Goal: Task Accomplishment & Management: Use online tool/utility

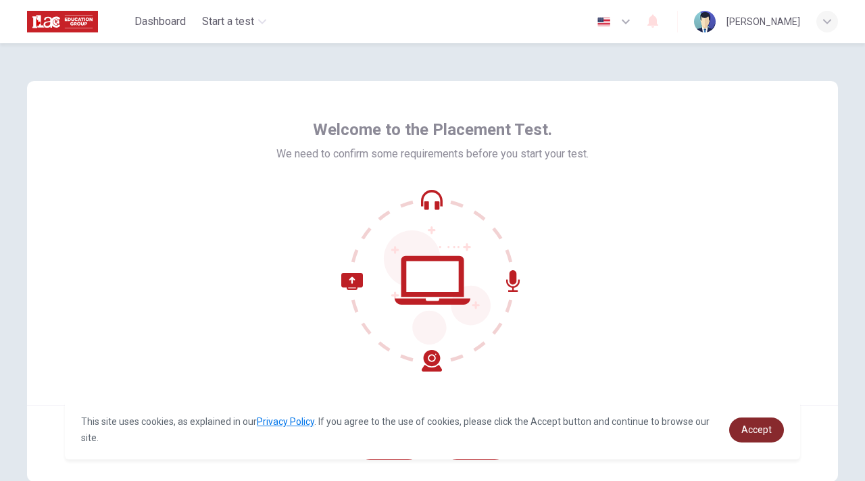
click at [756, 425] on span "Accept" at bounding box center [757, 430] width 30 height 11
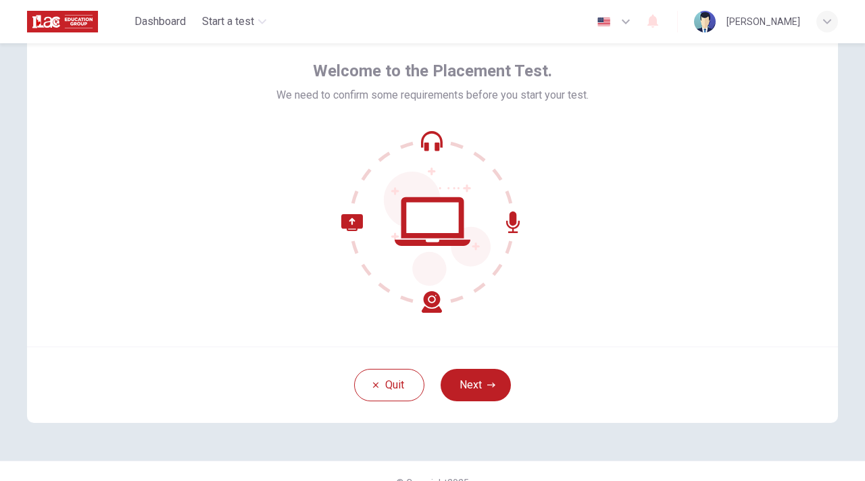
scroll to position [57, 0]
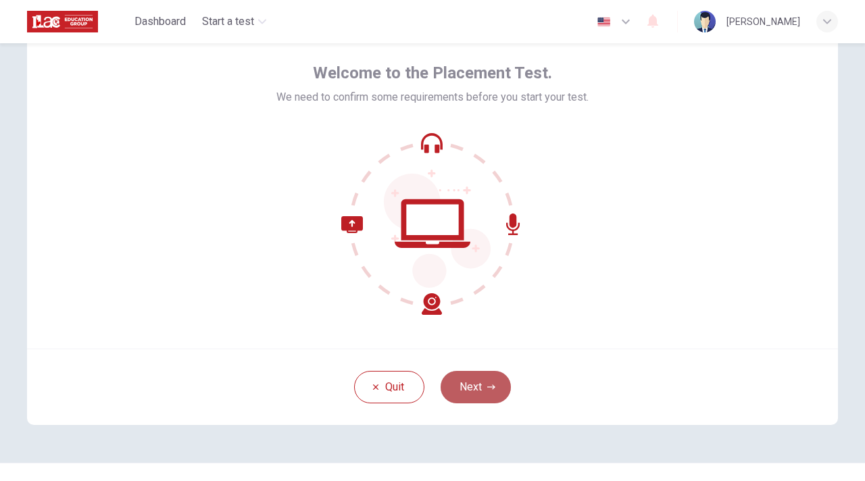
click at [482, 391] on button "Next" at bounding box center [476, 387] width 70 height 32
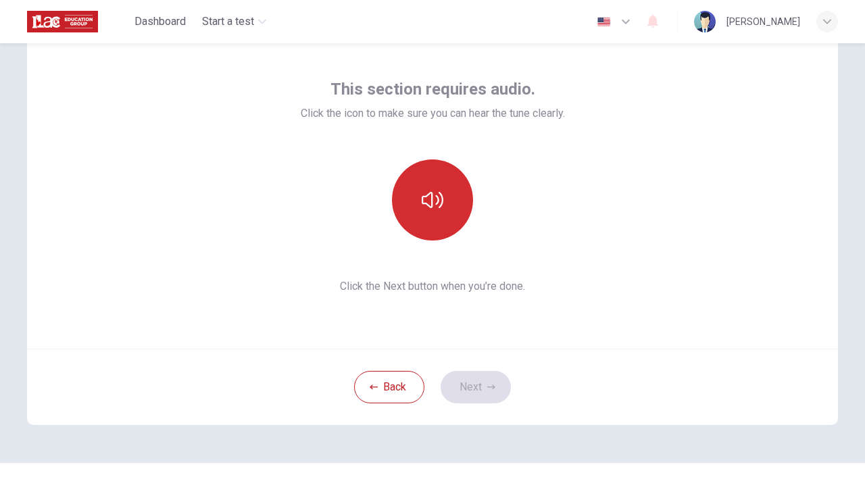
click at [440, 212] on button "button" at bounding box center [432, 200] width 81 height 81
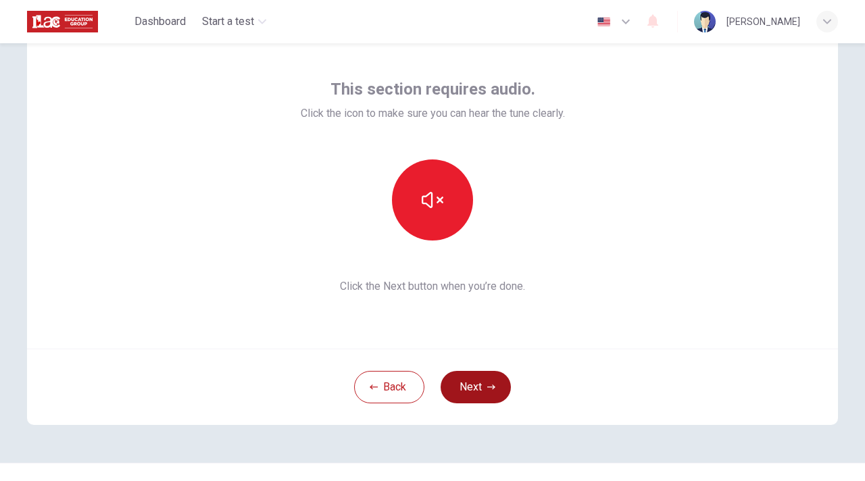
click at [467, 381] on button "Next" at bounding box center [476, 387] width 70 height 32
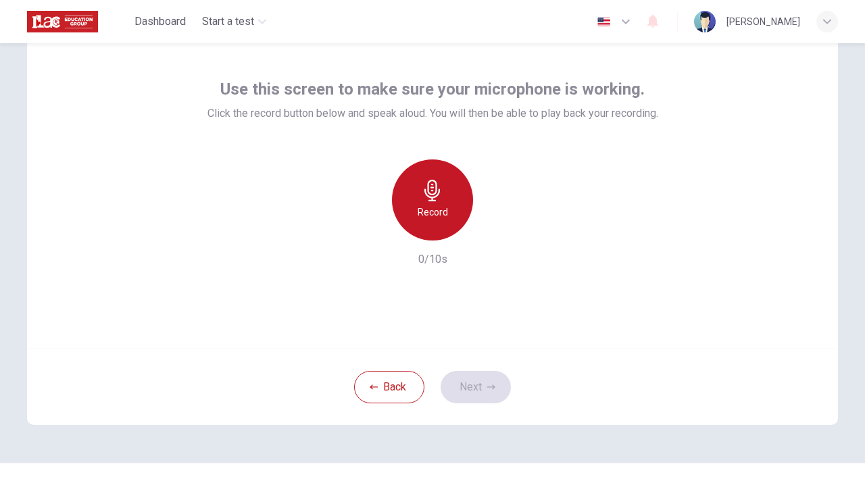
click at [424, 229] on div "Record" at bounding box center [432, 200] width 81 height 81
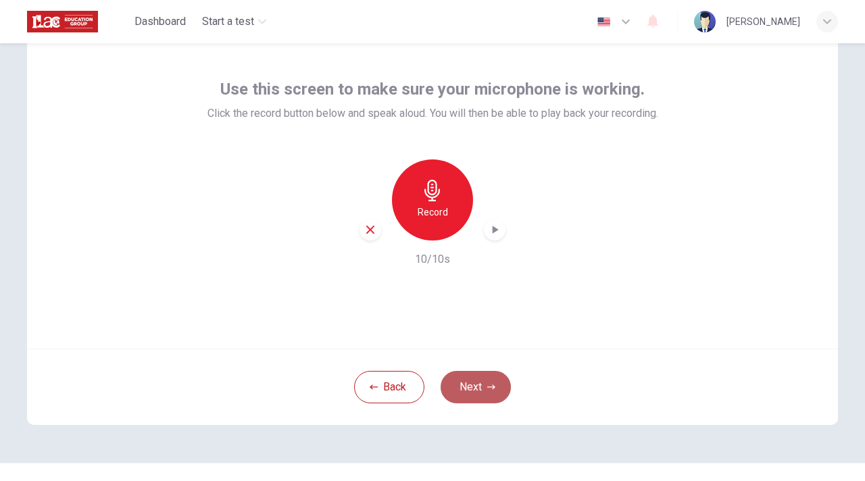
click at [460, 388] on button "Next" at bounding box center [476, 387] width 70 height 32
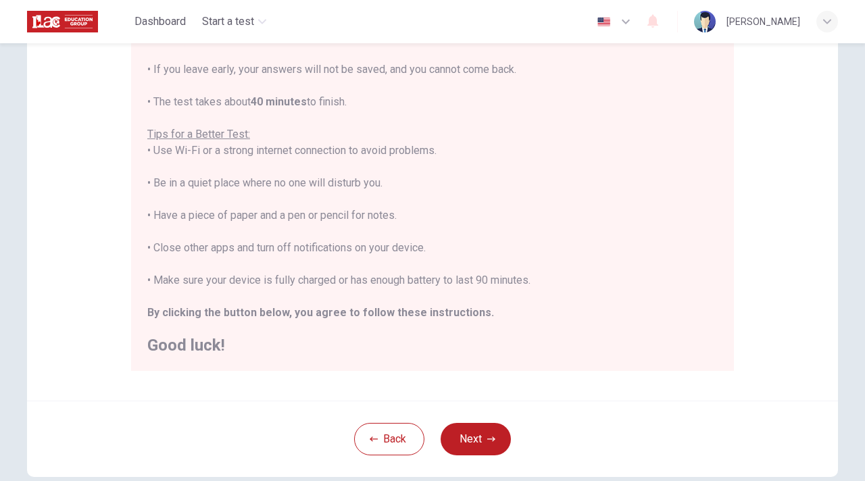
scroll to position [270, 0]
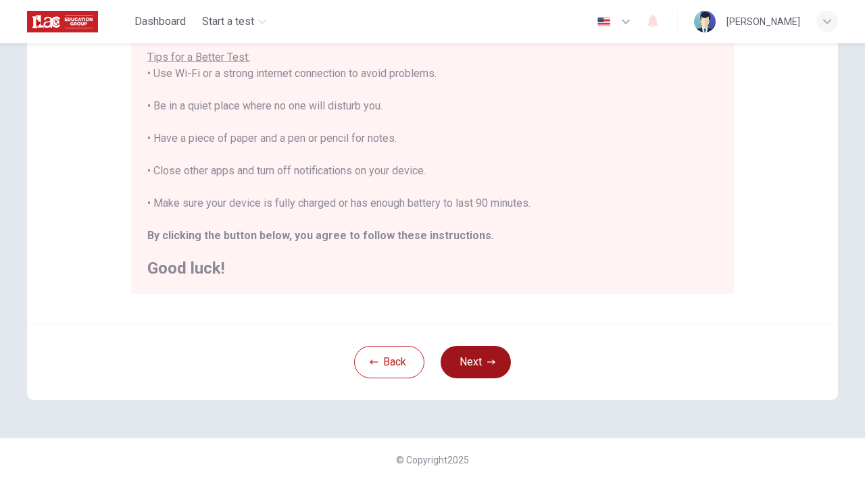
click at [468, 372] on button "Next" at bounding box center [476, 362] width 70 height 32
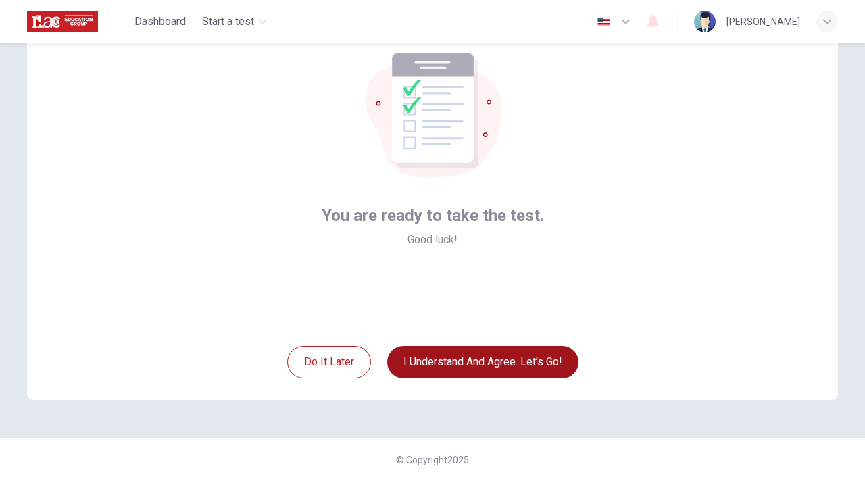
scroll to position [82, 0]
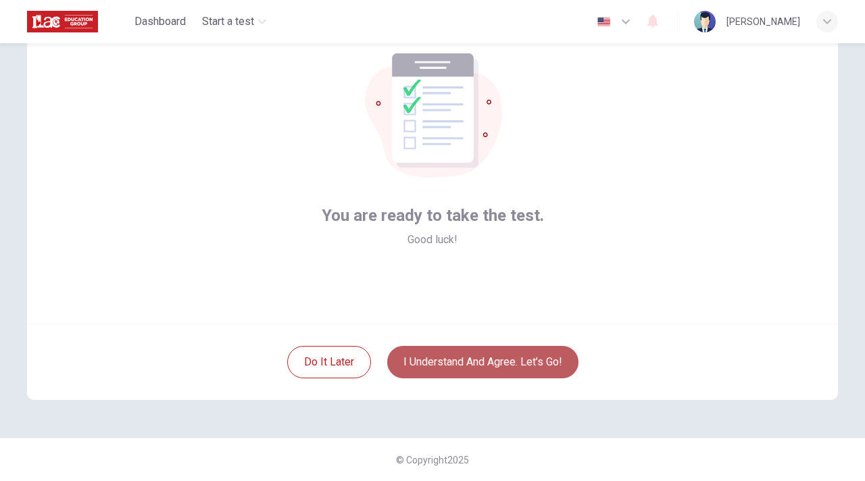
click at [468, 372] on button "I understand and agree. Let’s go!" at bounding box center [482, 362] width 191 height 32
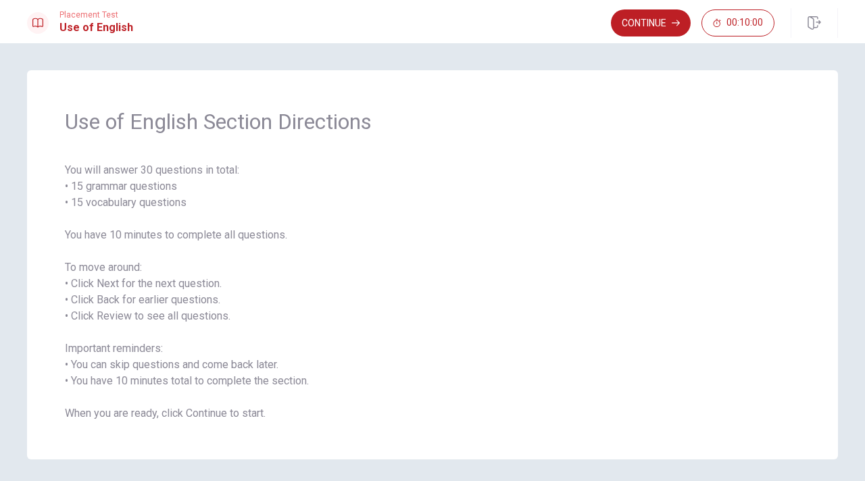
scroll to position [3, 0]
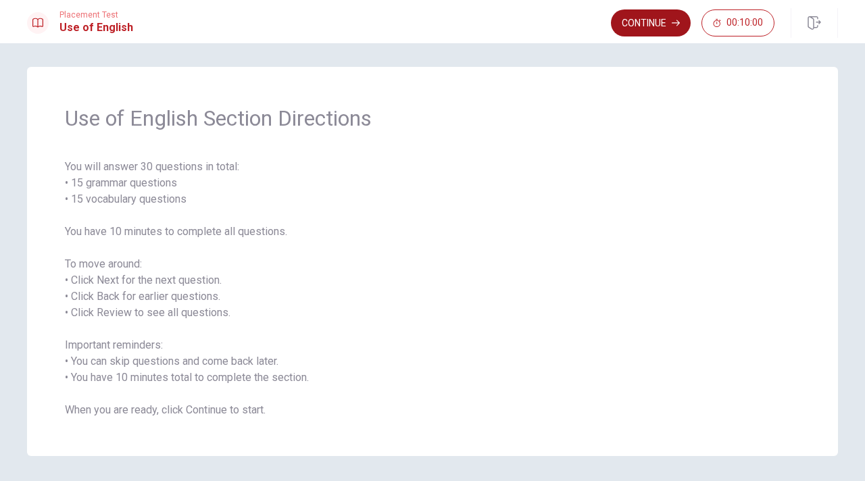
click at [642, 20] on button "Continue" at bounding box center [651, 22] width 80 height 27
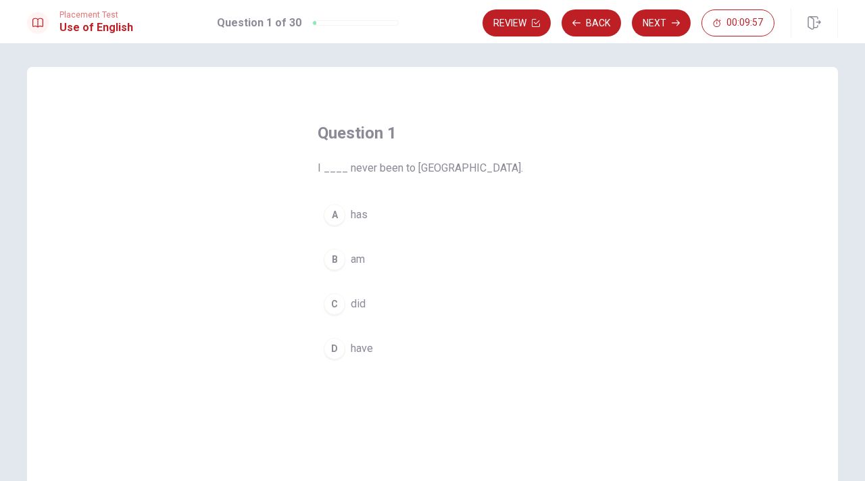
click at [335, 354] on div "D" at bounding box center [335, 349] width 22 height 22
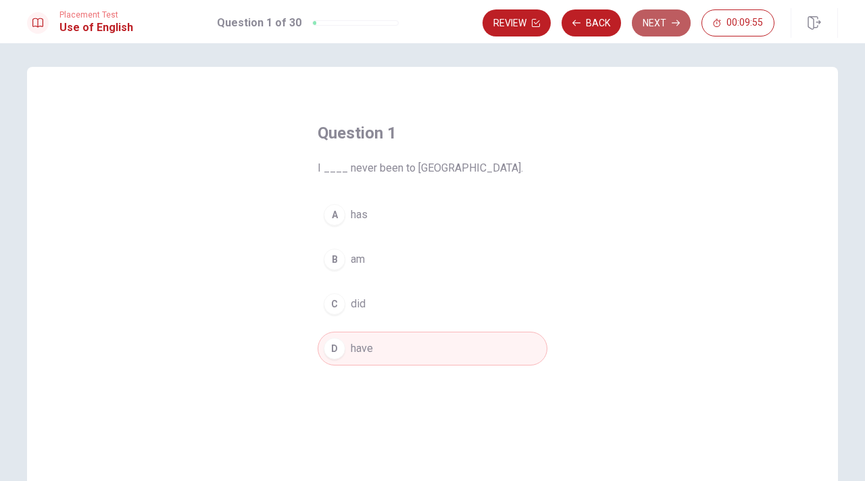
click at [658, 26] on button "Next" at bounding box center [661, 22] width 59 height 27
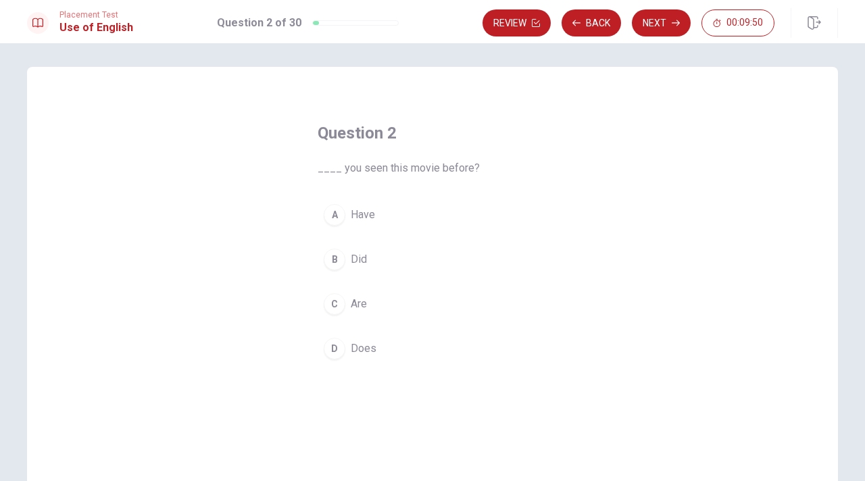
click at [348, 212] on button "A Have" at bounding box center [433, 215] width 230 height 34
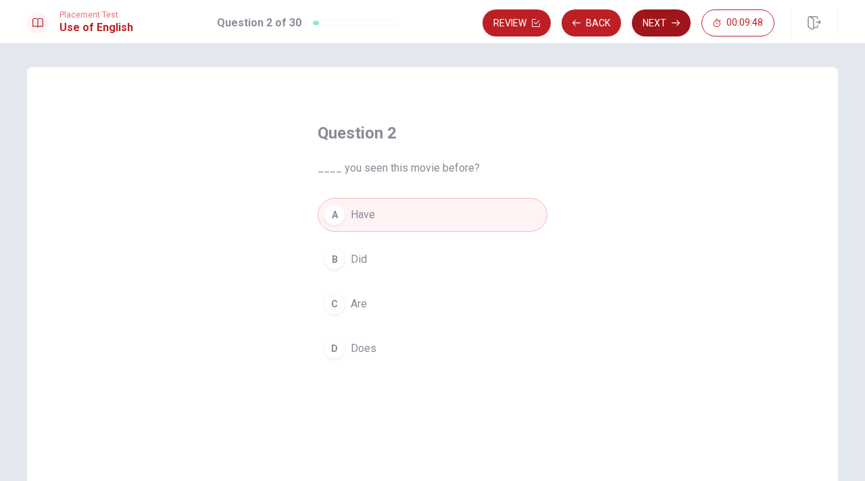
click at [658, 18] on button "Next" at bounding box center [661, 22] width 59 height 27
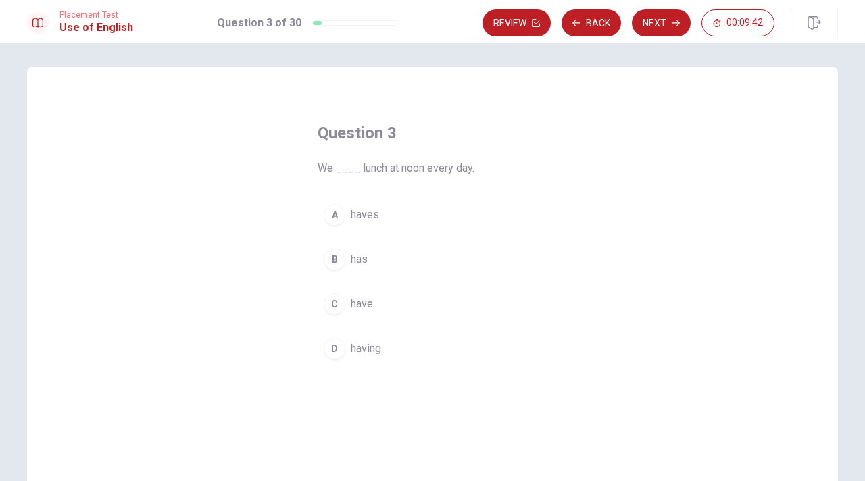
click at [360, 299] on span "have" at bounding box center [362, 304] width 22 height 16
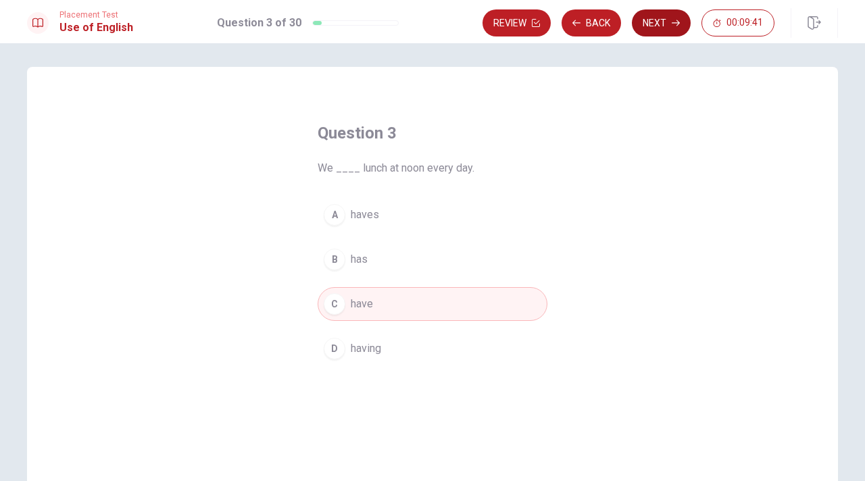
click at [650, 24] on button "Next" at bounding box center [661, 22] width 59 height 27
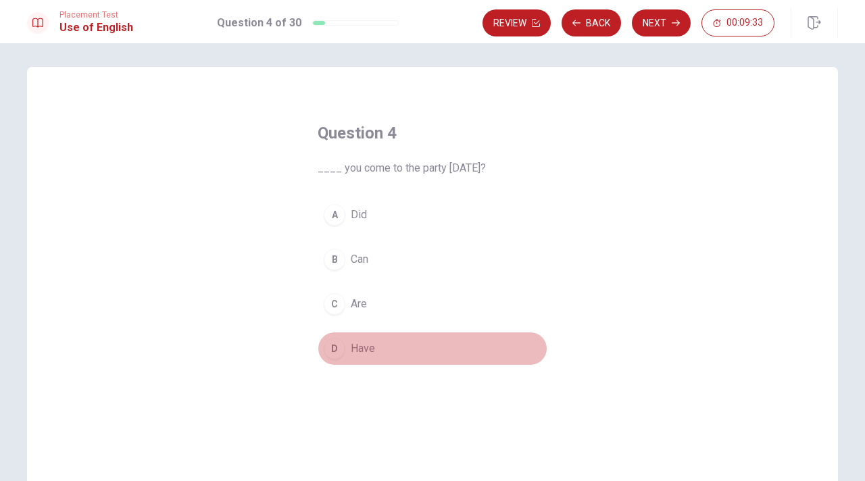
click at [333, 347] on div "D" at bounding box center [335, 349] width 22 height 22
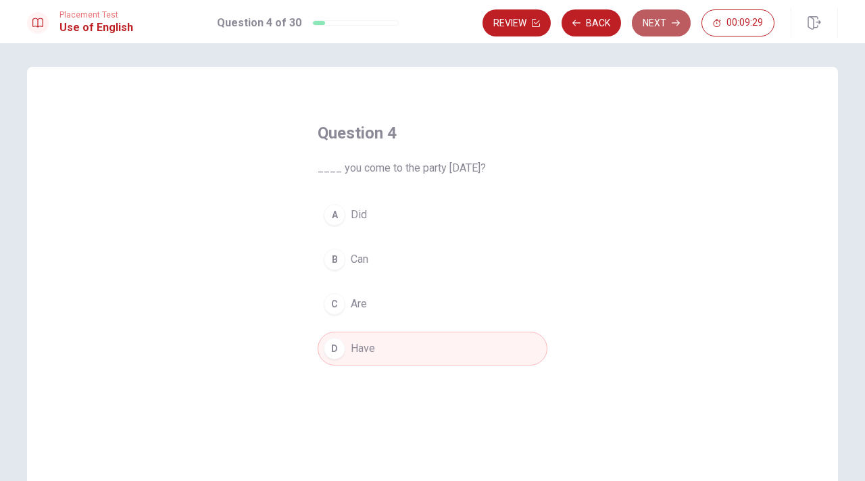
click at [658, 28] on button "Next" at bounding box center [661, 22] width 59 height 27
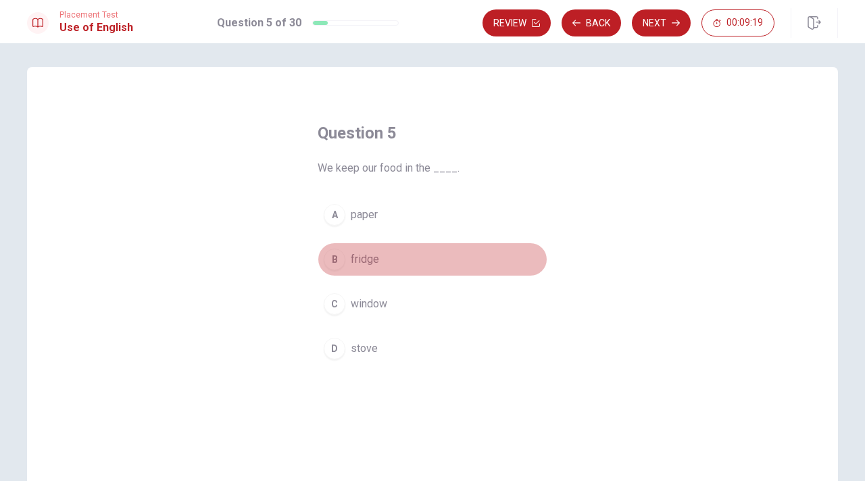
click at [345, 255] on button "B fridge" at bounding box center [433, 260] width 230 height 34
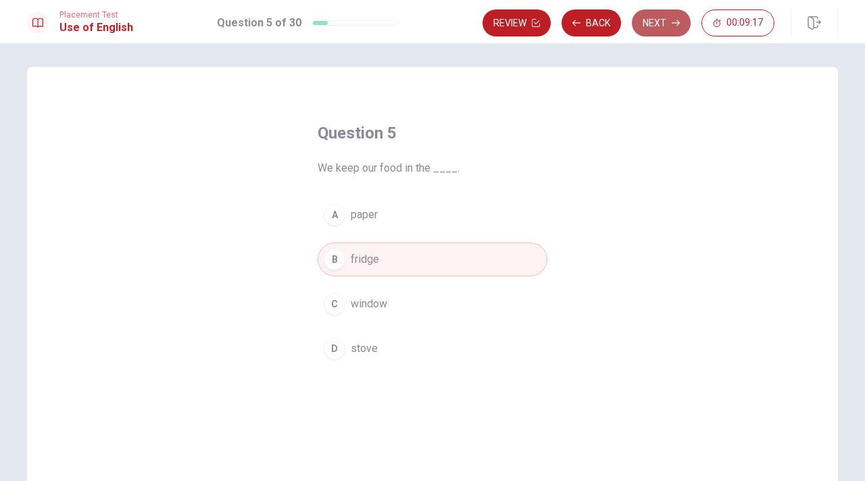
click at [673, 24] on icon "button" at bounding box center [676, 23] width 8 height 8
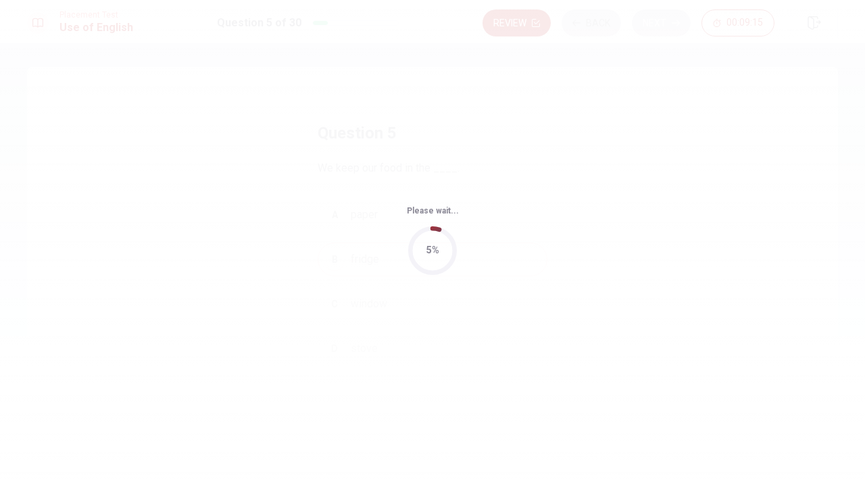
scroll to position [0, 0]
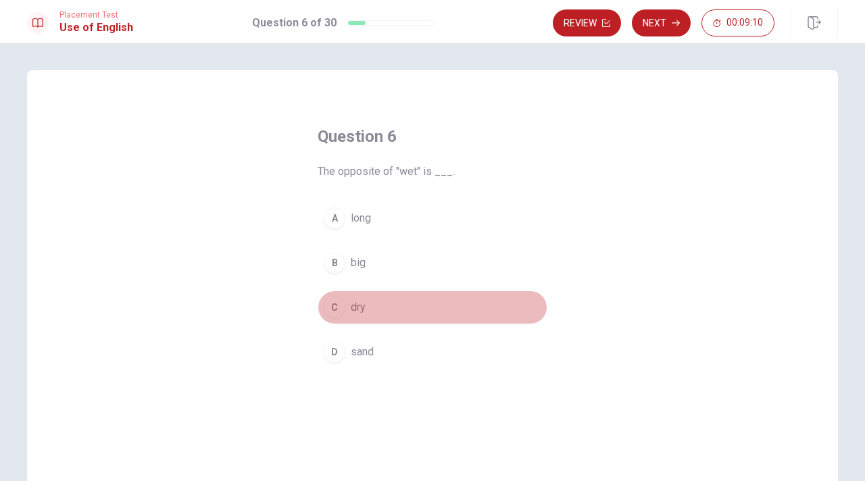
click at [337, 297] on div "C" at bounding box center [335, 308] width 22 height 22
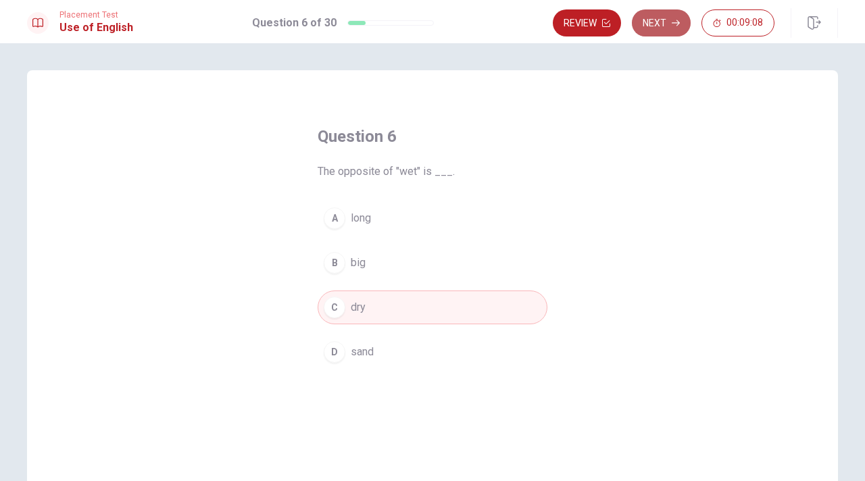
click at [655, 32] on button "Next" at bounding box center [661, 22] width 59 height 27
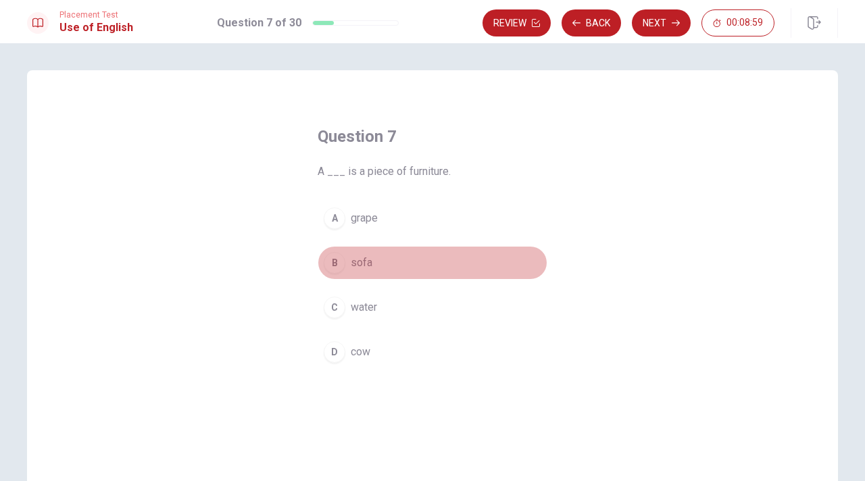
click at [334, 269] on div "B" at bounding box center [335, 263] width 22 height 22
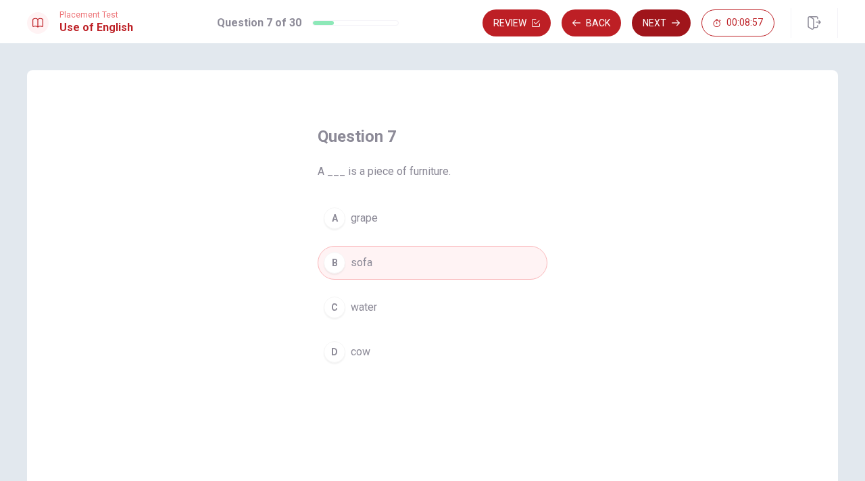
click at [668, 26] on button "Next" at bounding box center [661, 22] width 59 height 27
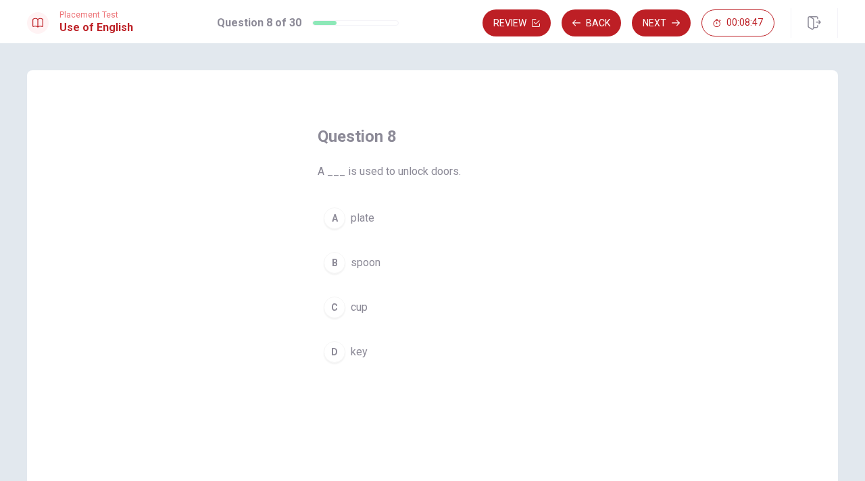
click at [342, 347] on div "D" at bounding box center [335, 352] width 22 height 22
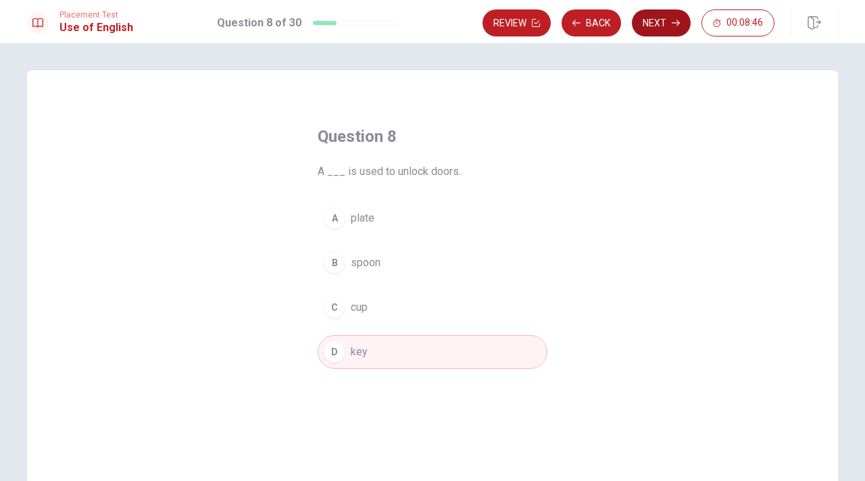
click at [658, 24] on button "Next" at bounding box center [661, 22] width 59 height 27
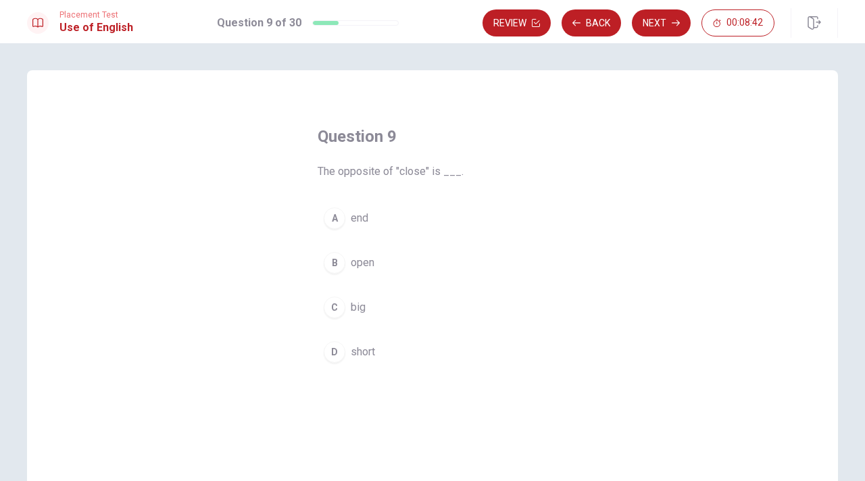
click at [356, 262] on span "open" at bounding box center [363, 263] width 24 height 16
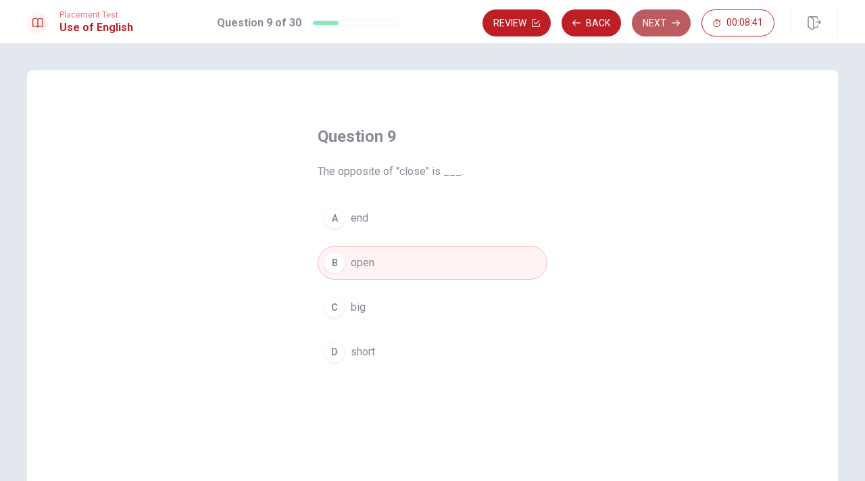
click at [667, 20] on button "Next" at bounding box center [661, 22] width 59 height 27
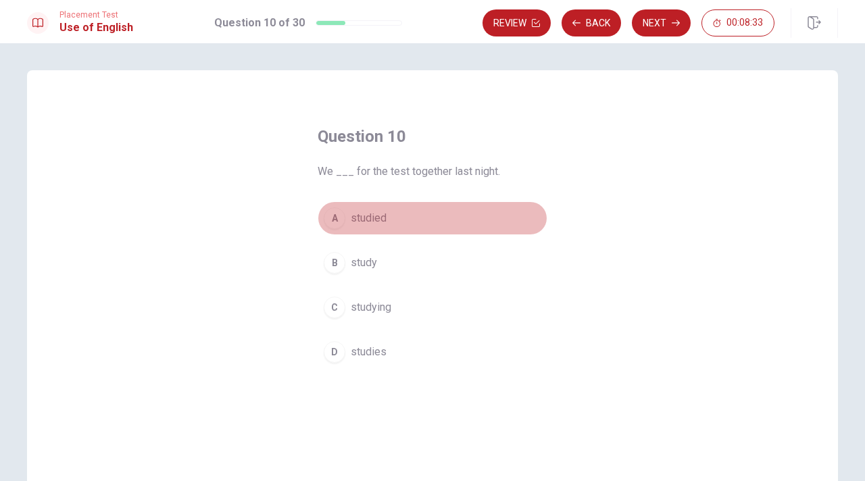
click at [376, 223] on span "studied" at bounding box center [369, 218] width 36 height 16
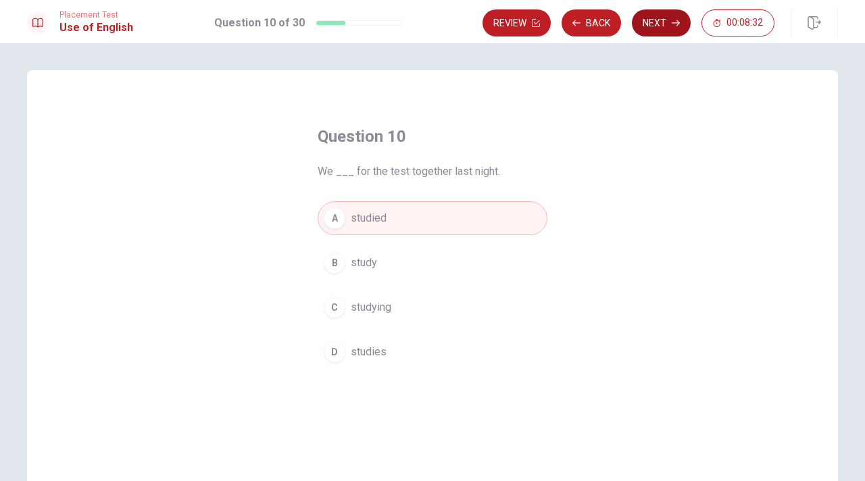
click at [664, 14] on button "Next" at bounding box center [661, 22] width 59 height 27
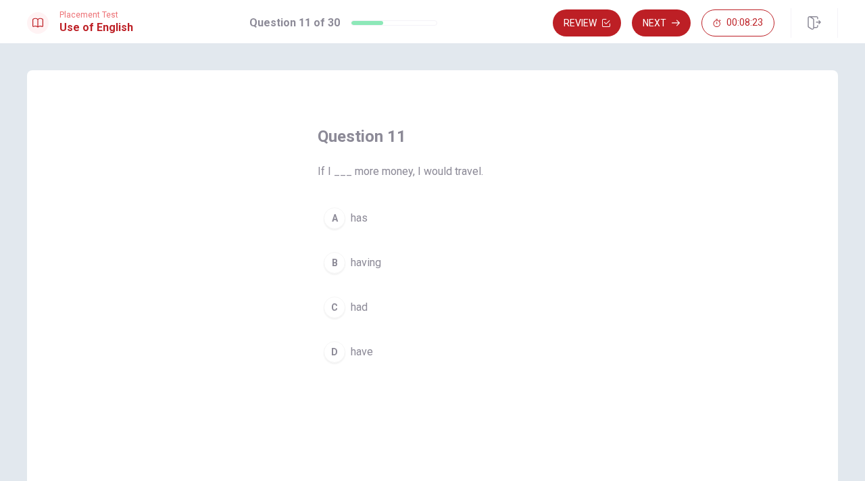
click at [344, 353] on div "D" at bounding box center [335, 352] width 22 height 22
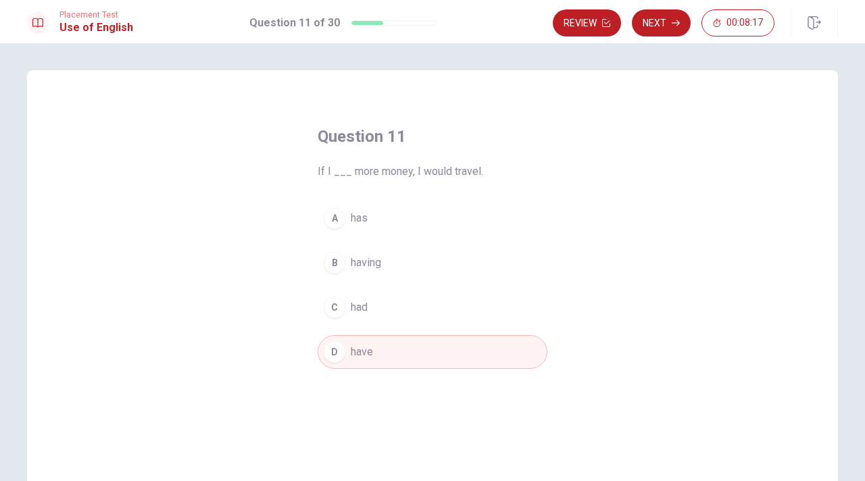
click at [405, 299] on button "C had" at bounding box center [433, 308] width 230 height 34
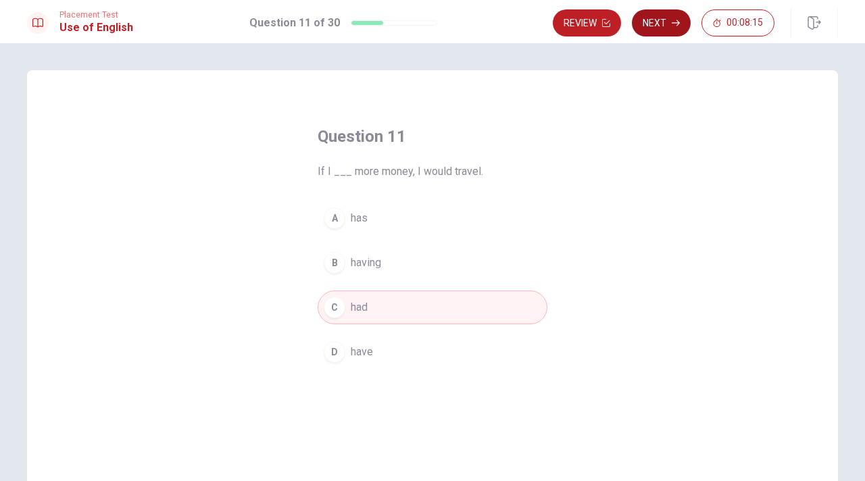
click at [667, 30] on button "Next" at bounding box center [661, 22] width 59 height 27
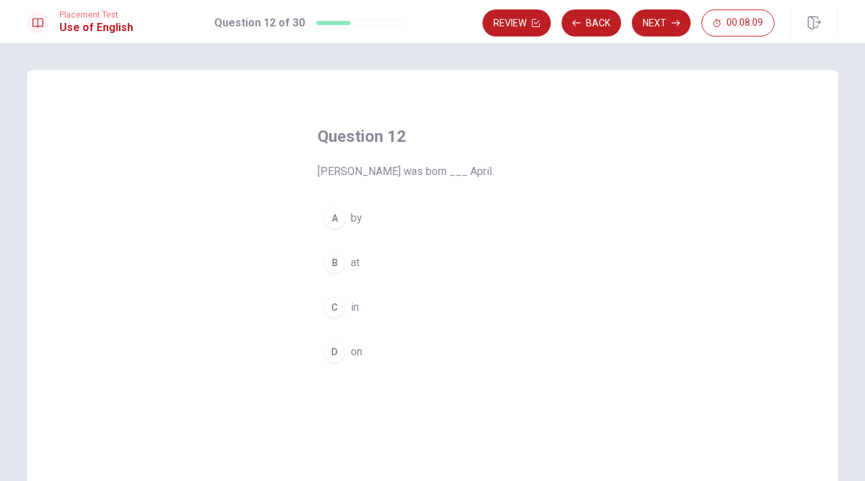
click at [341, 302] on div "C" at bounding box center [335, 308] width 22 height 22
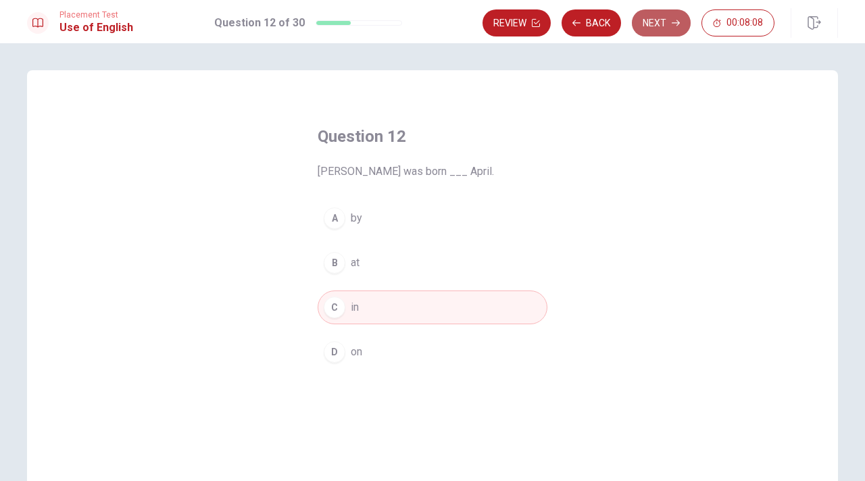
click at [652, 25] on button "Next" at bounding box center [661, 22] width 59 height 27
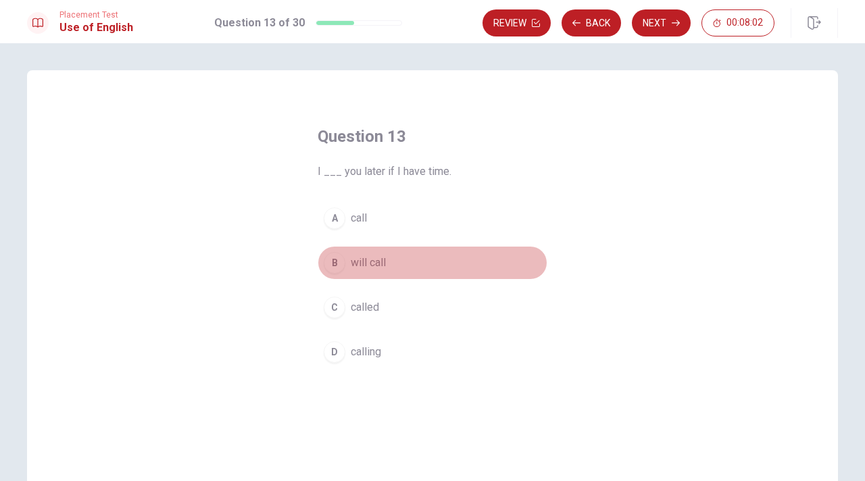
click at [345, 268] on button "B will call" at bounding box center [433, 263] width 230 height 34
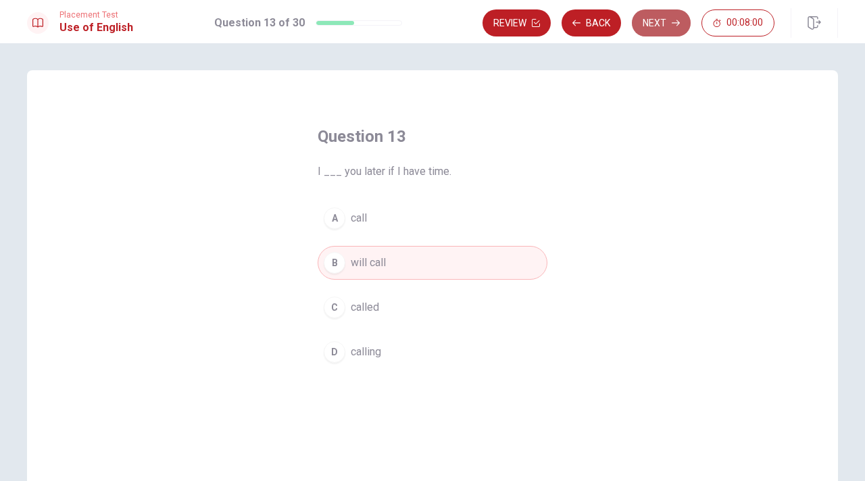
click at [651, 24] on button "Next" at bounding box center [661, 22] width 59 height 27
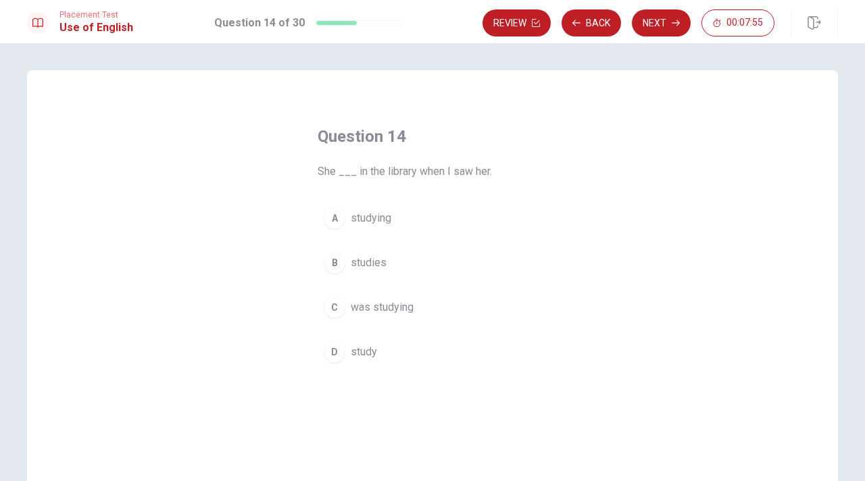
click at [378, 304] on span "was studying" at bounding box center [382, 307] width 63 height 16
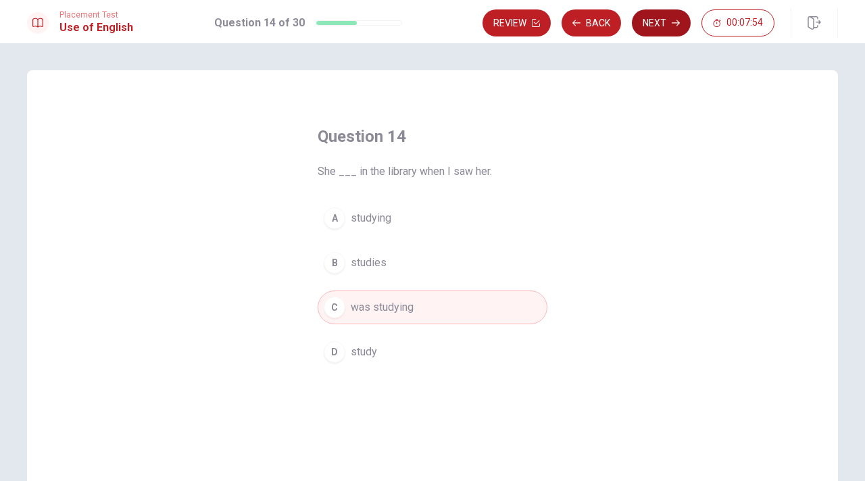
click at [673, 24] on icon "button" at bounding box center [676, 23] width 8 height 8
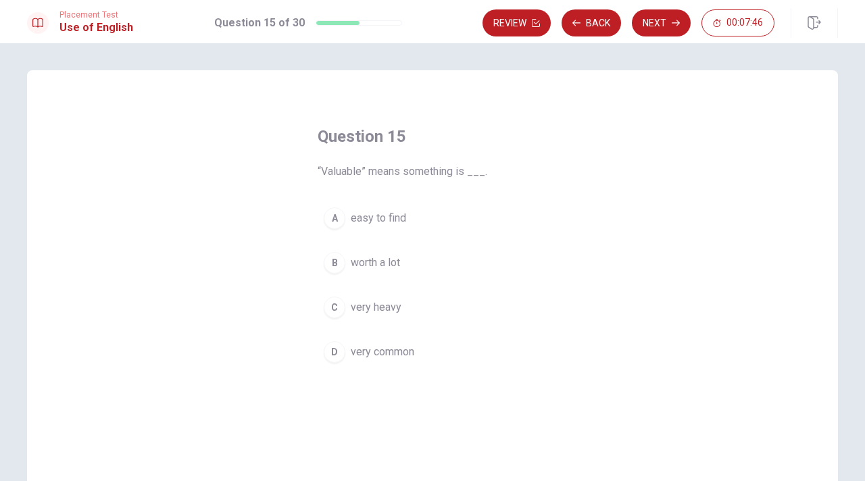
click at [403, 270] on button "B worth a lot" at bounding box center [433, 263] width 230 height 34
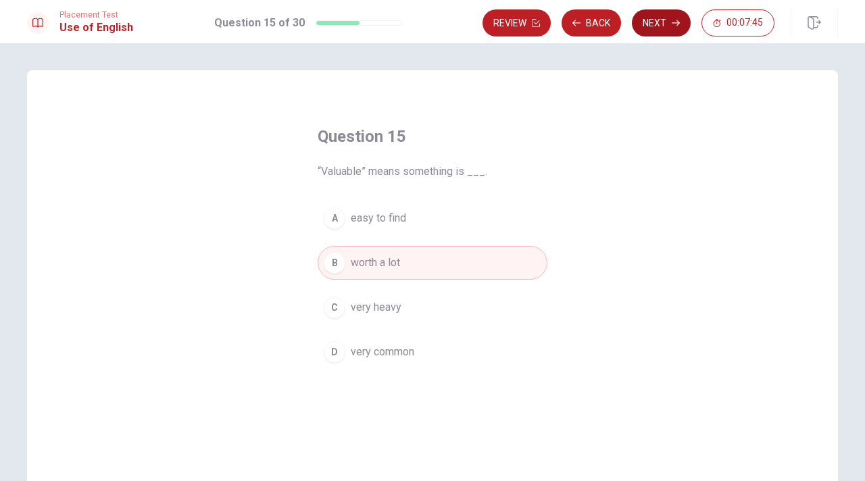
click at [672, 23] on icon "button" at bounding box center [676, 23] width 8 height 8
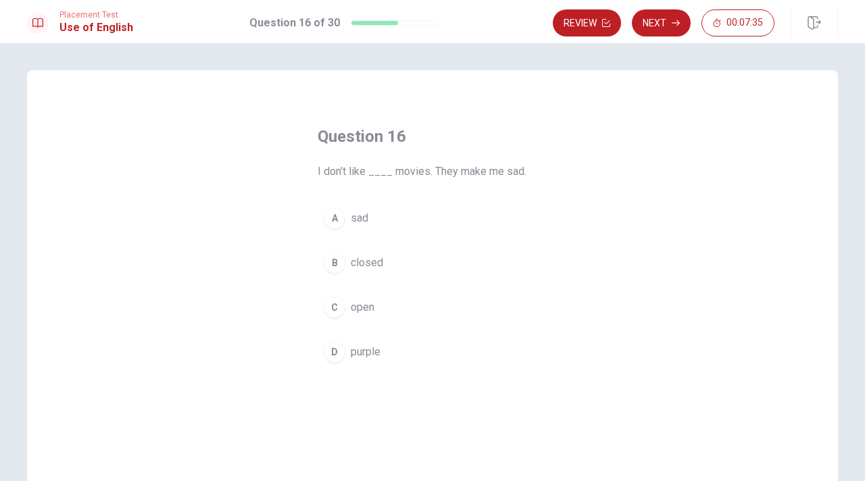
click at [373, 214] on button "A sad" at bounding box center [433, 218] width 230 height 34
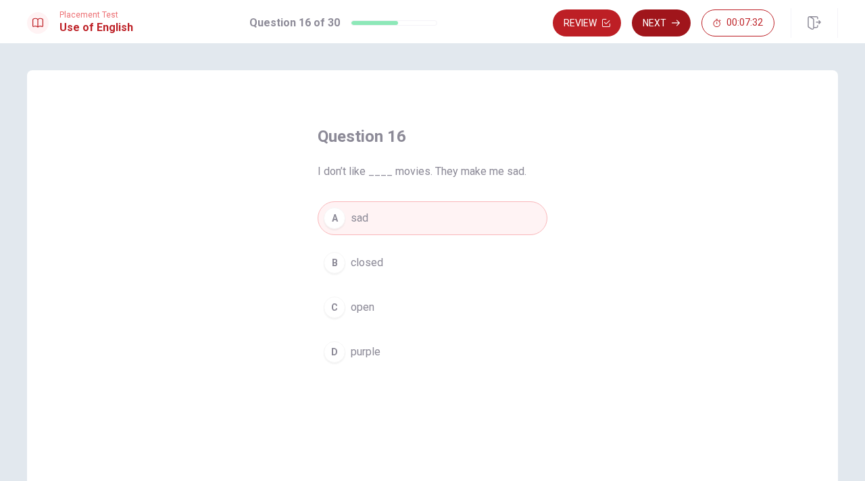
click at [673, 28] on button "Next" at bounding box center [661, 22] width 59 height 27
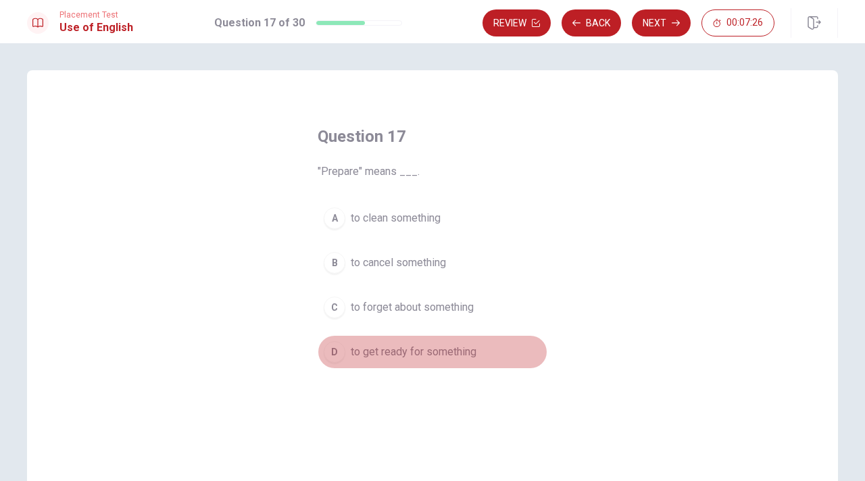
click at [394, 360] on span "to get ready for something" at bounding box center [414, 352] width 126 height 16
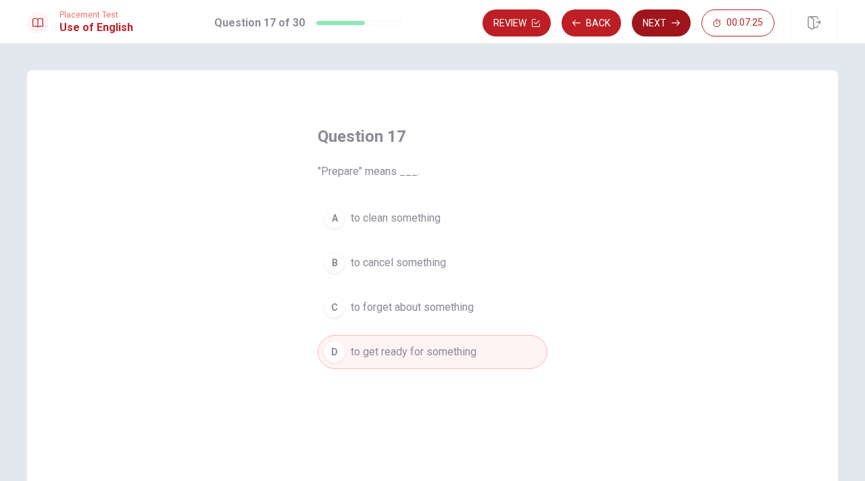
click at [647, 29] on button "Next" at bounding box center [661, 22] width 59 height 27
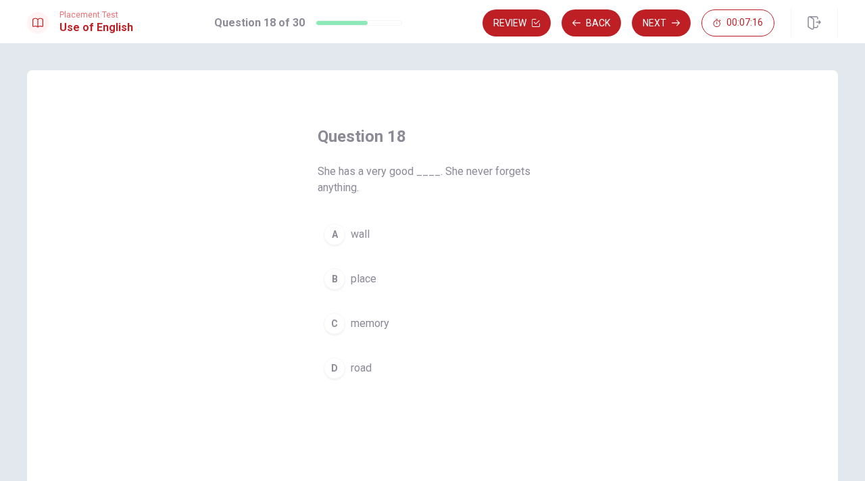
click at [336, 325] on div "C" at bounding box center [335, 324] width 22 height 22
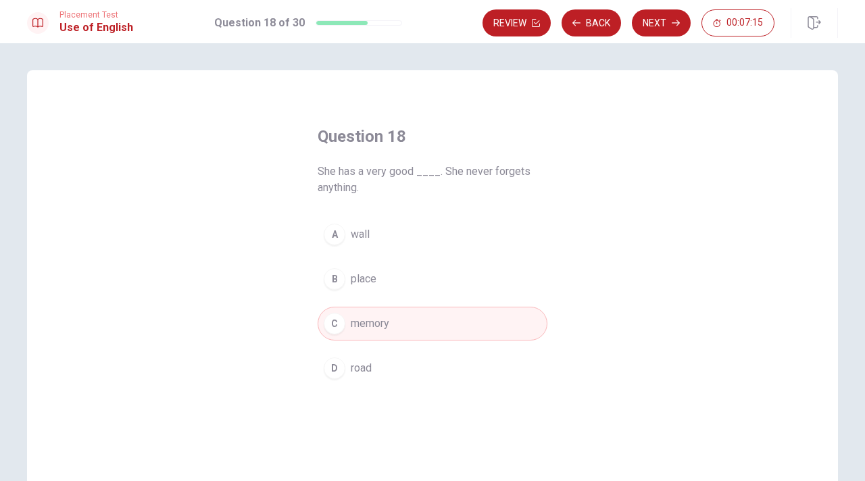
click at [672, 25] on icon "button" at bounding box center [676, 23] width 8 height 8
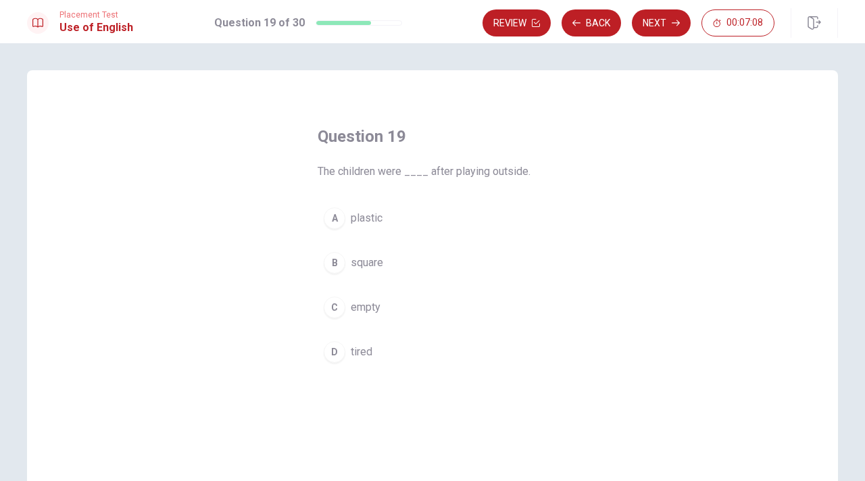
click at [354, 357] on span "tired" at bounding box center [362, 352] width 22 height 16
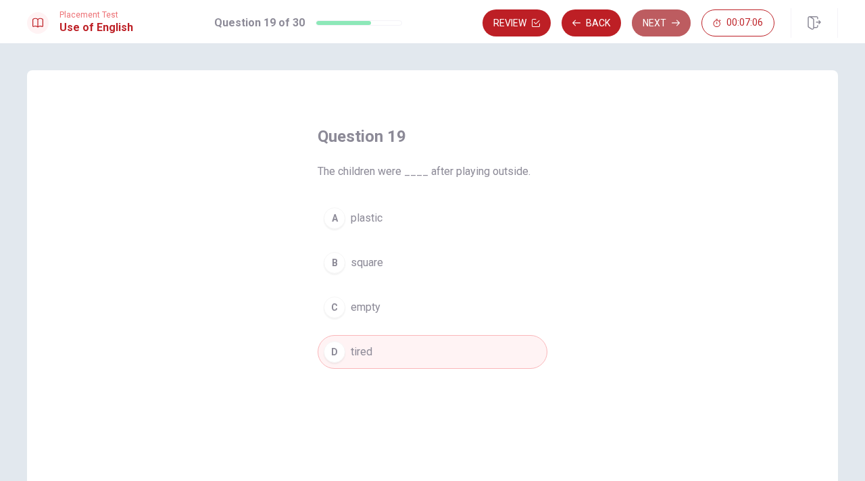
click at [667, 20] on button "Next" at bounding box center [661, 22] width 59 height 27
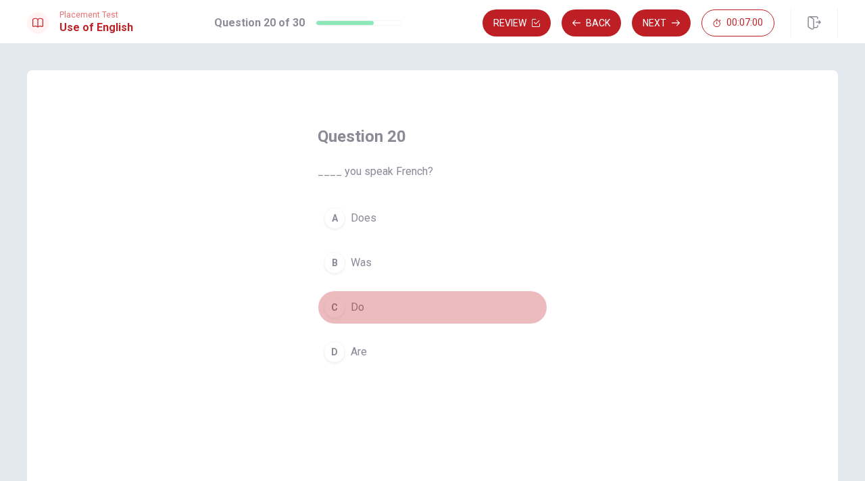
click at [343, 304] on div "C" at bounding box center [335, 308] width 22 height 22
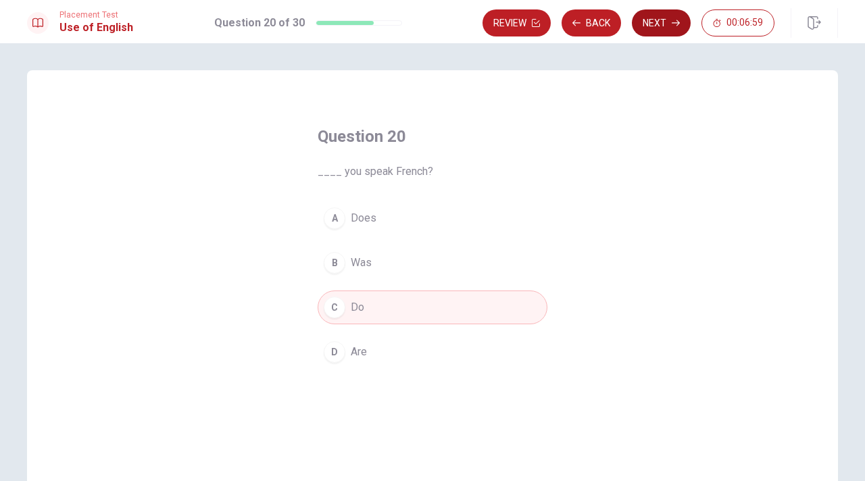
click at [656, 19] on button "Next" at bounding box center [661, 22] width 59 height 27
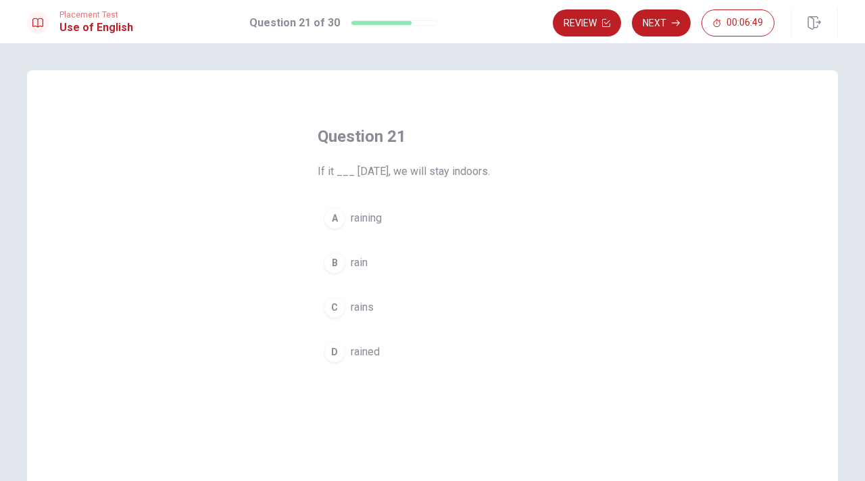
click at [356, 301] on span "rains" at bounding box center [362, 307] width 23 height 16
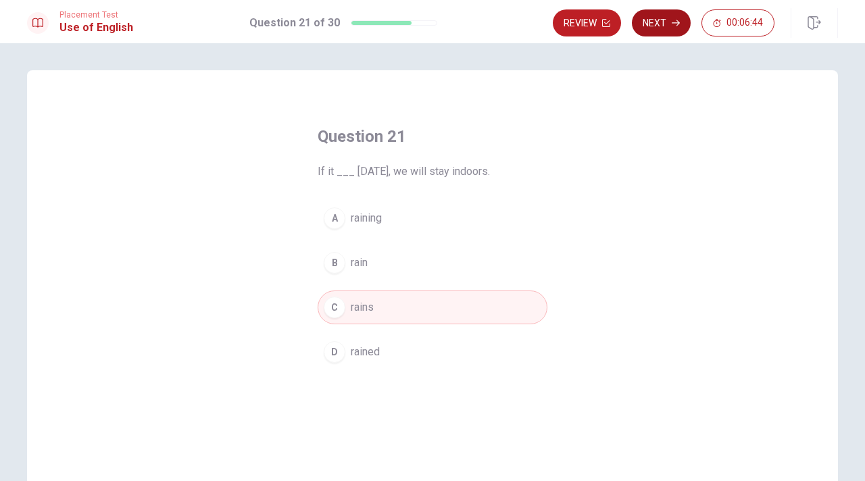
click at [649, 26] on button "Next" at bounding box center [661, 22] width 59 height 27
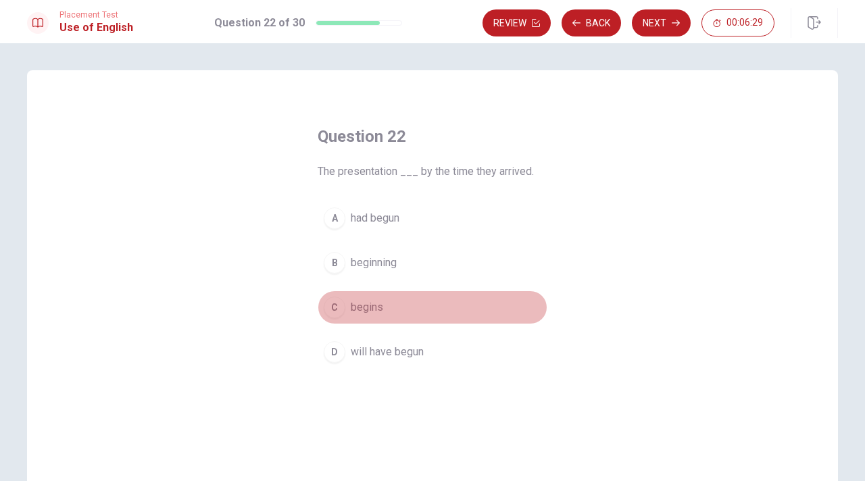
click at [400, 302] on button "C begins" at bounding box center [433, 308] width 230 height 34
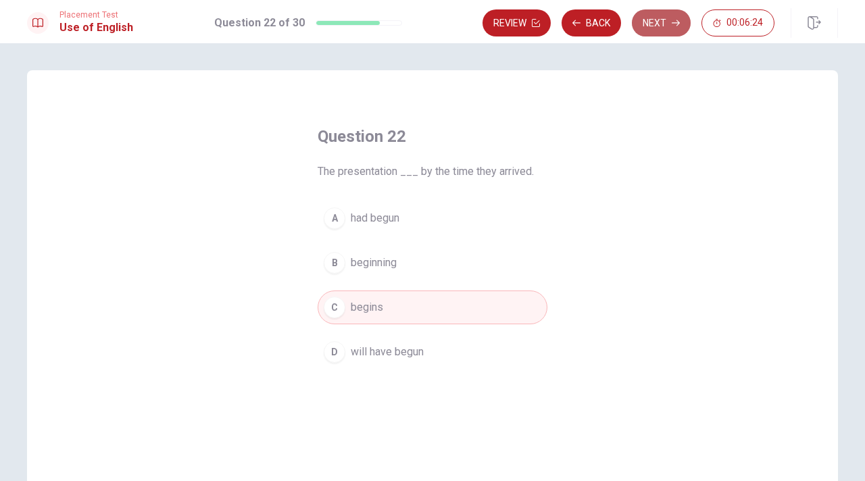
click at [669, 29] on button "Next" at bounding box center [661, 22] width 59 height 27
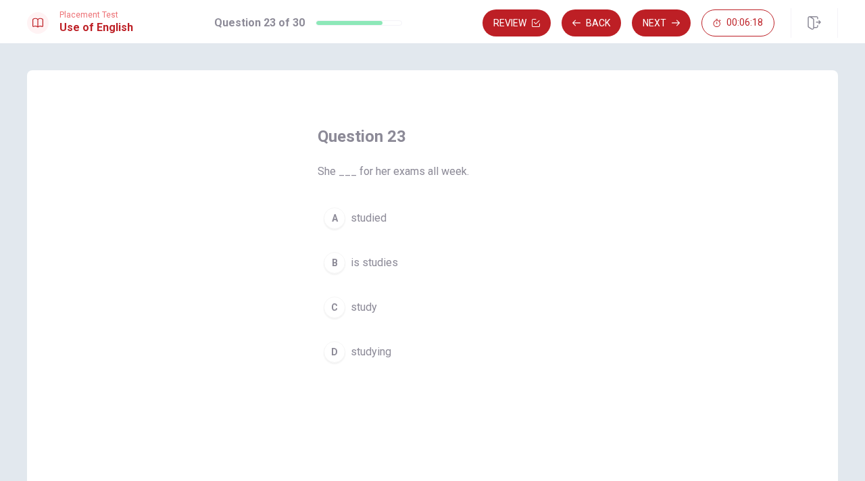
click at [361, 220] on span "studied" at bounding box center [369, 218] width 36 height 16
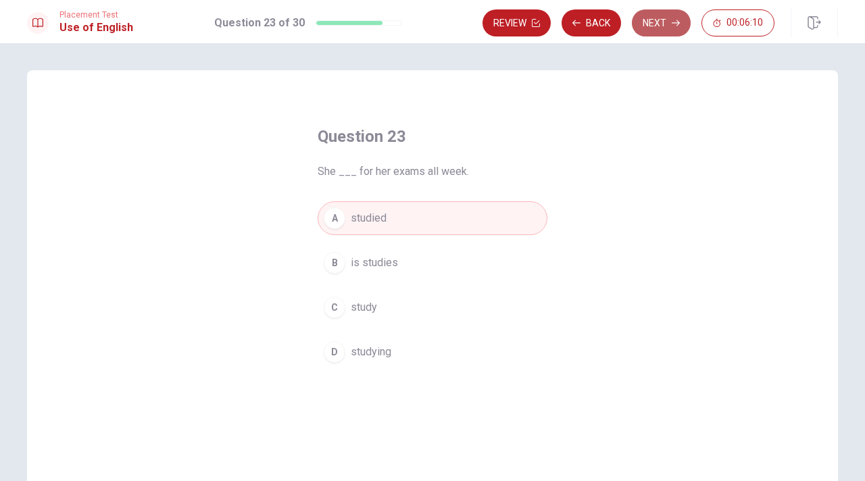
click at [665, 29] on button "Next" at bounding box center [661, 22] width 59 height 27
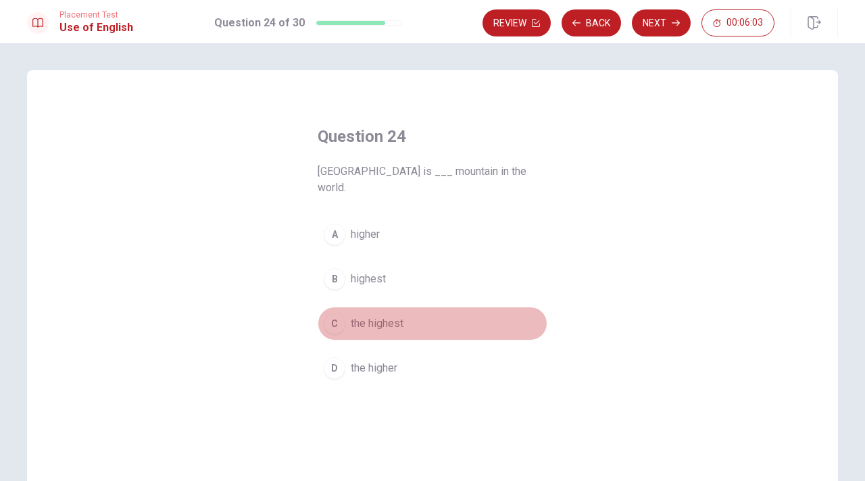
click at [366, 316] on span "the highest" at bounding box center [377, 324] width 53 height 16
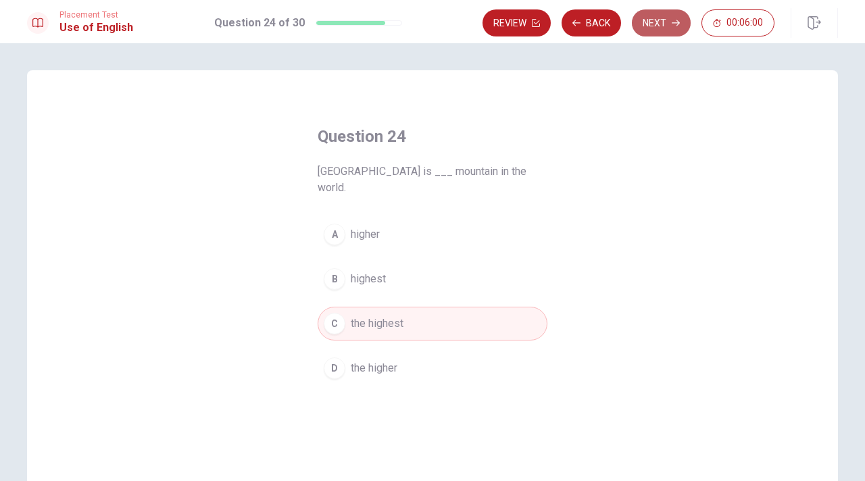
click at [665, 27] on button "Next" at bounding box center [661, 22] width 59 height 27
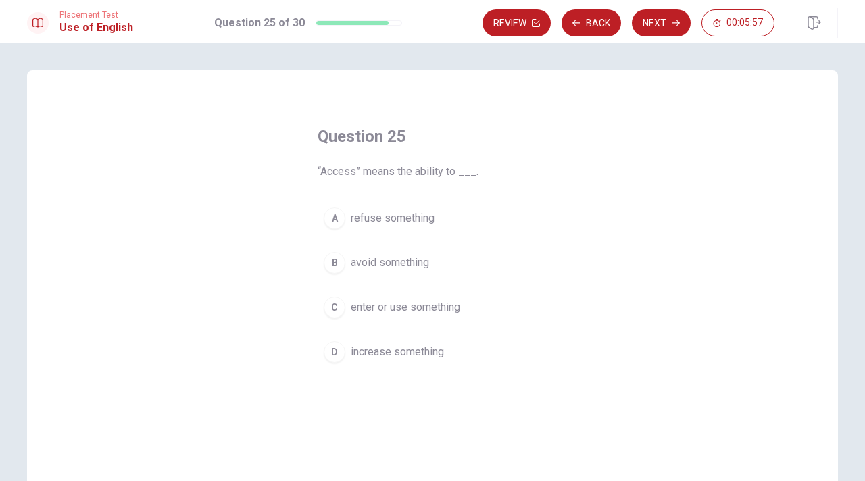
click at [362, 307] on span "enter or use something" at bounding box center [406, 307] width 110 height 16
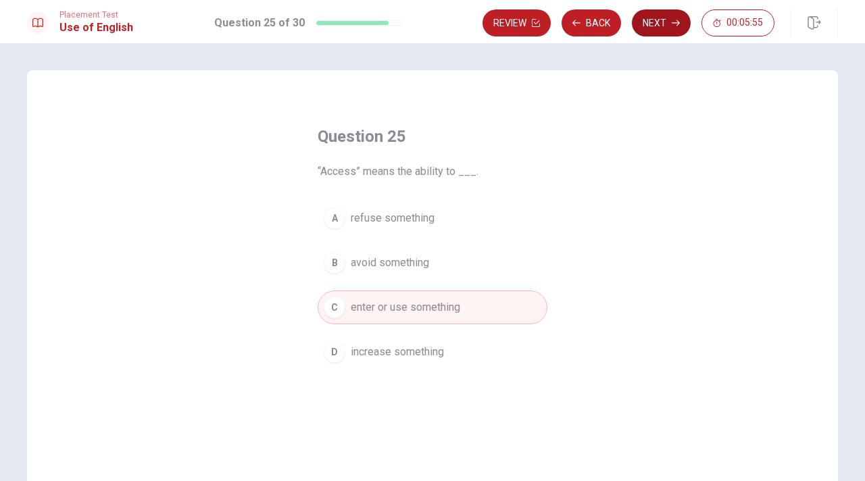
click at [654, 31] on button "Next" at bounding box center [661, 22] width 59 height 27
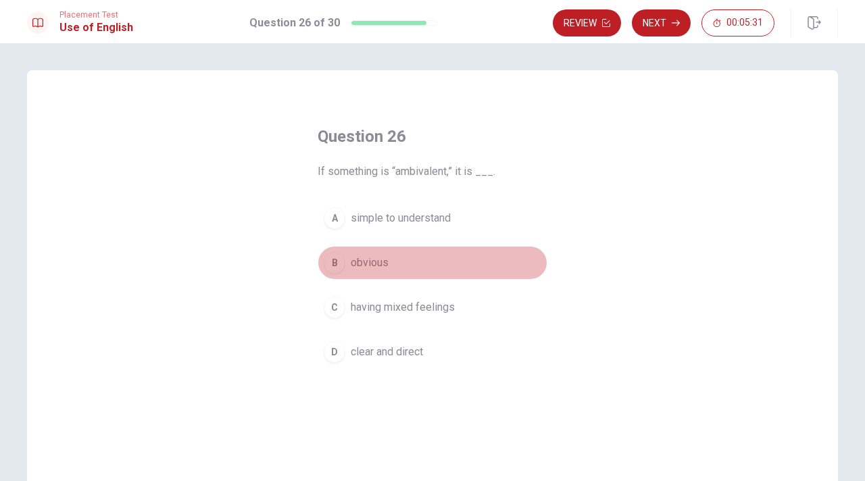
click at [392, 267] on button "B obvious" at bounding box center [433, 263] width 230 height 34
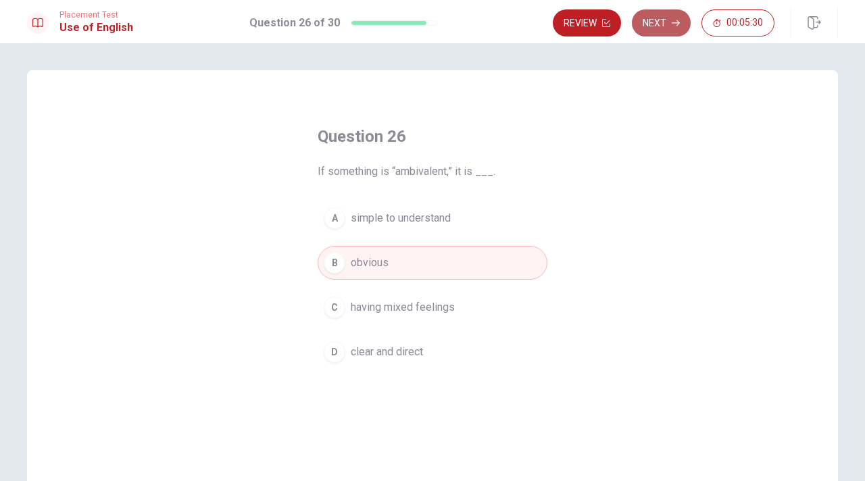
click at [661, 34] on button "Next" at bounding box center [661, 22] width 59 height 27
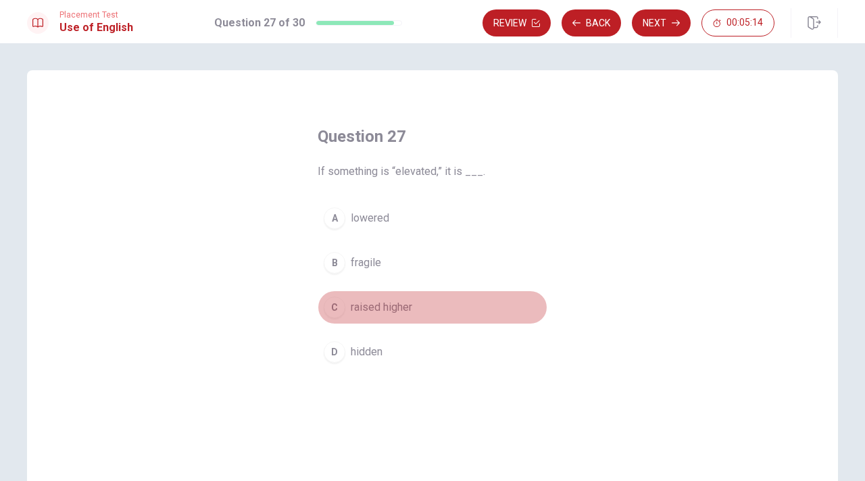
click at [377, 304] on span "raised higher" at bounding box center [382, 307] width 62 height 16
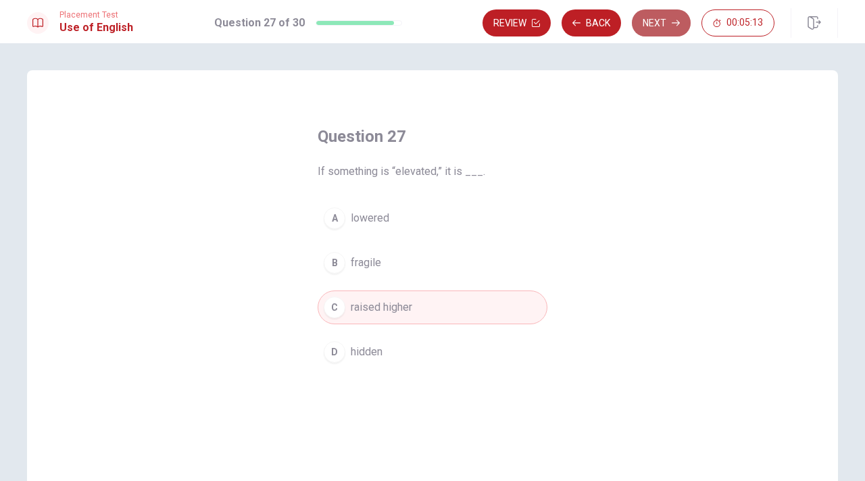
click at [654, 29] on button "Next" at bounding box center [661, 22] width 59 height 27
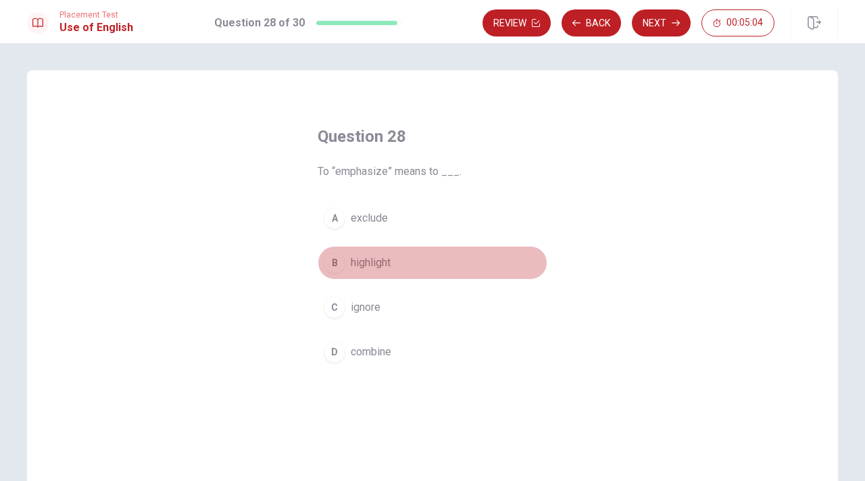
click at [375, 260] on span "highlight" at bounding box center [371, 263] width 40 height 16
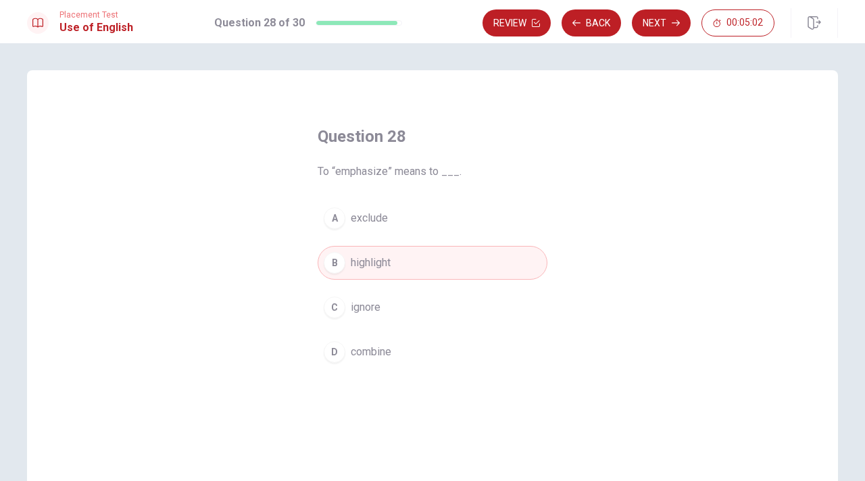
click at [665, 32] on button "Next" at bounding box center [661, 22] width 59 height 27
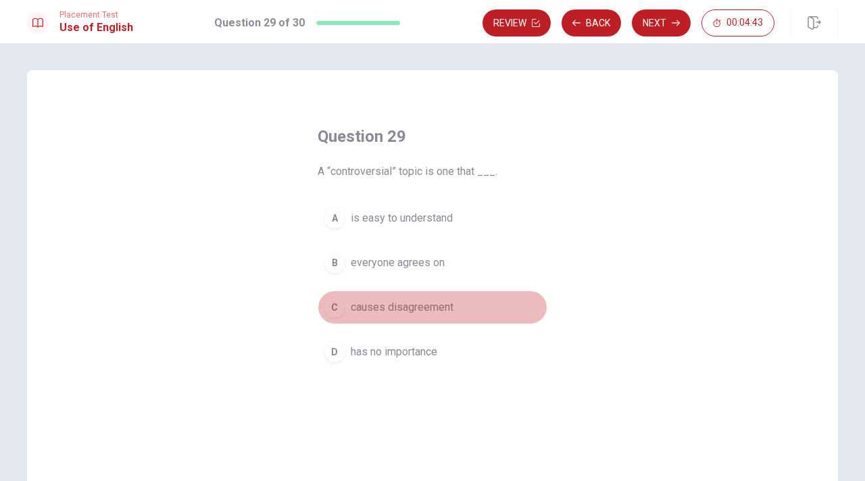
click at [416, 308] on span "causes disagreement" at bounding box center [402, 307] width 103 height 16
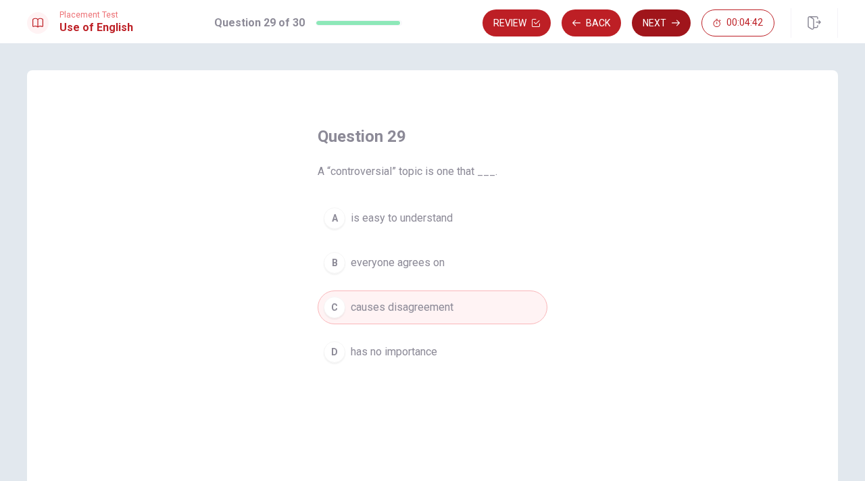
click at [648, 29] on button "Next" at bounding box center [661, 22] width 59 height 27
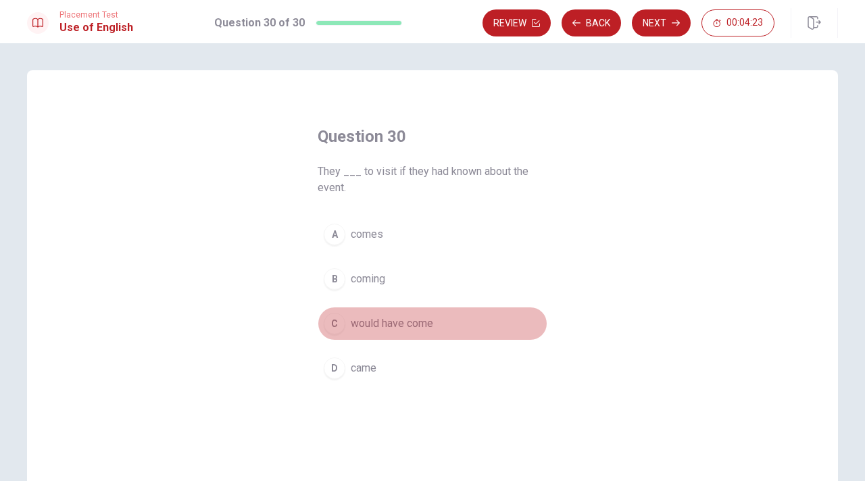
click at [375, 316] on span "would have come" at bounding box center [392, 324] width 82 height 16
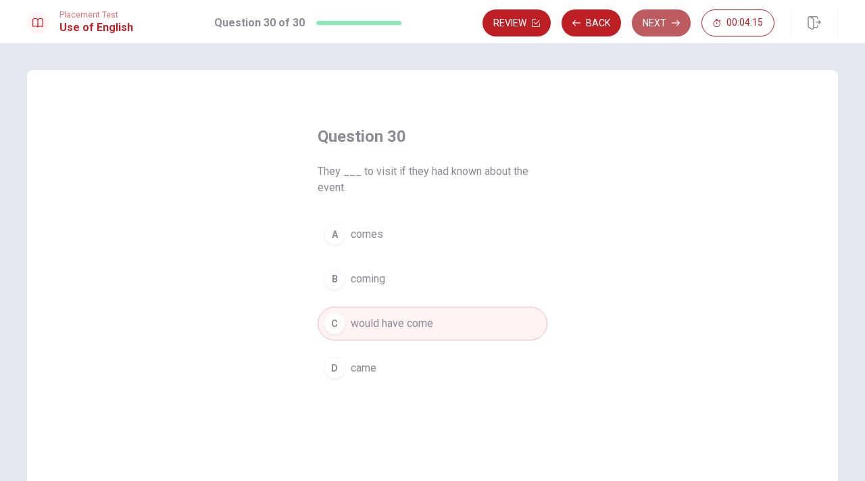
click at [667, 29] on button "Next" at bounding box center [661, 22] width 59 height 27
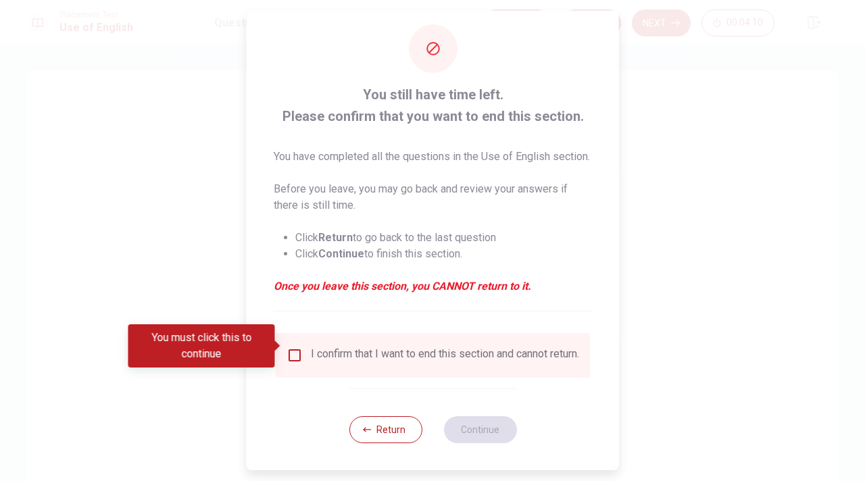
scroll to position [39, 0]
click at [352, 427] on button "Return" at bounding box center [385, 429] width 73 height 27
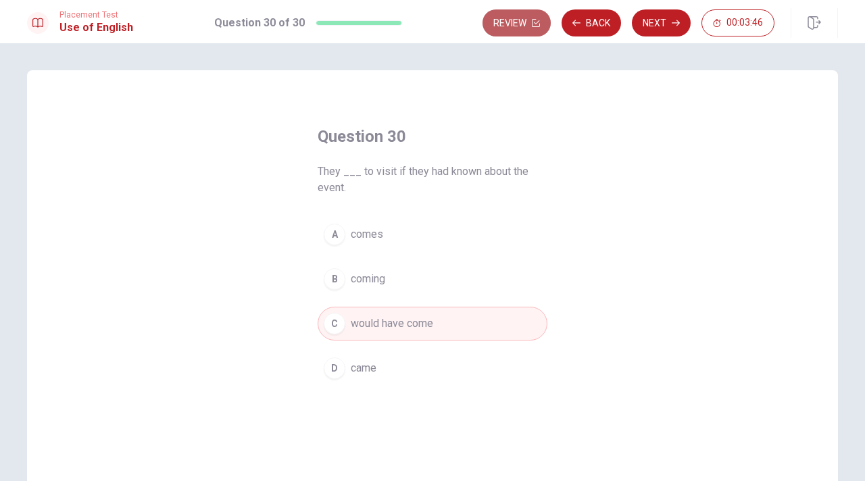
click at [501, 32] on button "Review" at bounding box center [517, 22] width 68 height 27
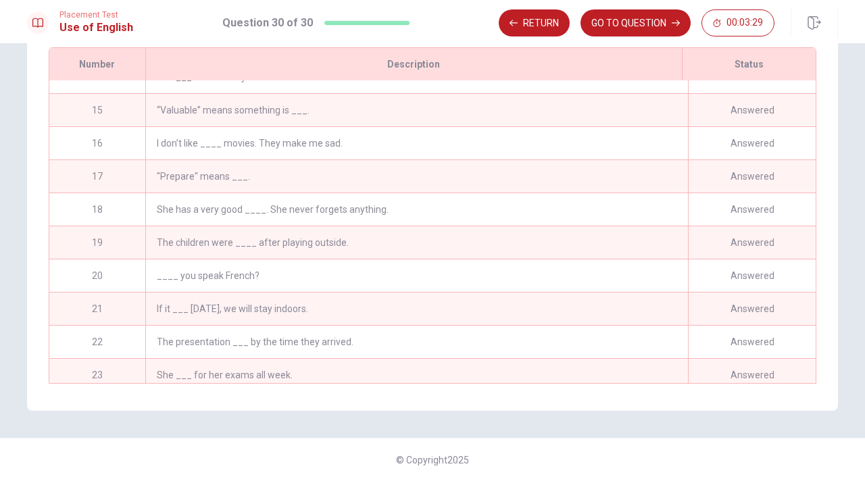
scroll to position [690, 0]
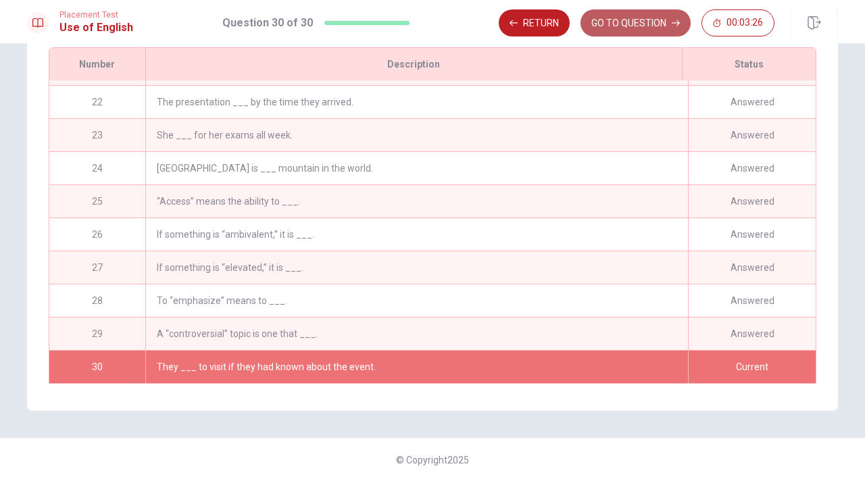
click at [619, 34] on button "GO TO QUESTION" at bounding box center [636, 22] width 110 height 27
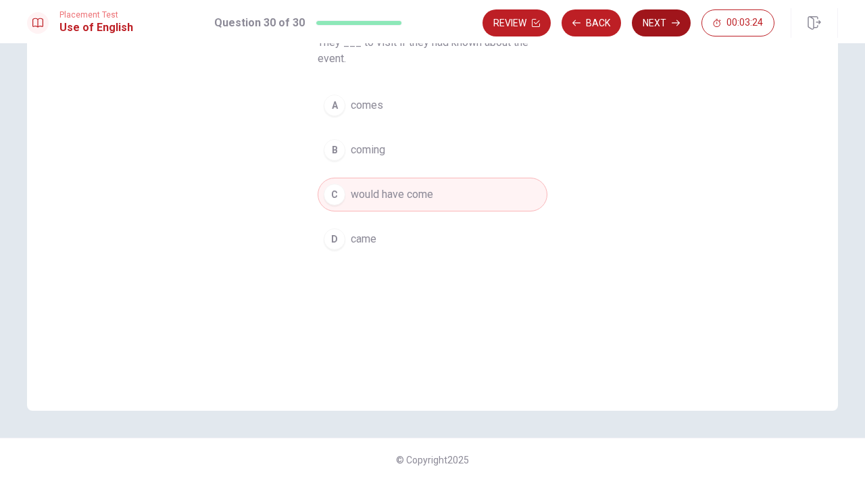
click at [658, 25] on button "Next" at bounding box center [661, 22] width 59 height 27
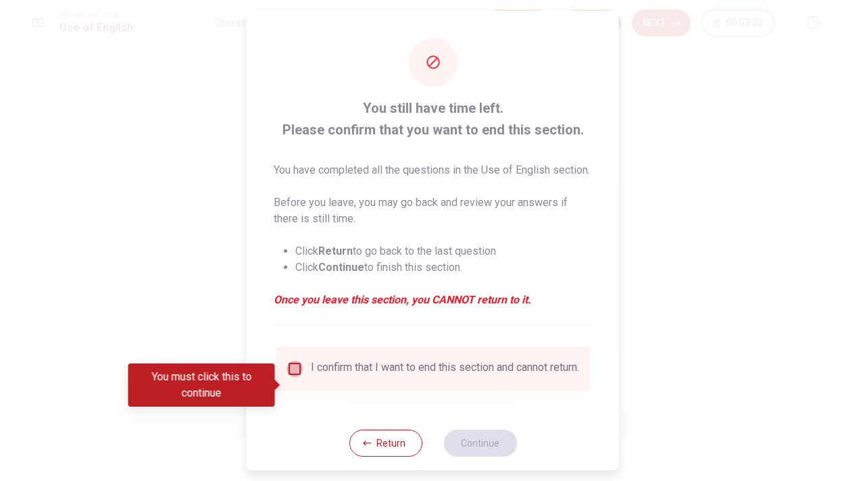
click at [292, 377] on input "You must click this to continue" at bounding box center [295, 369] width 16 height 16
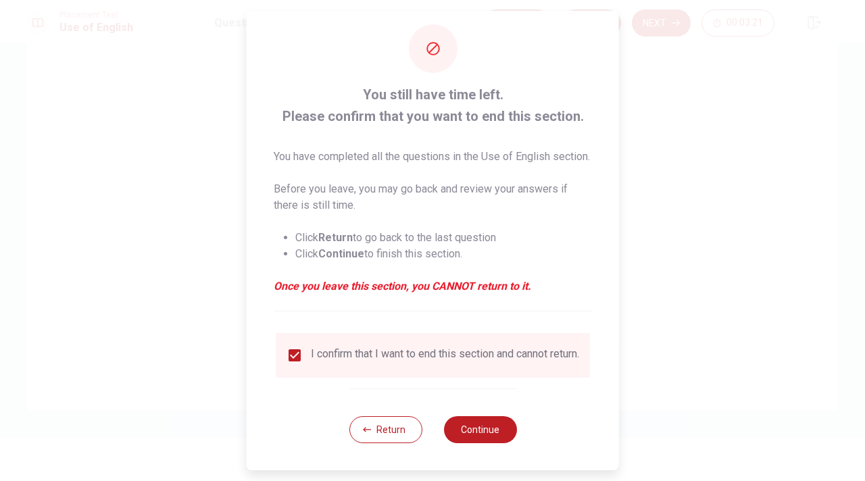
scroll to position [39, 0]
click at [502, 428] on button "Continue" at bounding box center [479, 429] width 73 height 27
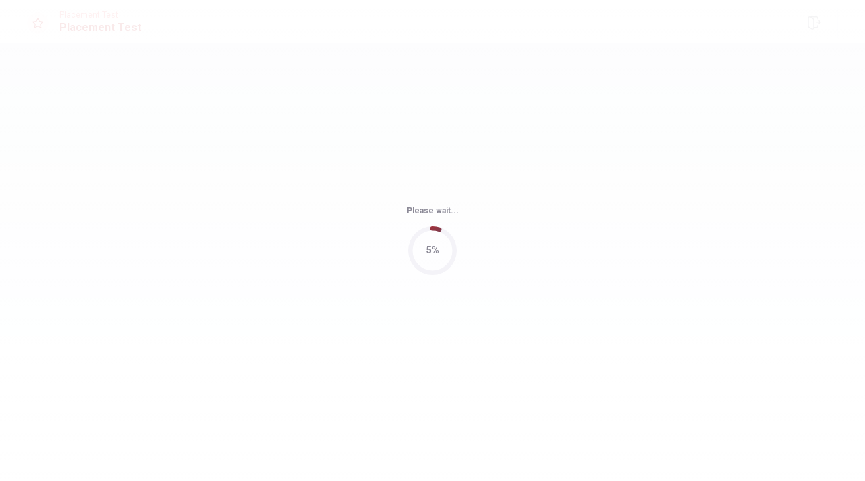
scroll to position [0, 0]
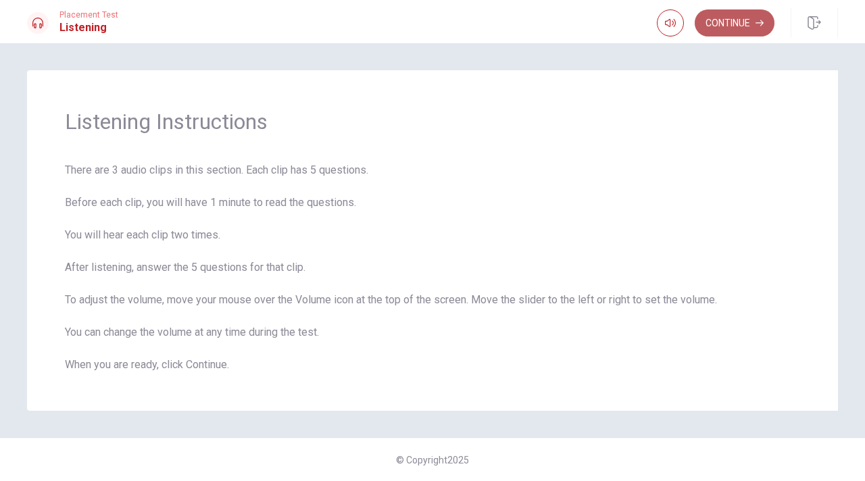
click at [727, 34] on button "Continue" at bounding box center [735, 22] width 80 height 27
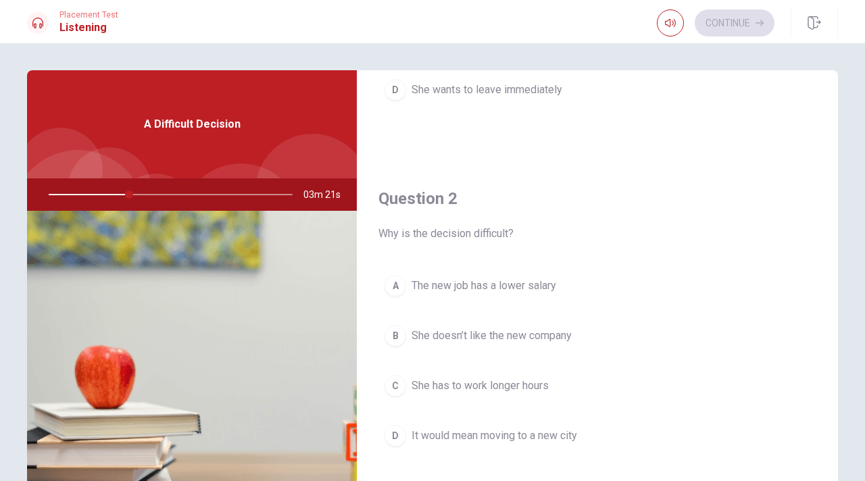
scroll to position [272, 0]
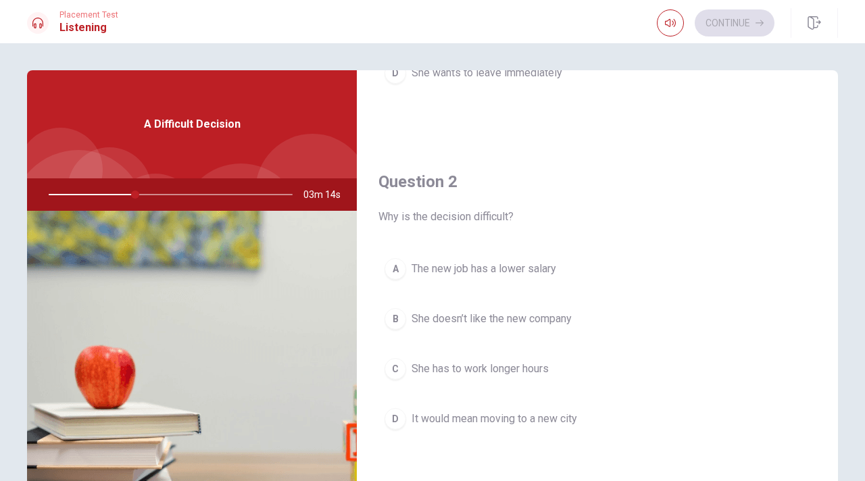
click at [400, 421] on div "D" at bounding box center [396, 419] width 22 height 22
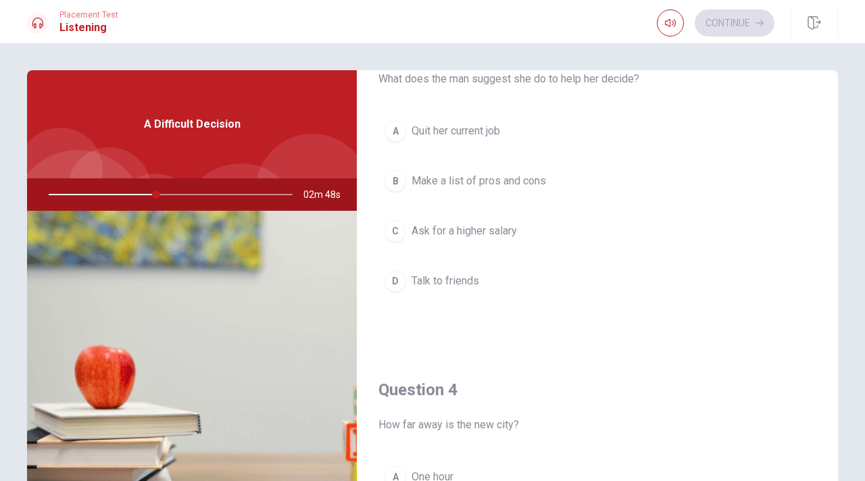
scroll to position [754, 0]
click at [457, 191] on button "B Make a list of pros and cons" at bounding box center [598, 183] width 438 height 34
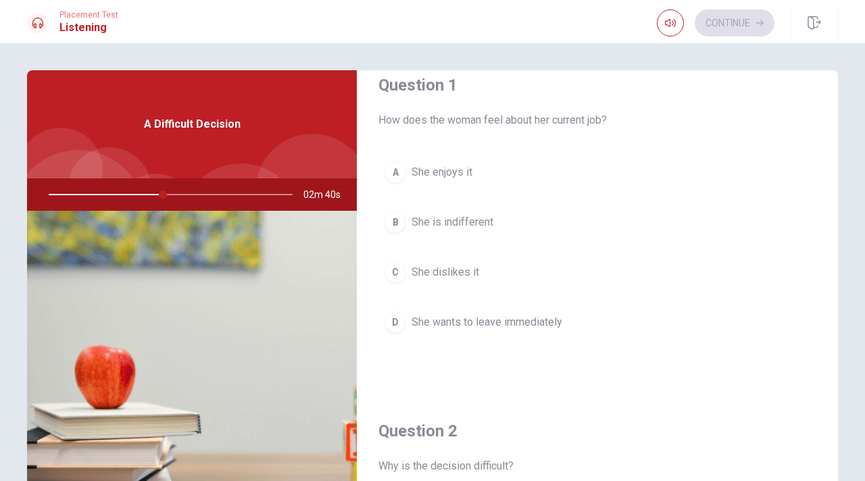
scroll to position [21, 0]
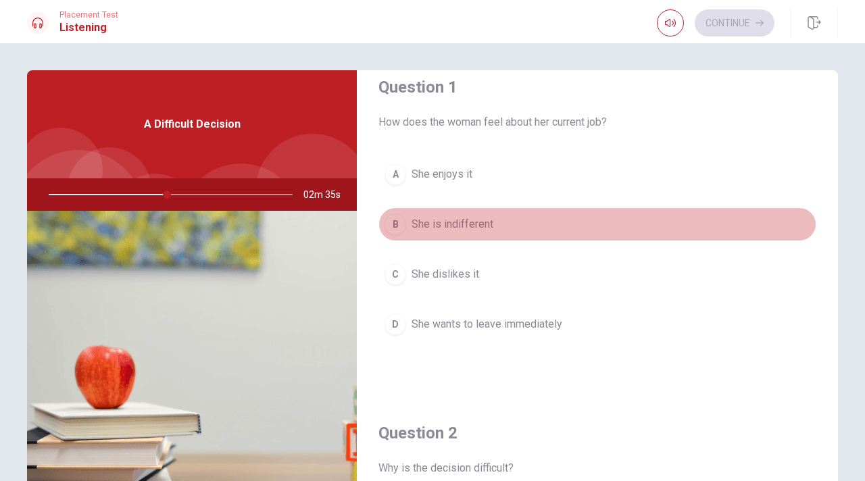
click at [442, 220] on span "She is indifferent" at bounding box center [453, 224] width 82 height 16
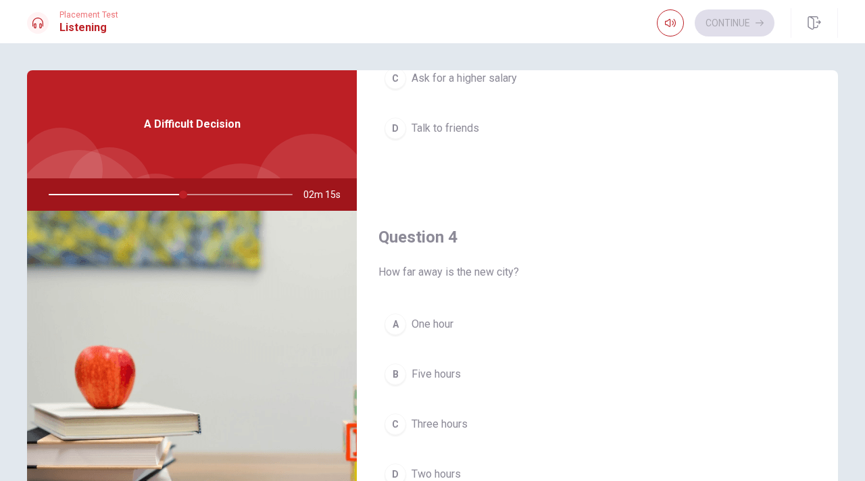
scroll to position [910, 0]
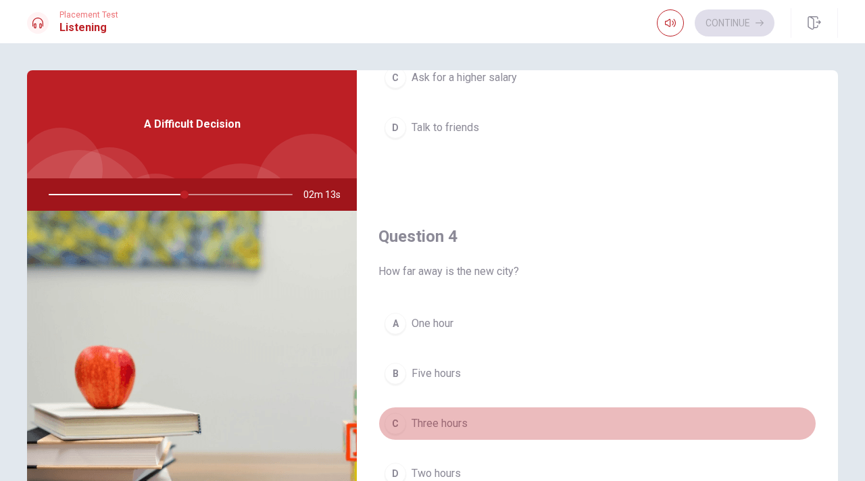
click at [437, 419] on span "Three hours" at bounding box center [440, 424] width 56 height 16
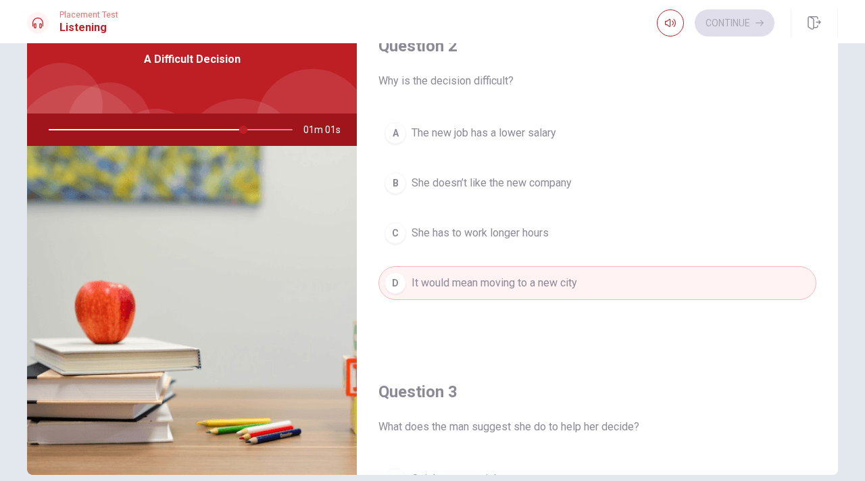
scroll to position [343, 0]
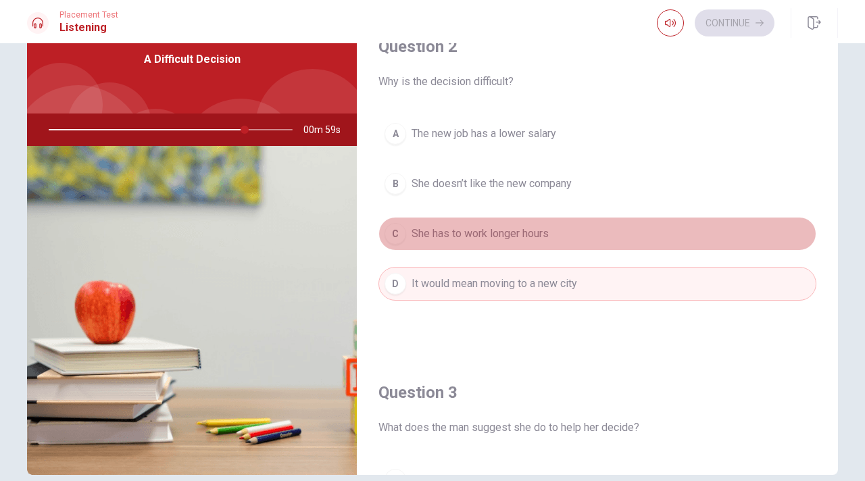
click at [455, 235] on span "She has to work longer hours" at bounding box center [480, 234] width 137 height 16
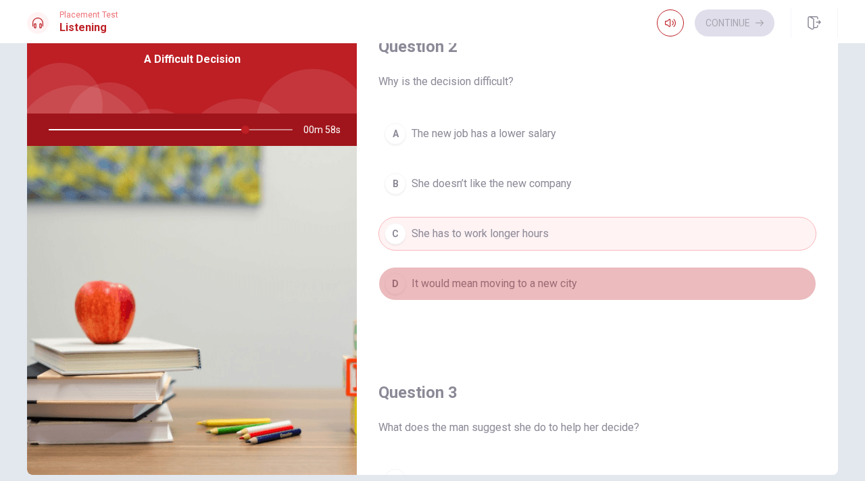
click at [458, 287] on span "It would mean moving to a new city" at bounding box center [495, 284] width 166 height 16
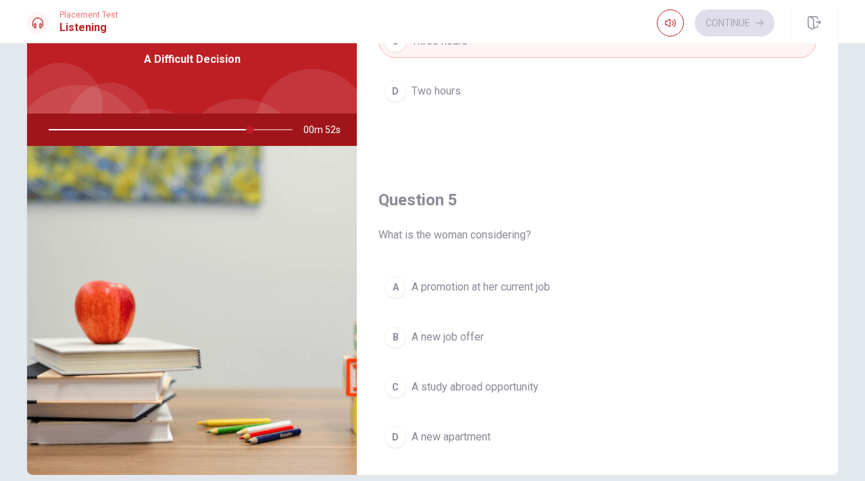
scroll to position [1261, 0]
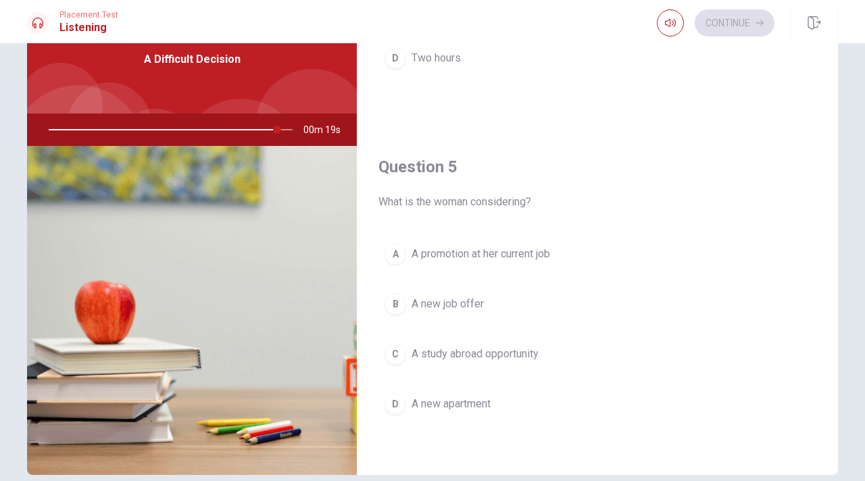
click at [466, 357] on span "A study abroad opportunity" at bounding box center [475, 354] width 127 height 16
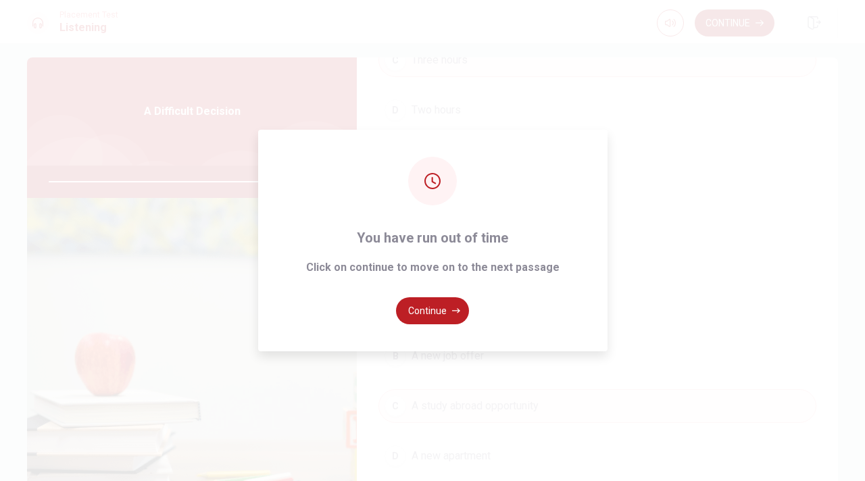
type input "0"
click at [437, 320] on button "Continue" at bounding box center [432, 310] width 73 height 27
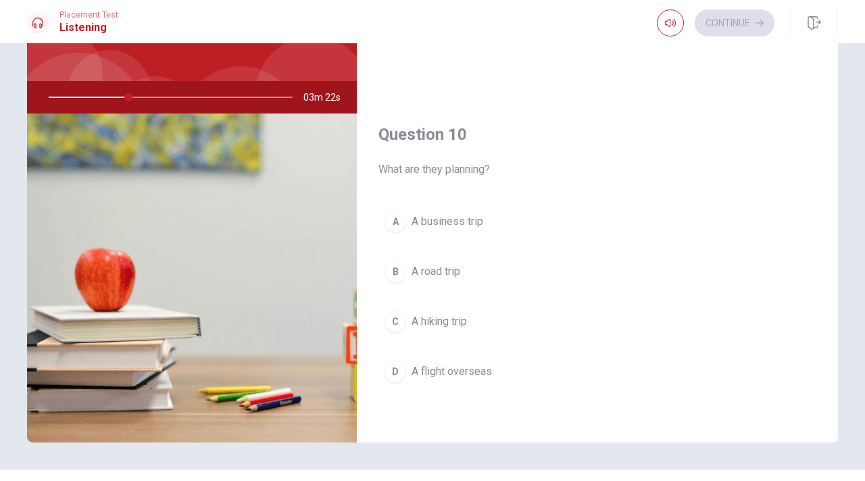
scroll to position [99, 0]
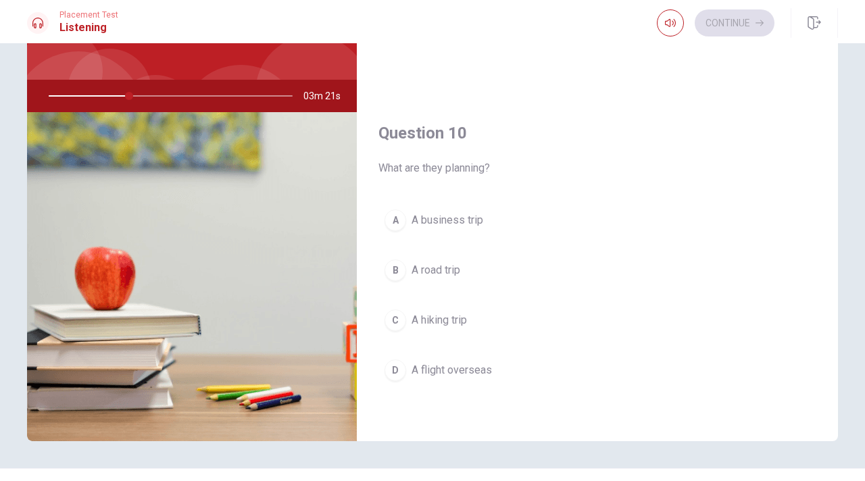
click at [446, 267] on span "A road trip" at bounding box center [436, 270] width 49 height 16
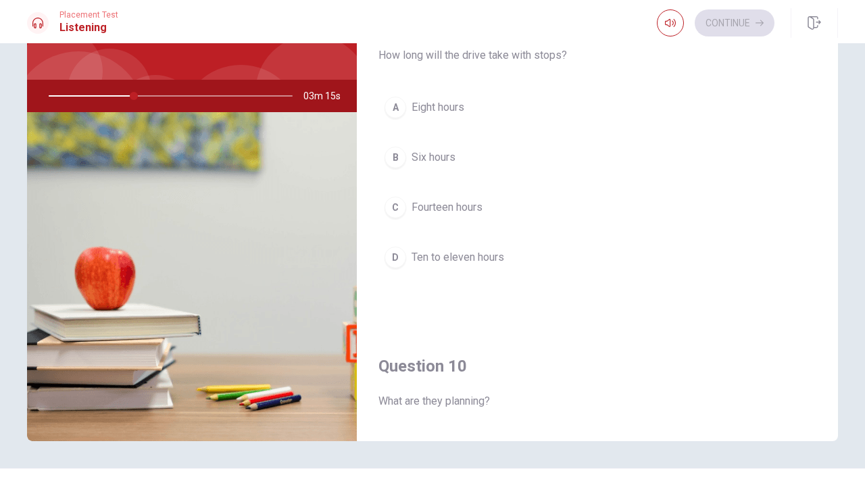
scroll to position [1032, 0]
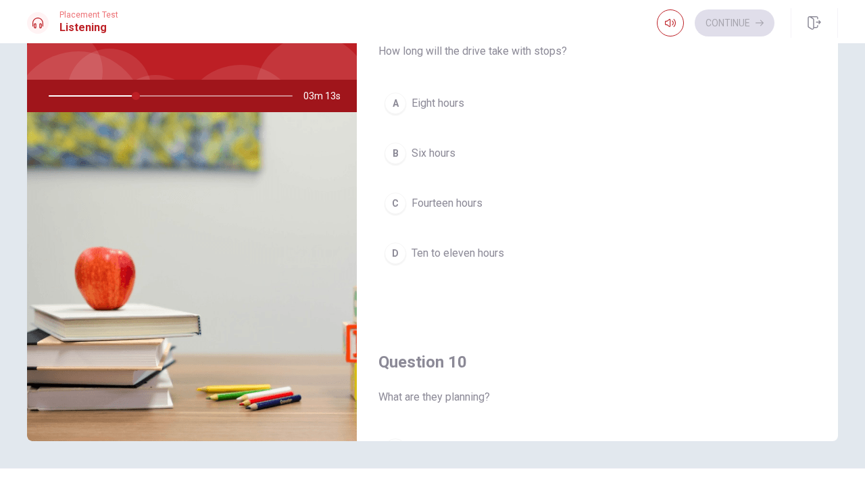
click at [446, 100] on span "Eight hours" at bounding box center [438, 103] width 53 height 16
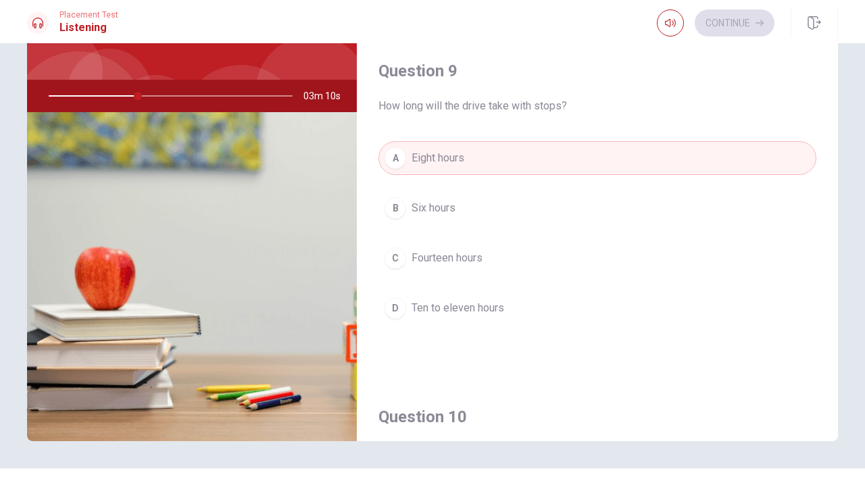
scroll to position [981, 0]
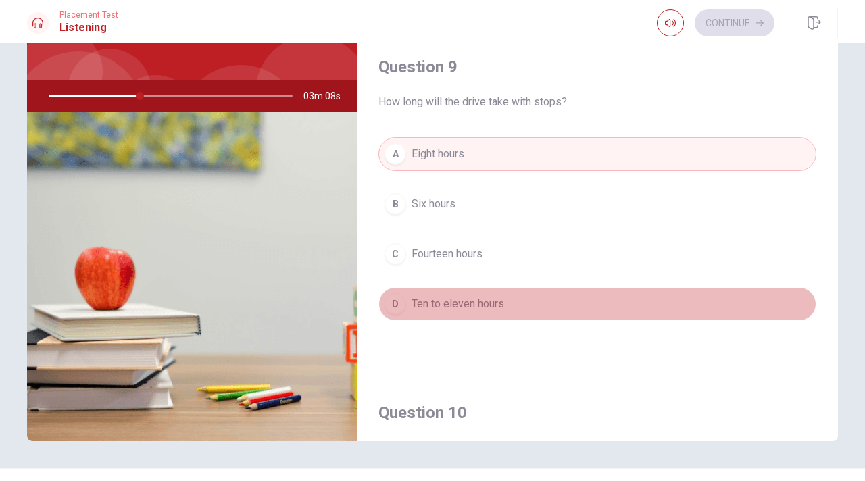
click at [448, 304] on span "Ten to eleven hours" at bounding box center [458, 304] width 93 height 16
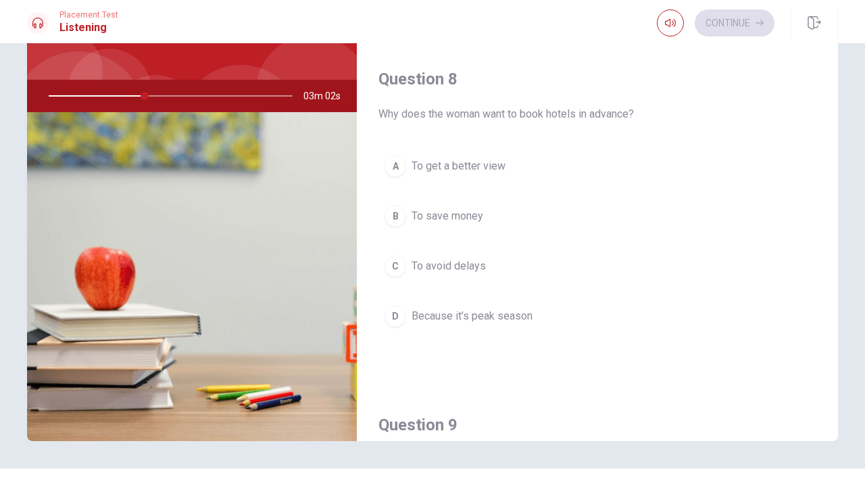
scroll to position [646, 0]
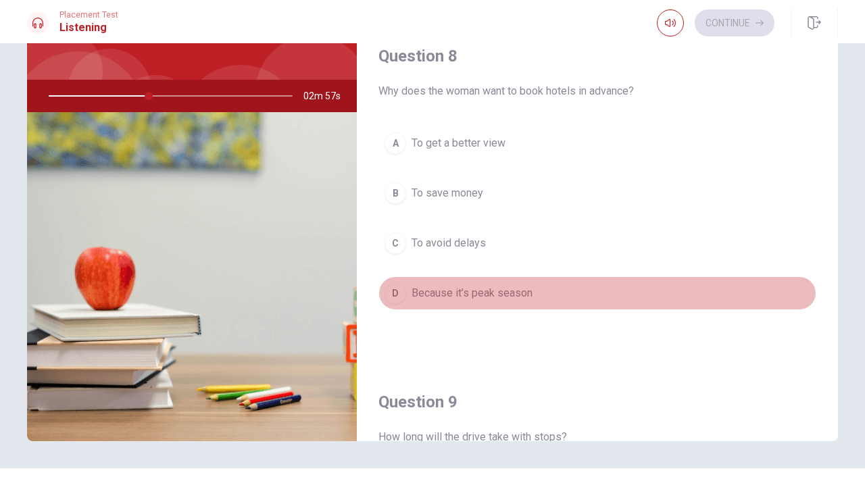
click at [448, 301] on span "Because it’s peak season" at bounding box center [472, 293] width 121 height 16
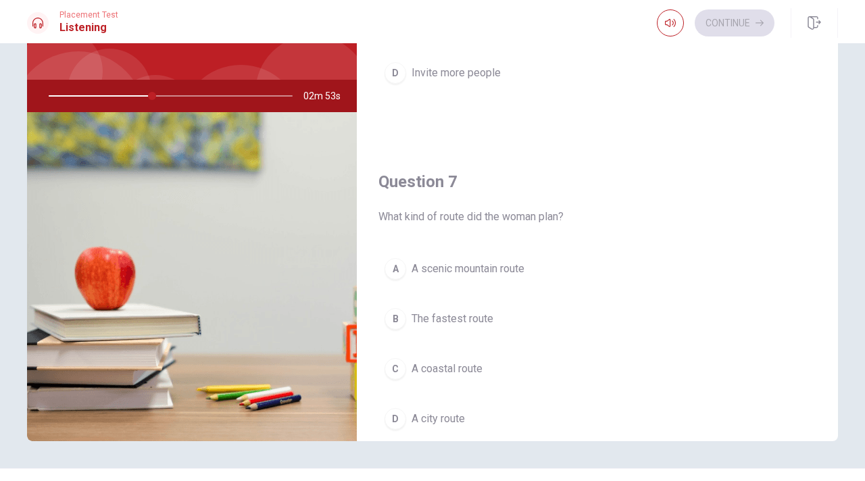
scroll to position [168, 0]
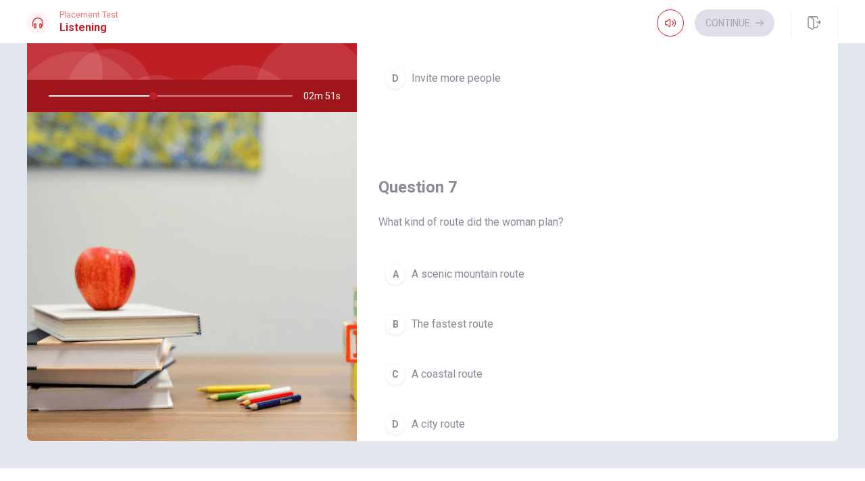
click at [460, 268] on span "A scenic mountain route" at bounding box center [468, 274] width 113 height 16
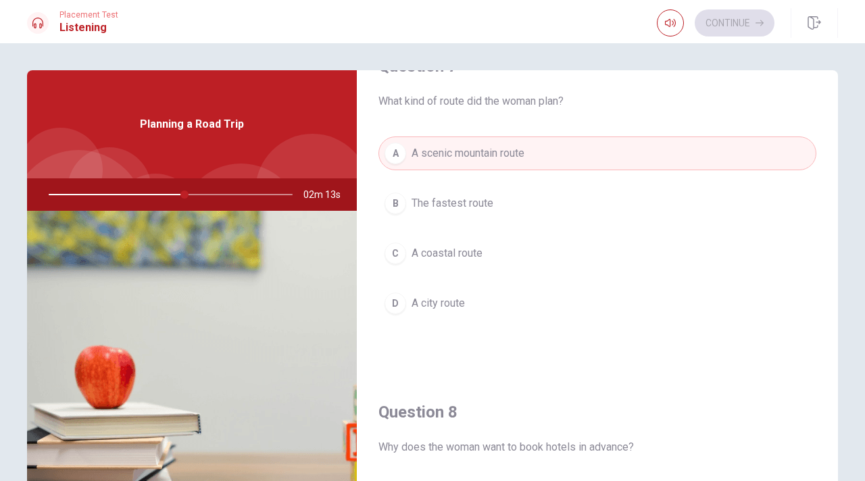
scroll to position [0, 0]
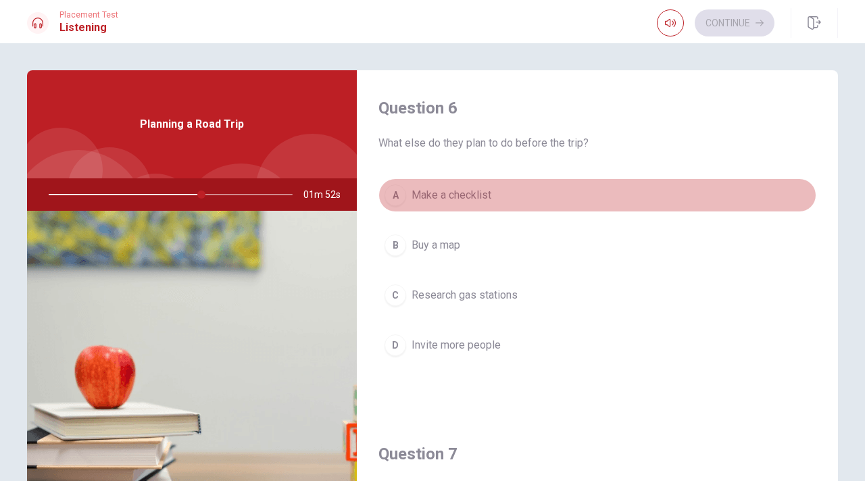
click at [465, 189] on span "Make a checklist" at bounding box center [452, 195] width 80 height 16
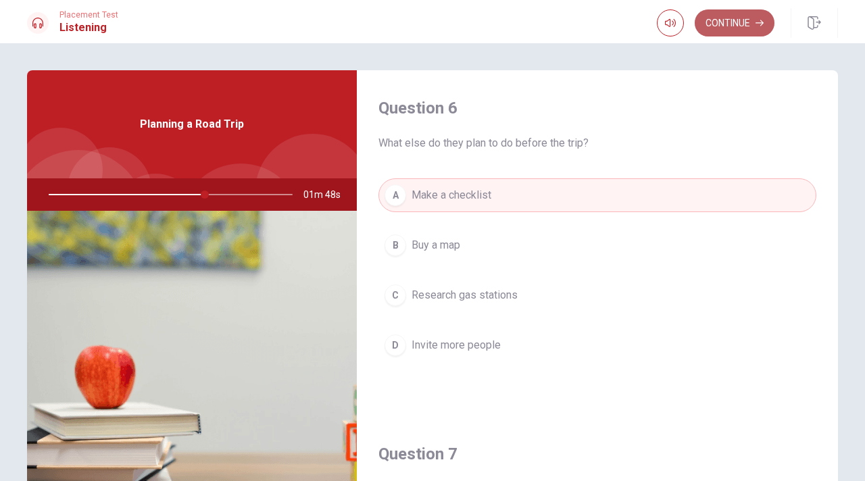
click at [715, 34] on button "Continue" at bounding box center [735, 22] width 80 height 27
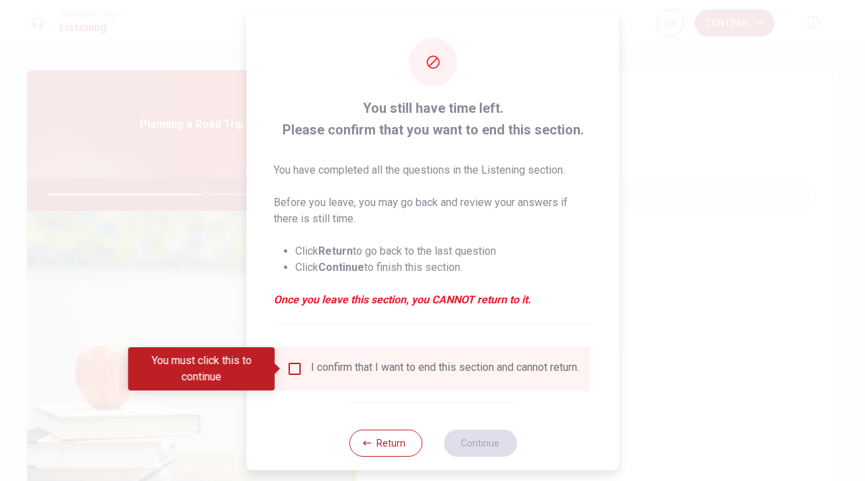
click at [291, 374] on input "You must click this to continue" at bounding box center [295, 369] width 16 height 16
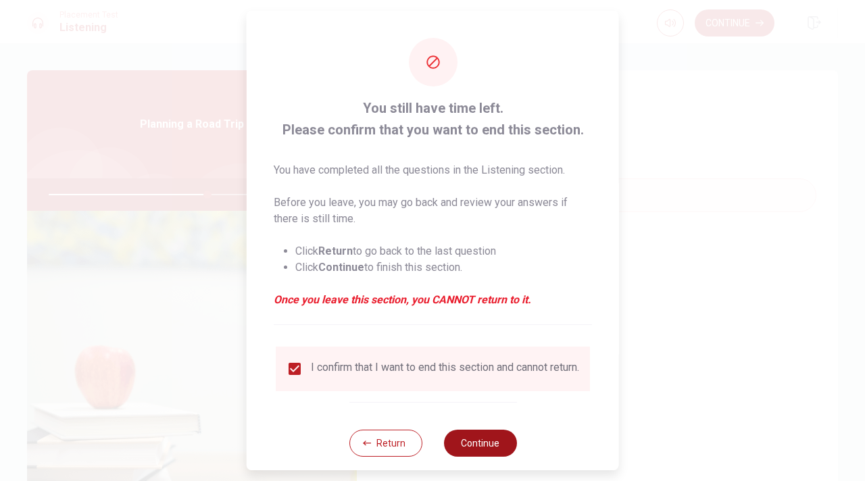
click at [459, 453] on button "Continue" at bounding box center [479, 443] width 73 height 27
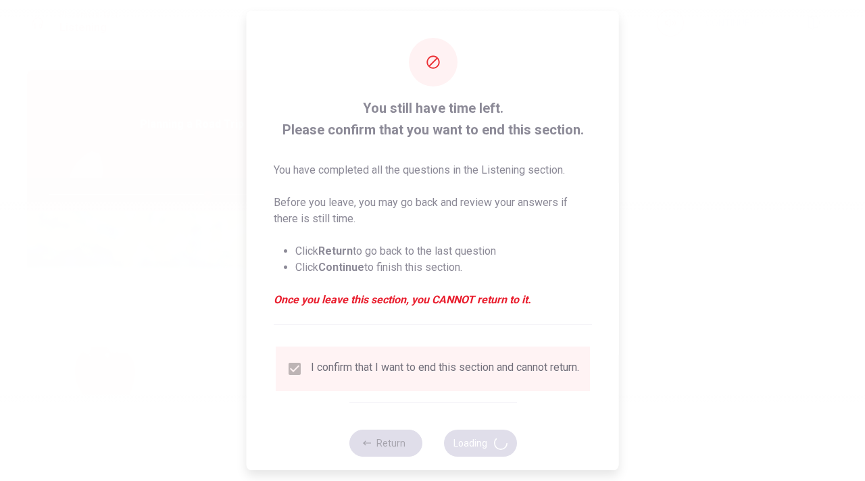
type input "66"
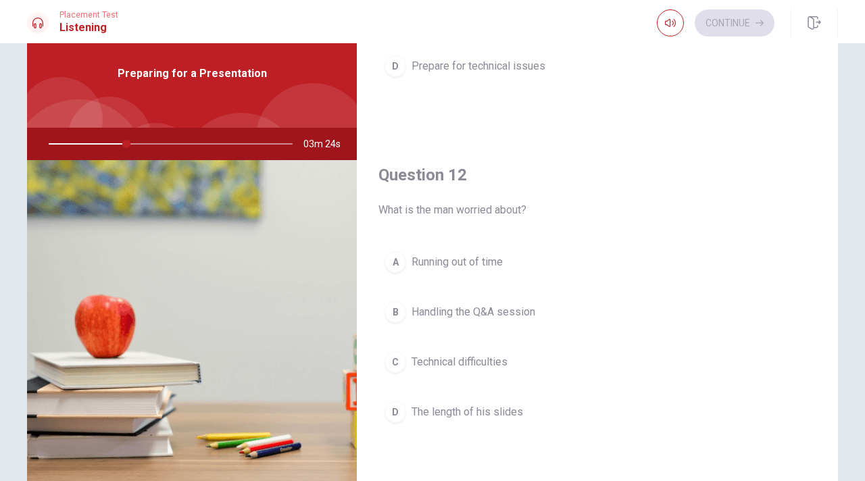
scroll to position [227, 0]
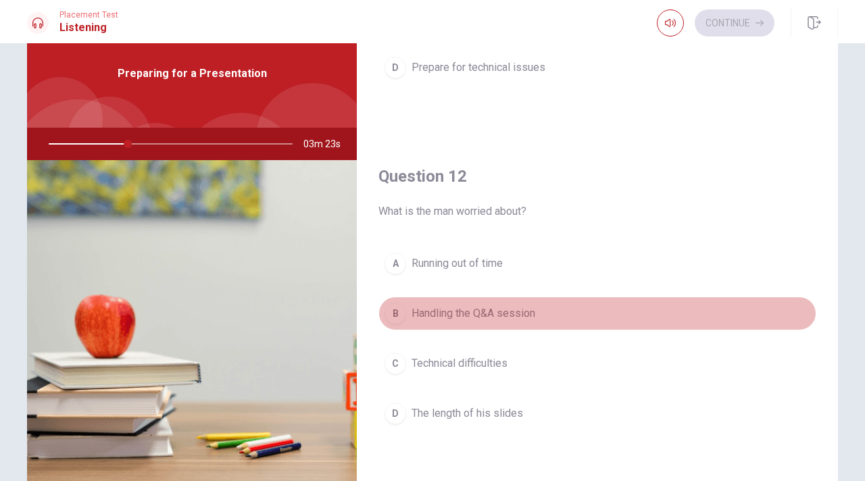
click at [476, 315] on span "Handling the Q&A session" at bounding box center [474, 314] width 124 height 16
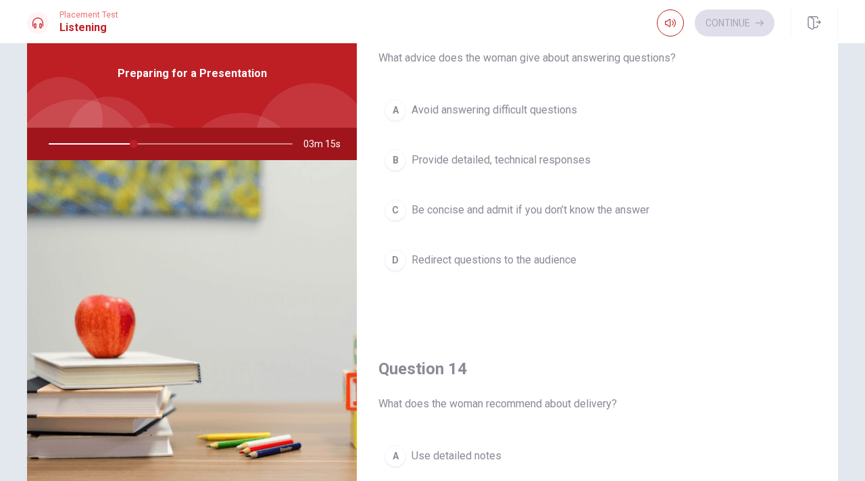
scroll to position [702, 0]
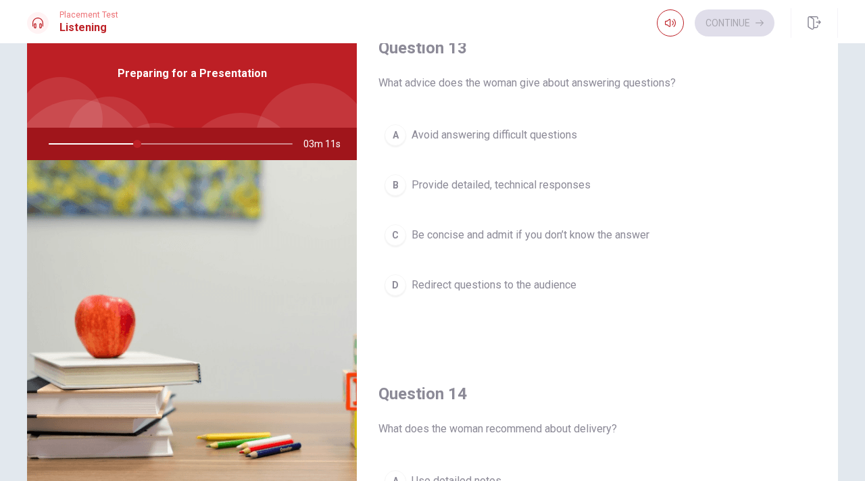
click at [503, 237] on span "Be concise and admit if you don’t know the answer" at bounding box center [531, 235] width 238 height 16
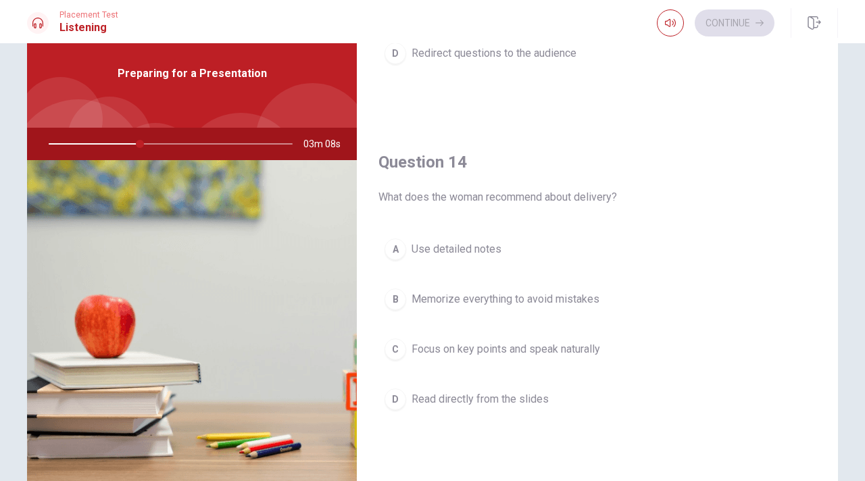
scroll to position [934, 0]
click at [502, 350] on span "Focus on key points and speak naturally" at bounding box center [506, 349] width 189 height 16
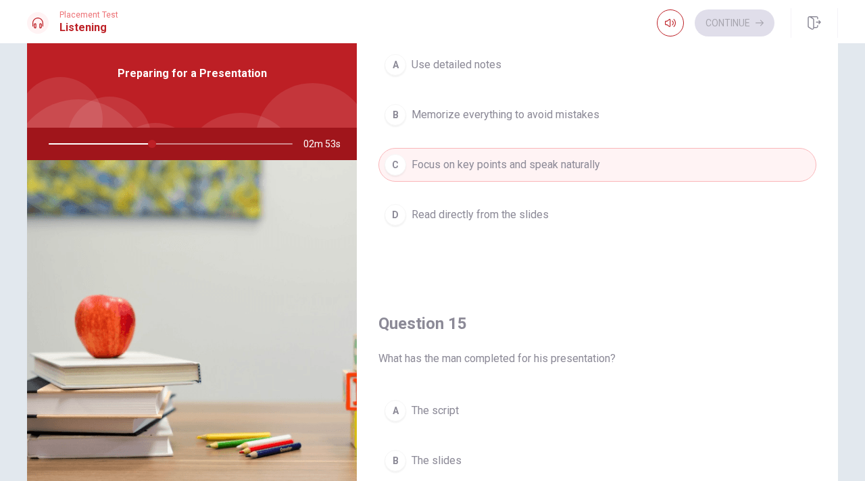
scroll to position [1261, 0]
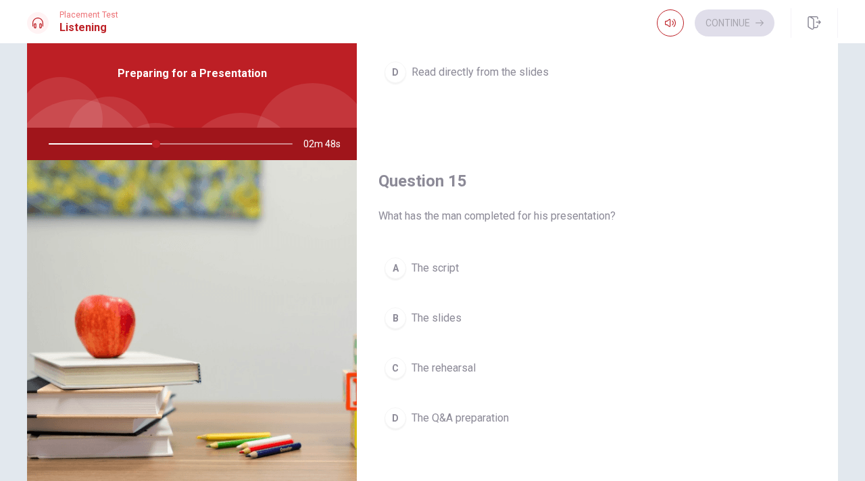
click at [443, 377] on button "C The rehearsal" at bounding box center [598, 369] width 438 height 34
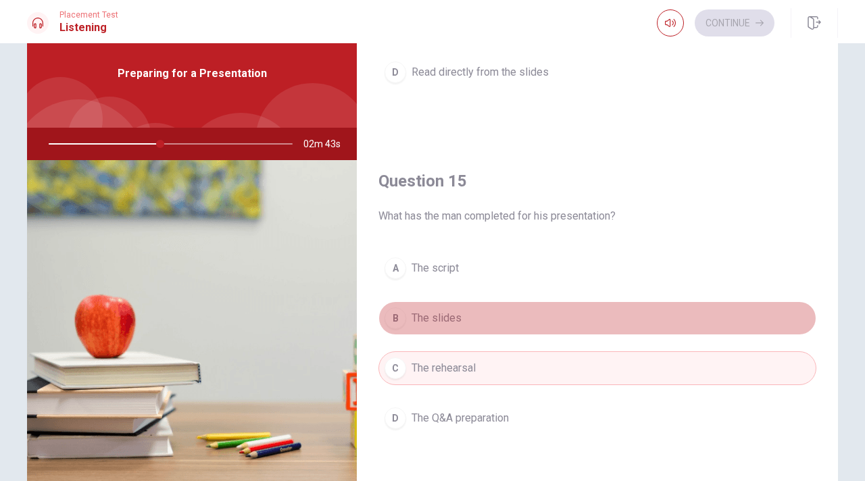
click at [448, 330] on button "B The slides" at bounding box center [598, 319] width 438 height 34
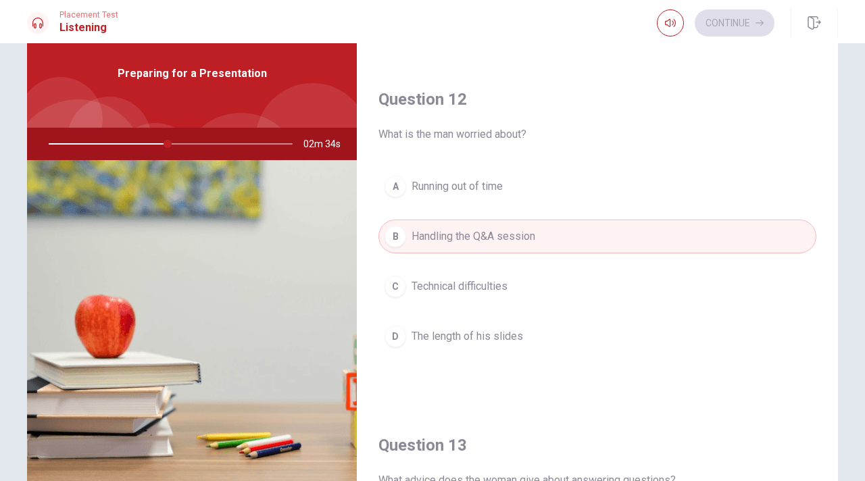
scroll to position [0, 0]
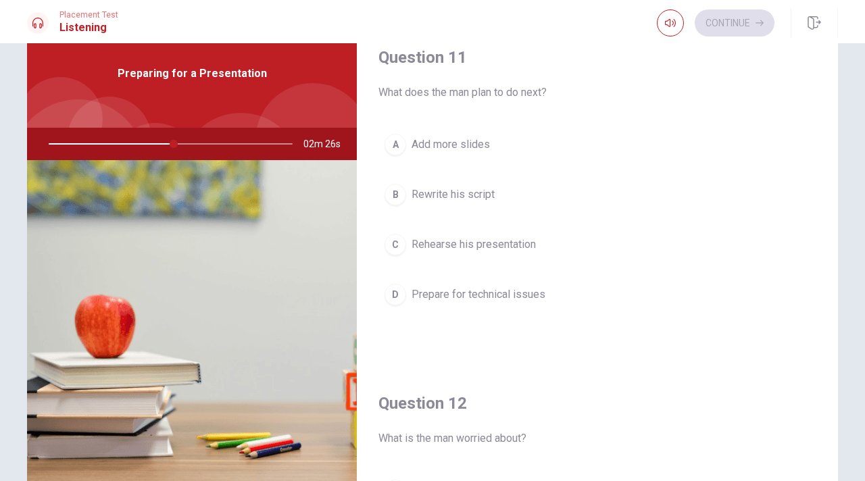
click at [483, 242] on span "Rehearse his presentation" at bounding box center [474, 245] width 124 height 16
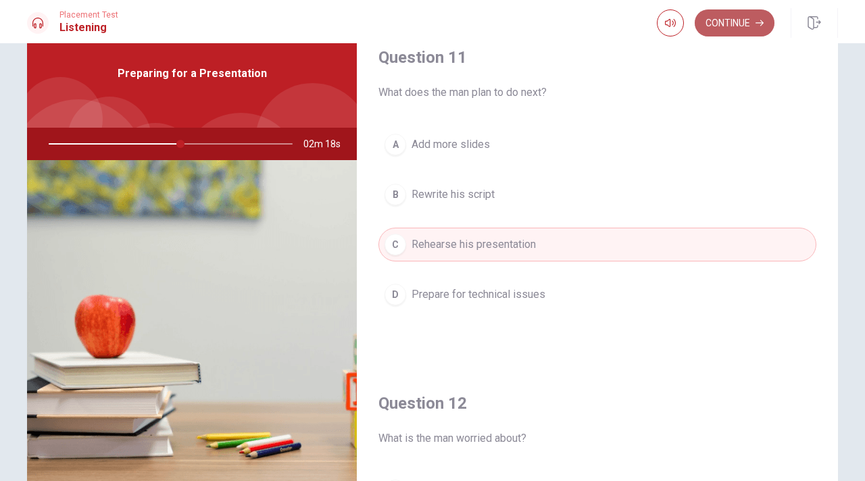
click at [719, 24] on button "Continue" at bounding box center [735, 22] width 80 height 27
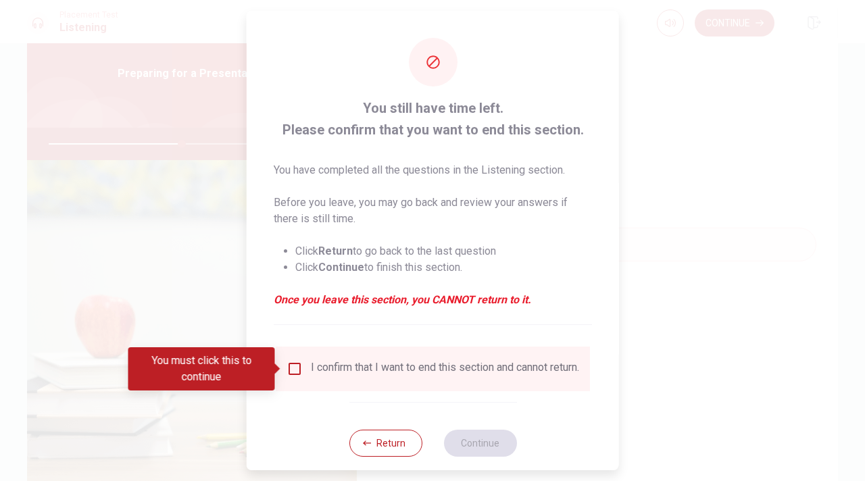
click at [290, 370] on input "You must click this to continue" at bounding box center [295, 369] width 16 height 16
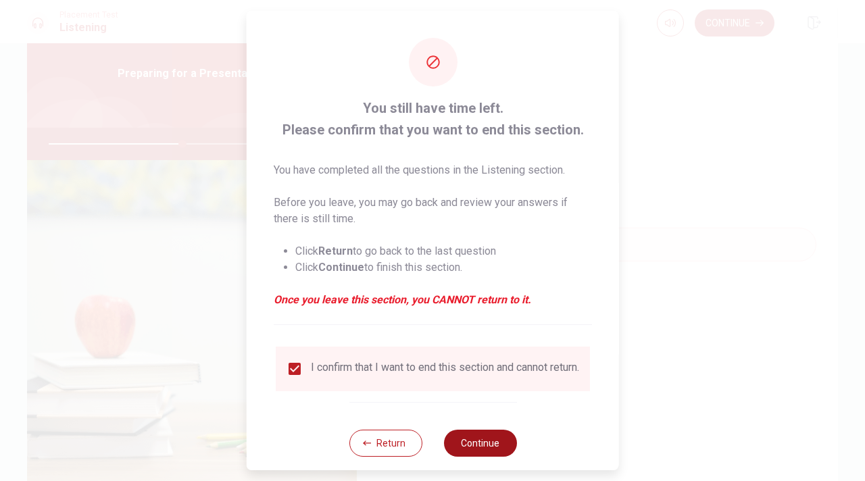
click at [464, 455] on button "Continue" at bounding box center [479, 443] width 73 height 27
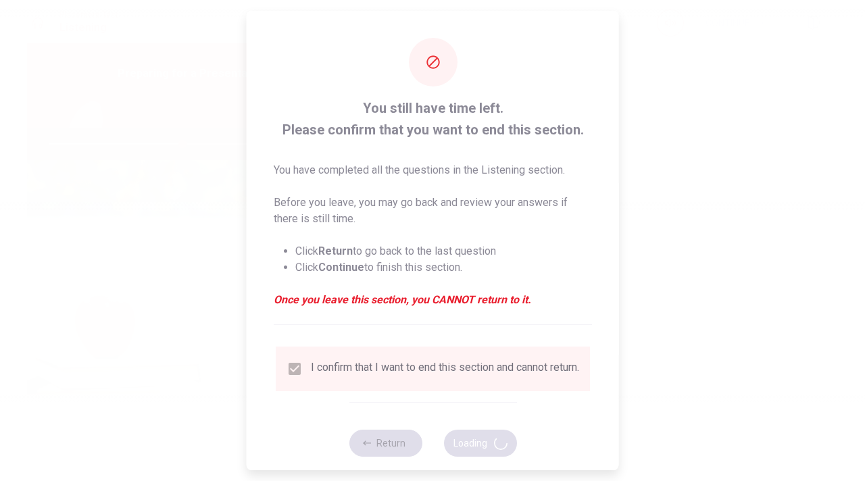
type input "55"
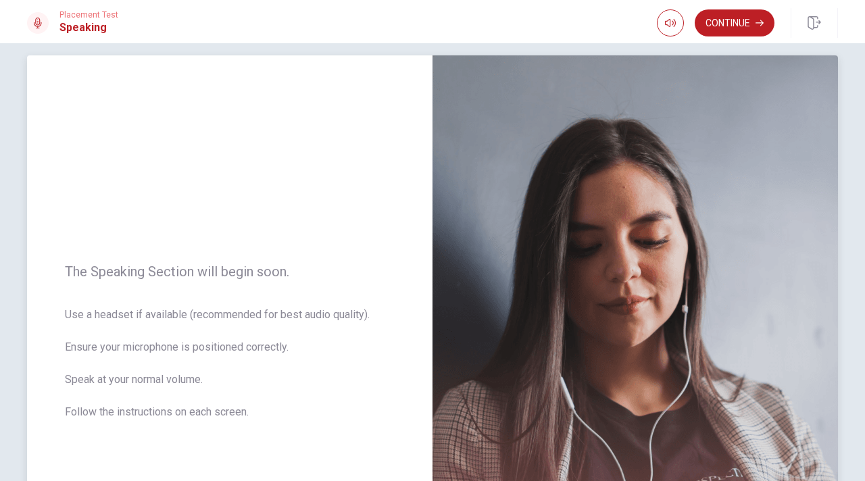
scroll to position [6, 0]
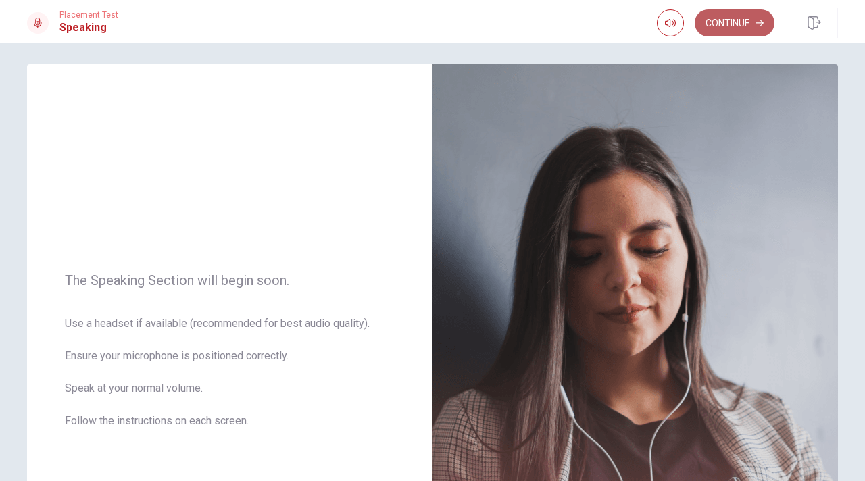
click at [753, 29] on button "Continue" at bounding box center [735, 22] width 80 height 27
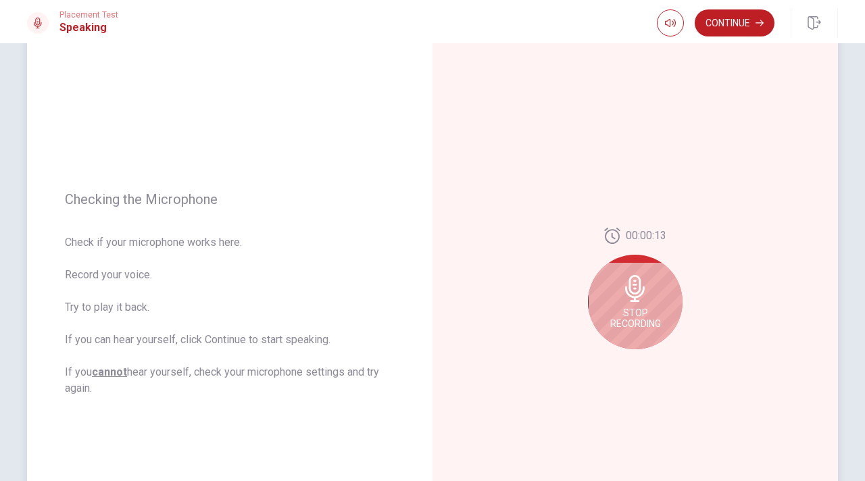
scroll to position [74, 0]
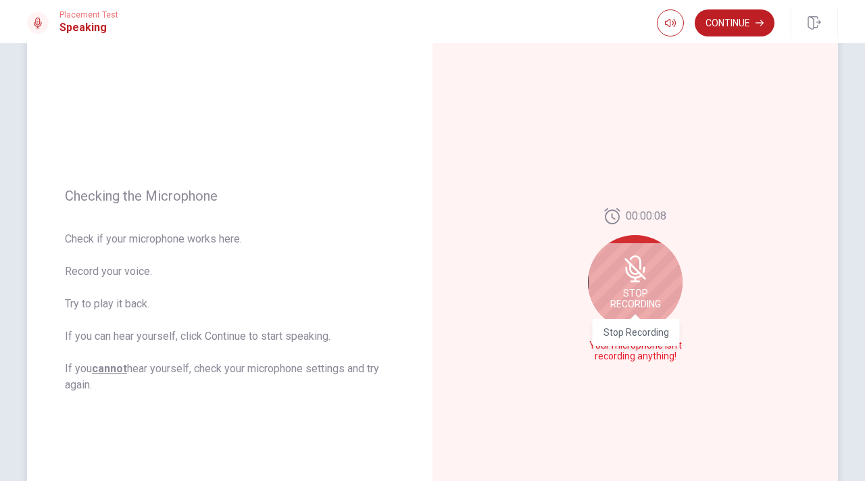
click at [632, 293] on span "Stop Recording" at bounding box center [635, 299] width 51 height 22
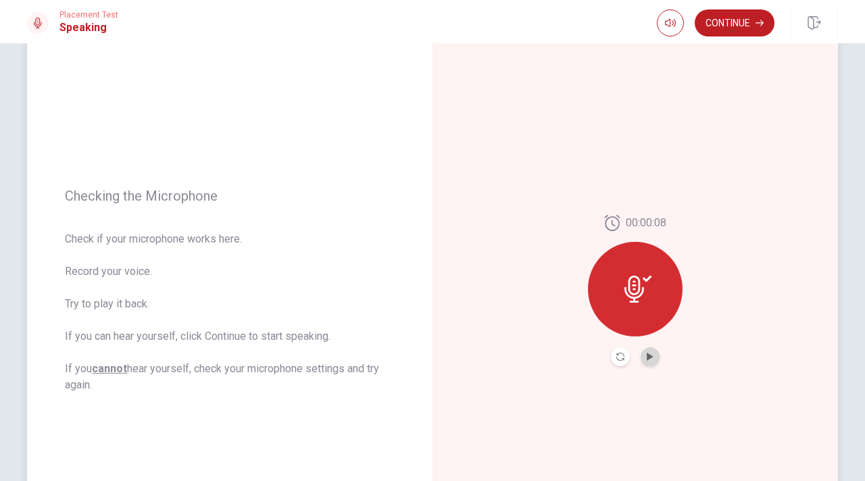
click at [650, 364] on button "Play Audio" at bounding box center [650, 356] width 19 height 19
click at [639, 287] on icon at bounding box center [635, 289] width 20 height 27
click at [650, 352] on button "Pause Audio" at bounding box center [650, 356] width 19 height 19
click at [736, 24] on button "Continue" at bounding box center [735, 22] width 80 height 27
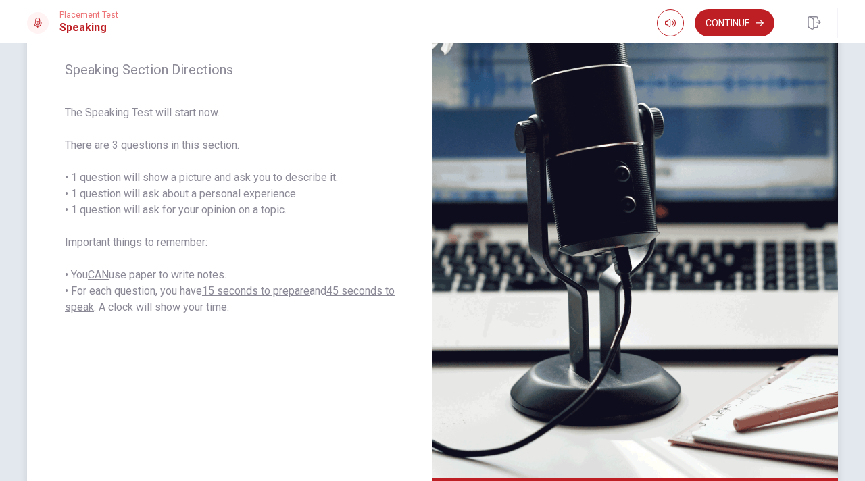
scroll to position [177, 0]
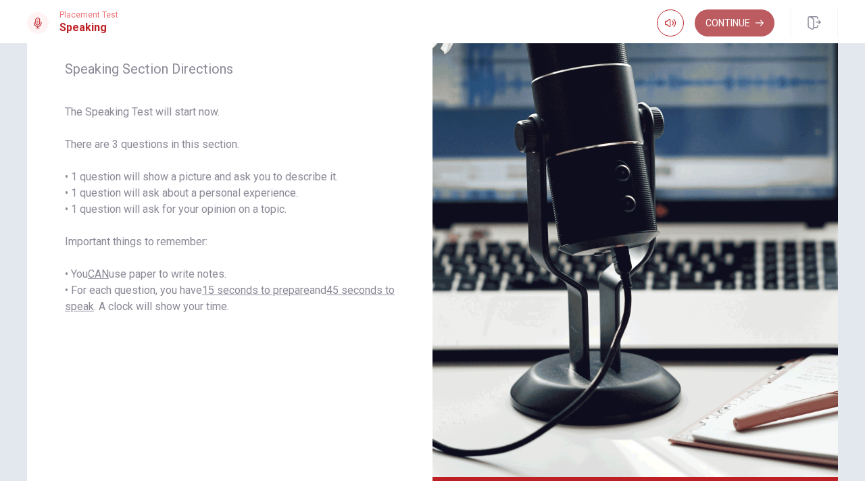
click at [727, 23] on button "Continue" at bounding box center [735, 22] width 80 height 27
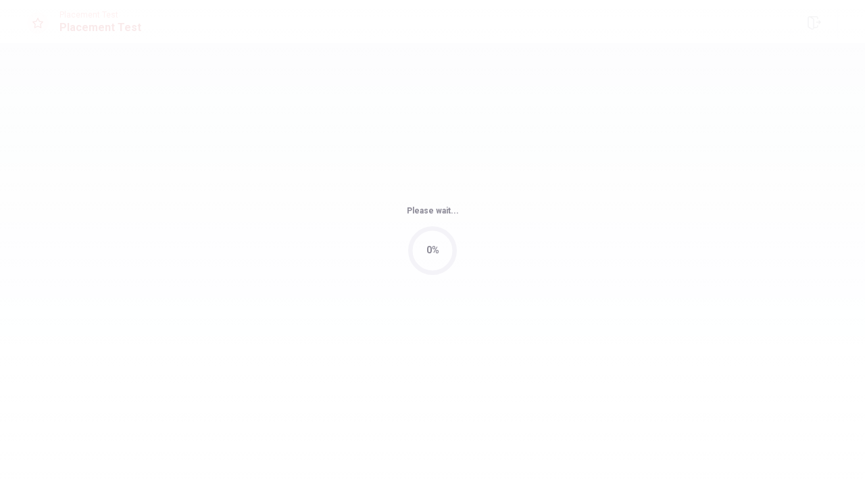
scroll to position [0, 0]
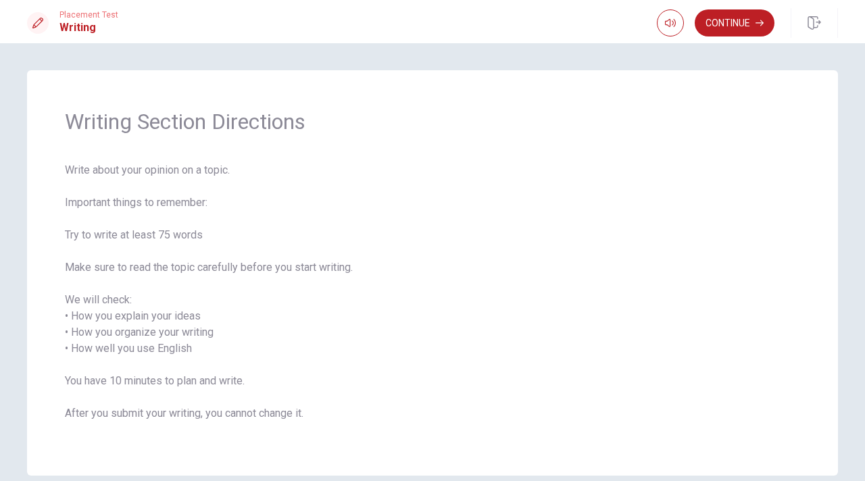
click at [727, 23] on button "Continue" at bounding box center [735, 22] width 80 height 27
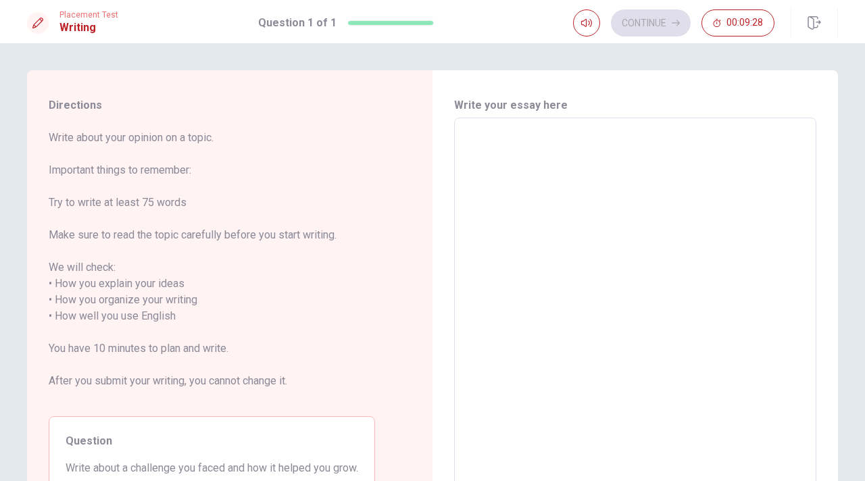
click at [557, 147] on textarea at bounding box center [635, 308] width 343 height 359
type textarea "W"
type textarea "x"
type textarea "Wh"
type textarea "x"
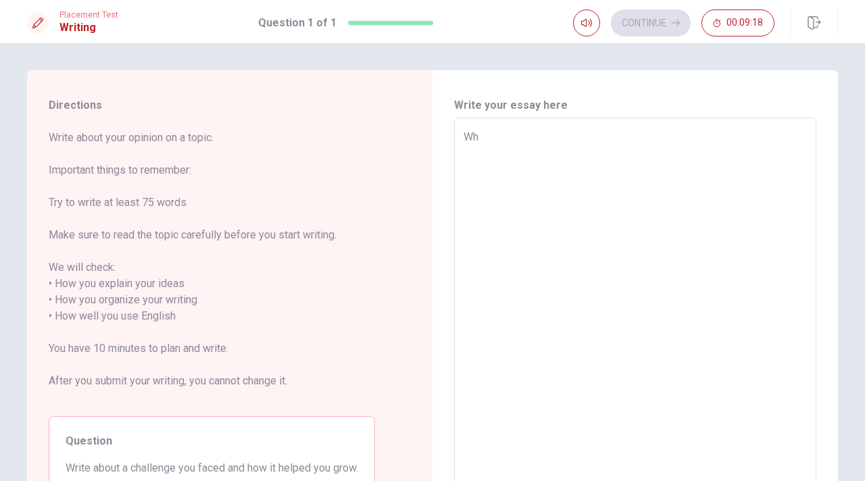
type textarea "Whe"
type textarea "x"
type textarea "Whe"
type textarea "x"
type textarea "Whe"
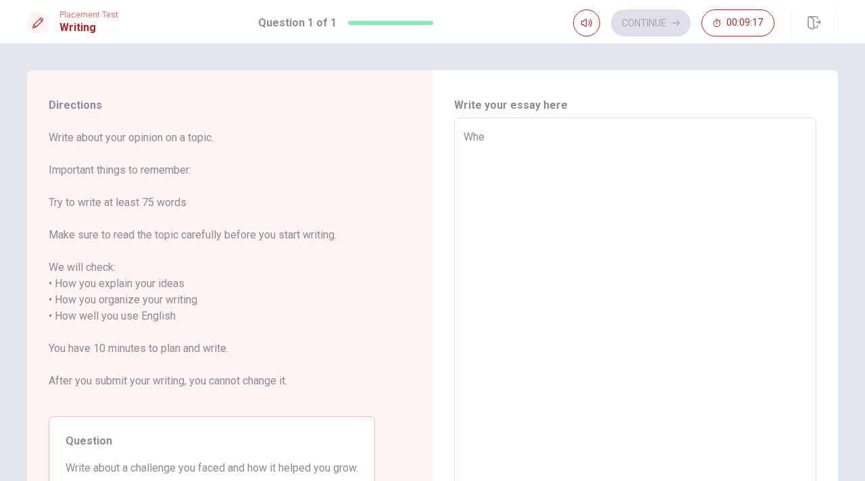
type textarea "x"
type textarea "When"
type textarea "x"
type textarea "When"
type textarea "x"
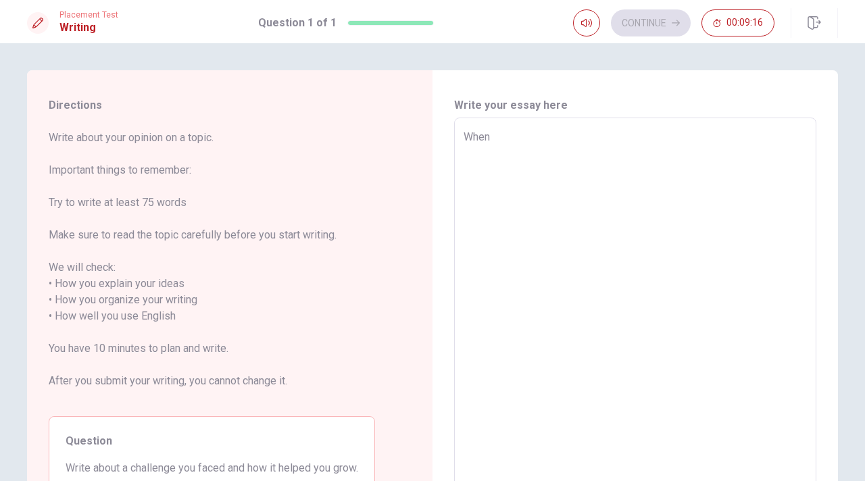
type textarea "When I"
type textarea "x"
type textarea "When I"
type textarea "x"
type textarea "When I w"
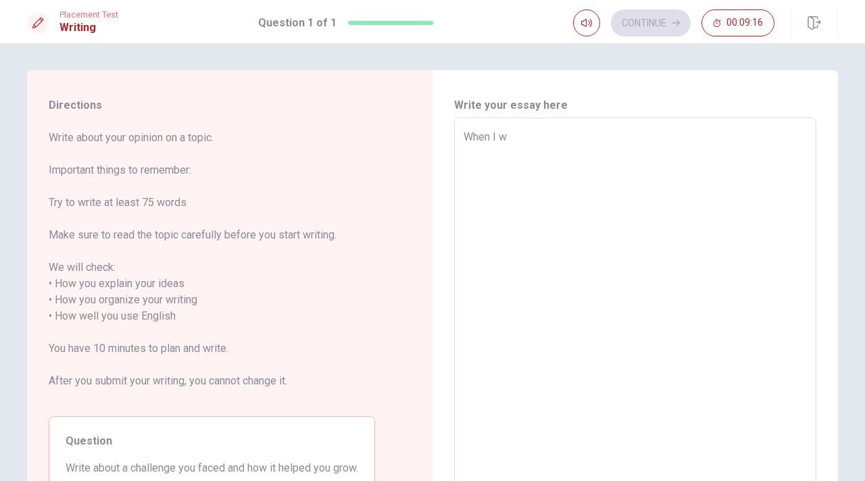
type textarea "x"
type textarea "When I wa"
type textarea "x"
type textarea "When I was"
type textarea "x"
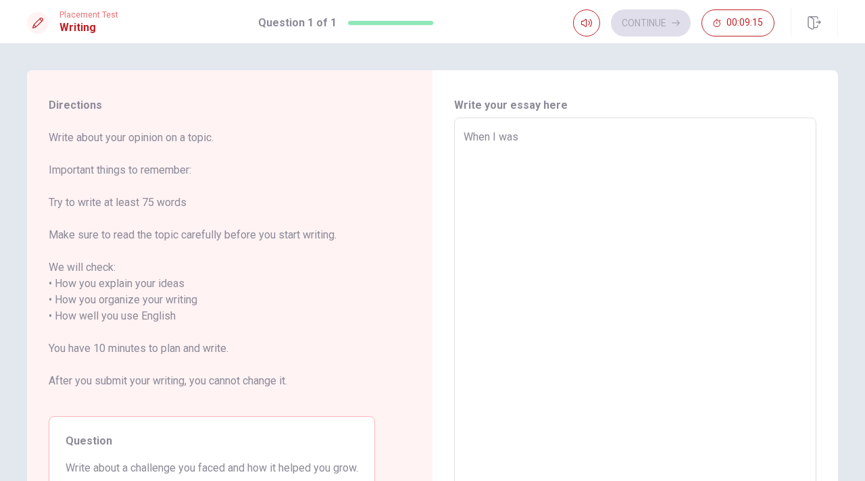
type textarea "When I wa"
type textarea "x"
type textarea "When I w"
type textarea "x"
type textarea "When I"
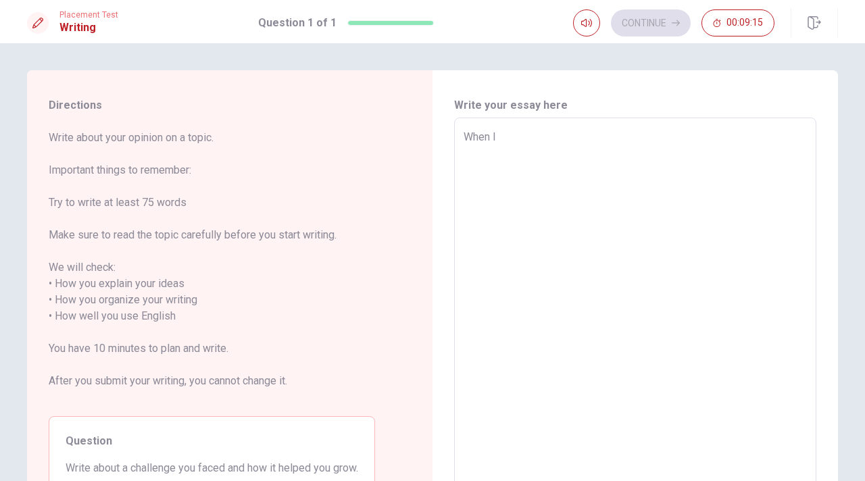
type textarea "x"
type textarea "When I c"
type textarea "x"
type textarea "When I ca"
type textarea "x"
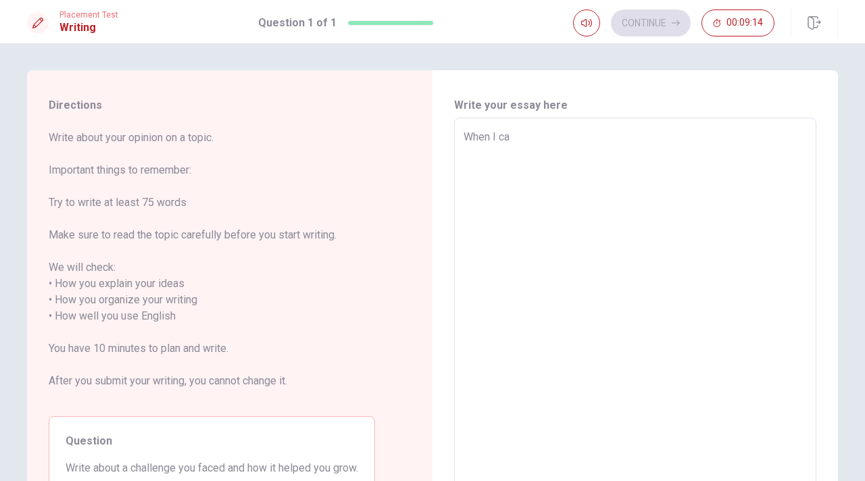
type textarea "When I cam"
type textarea "x"
type textarea "When I came"
type textarea "x"
type textarea "When I came"
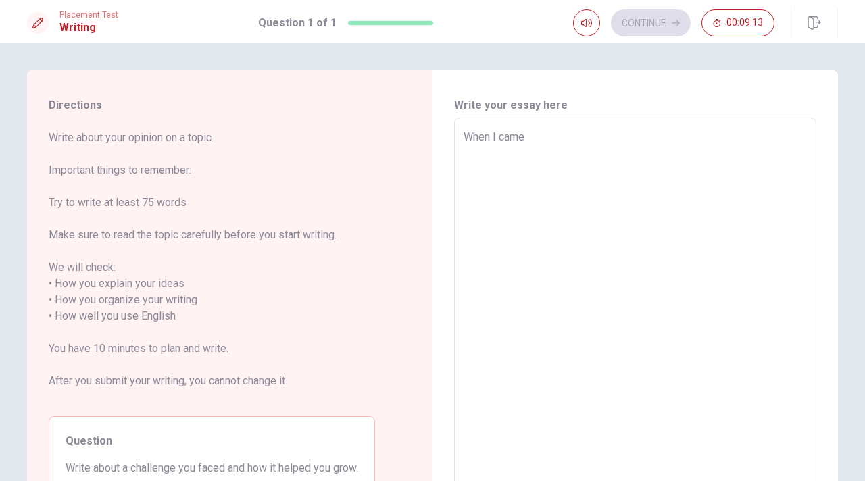
type textarea "x"
type textarea "When I came t"
type textarea "x"
type textarea "When I came to"
type textarea "x"
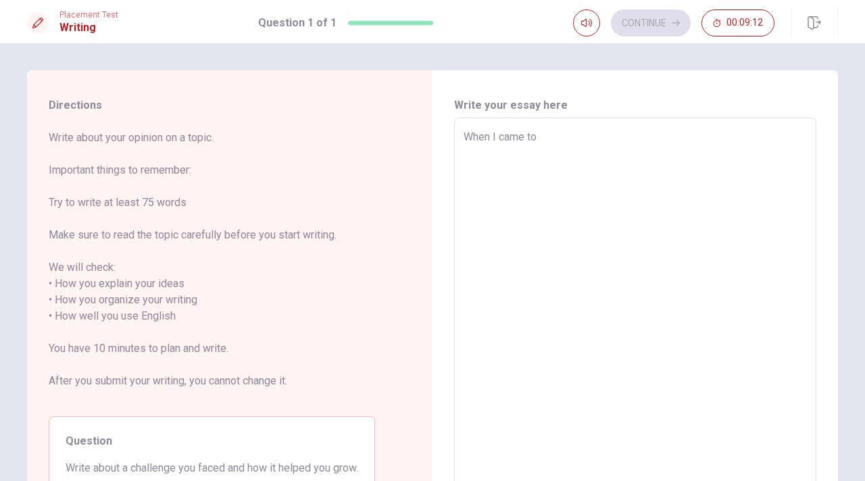
type textarea "When I came to"
type textarea "x"
type textarea "When I came to C"
type textarea "x"
type textarea "When I came to [GEOGRAPHIC_DATA]"
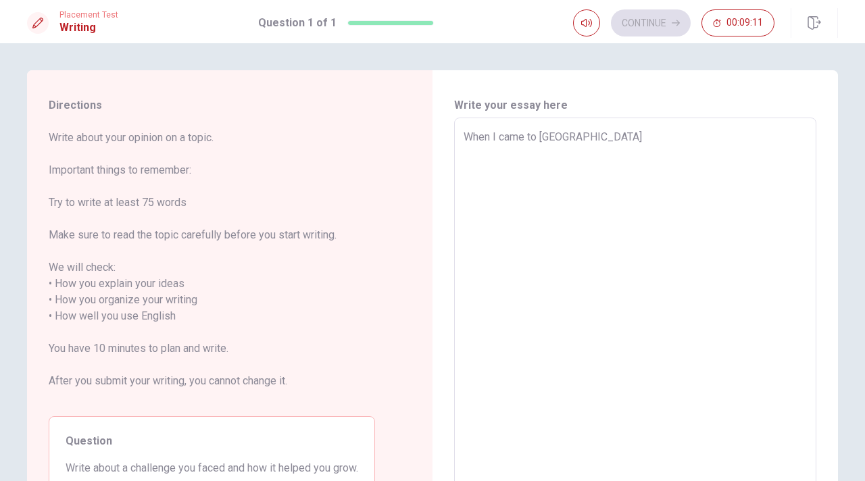
type textarea "x"
type textarea "When I came to Can"
type textarea "x"
type textarea "When I came to [GEOGRAPHIC_DATA]"
type textarea "x"
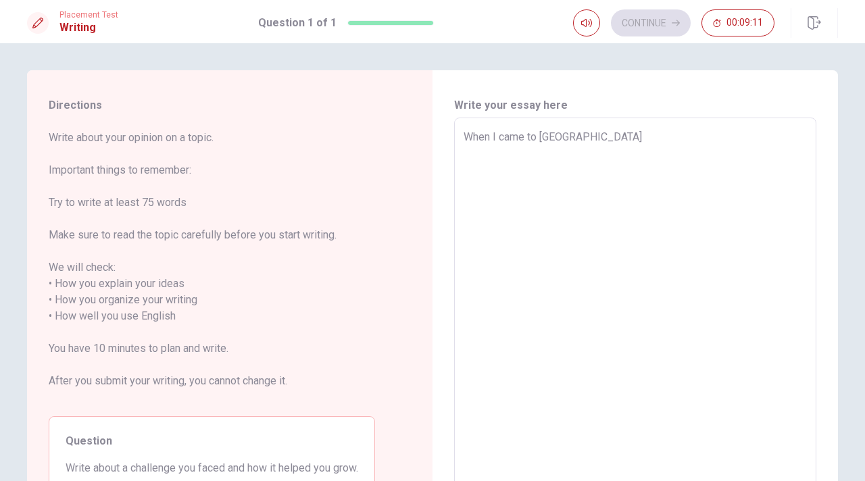
type textarea "When I came to [GEOGRAPHIC_DATA]"
type textarea "x"
type textarea "When I came to [GEOGRAPHIC_DATA]"
type textarea "x"
type textarea "When I came to Canad"
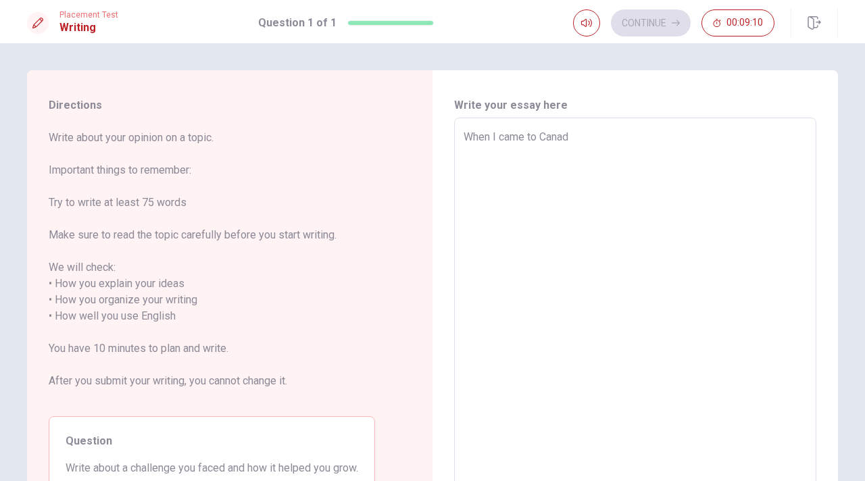
type textarea "x"
type textarea "When I came to [GEOGRAPHIC_DATA]"
type textarea "x"
type textarea "When I came to [GEOGRAPHIC_DATA]"
type textarea "x"
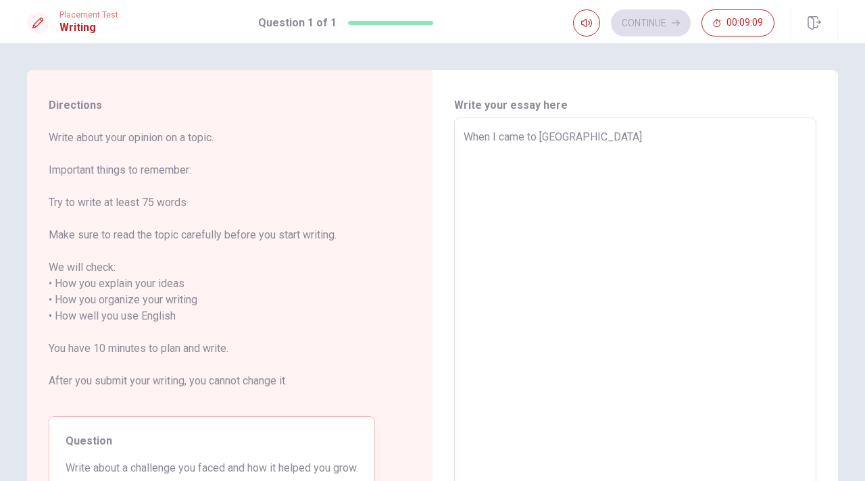
type textarea "When I came to [GEOGRAPHIC_DATA]"
type textarea "x"
type textarea "When I came to [GEOGRAPHIC_DATA],"
type textarea "x"
type textarea "When I came to [GEOGRAPHIC_DATA],"
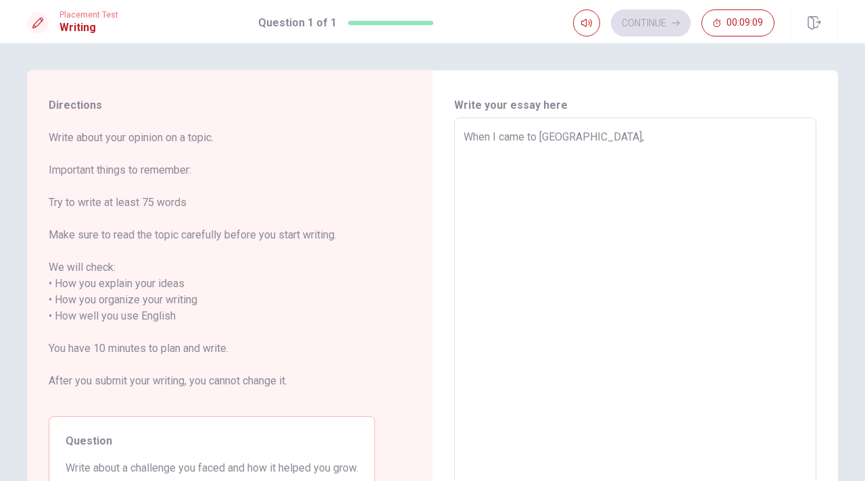
type textarea "x"
type textarea "When I came to [GEOGRAPHIC_DATA], I"
type textarea "x"
type textarea "When I came to [GEOGRAPHIC_DATA], I"
type textarea "x"
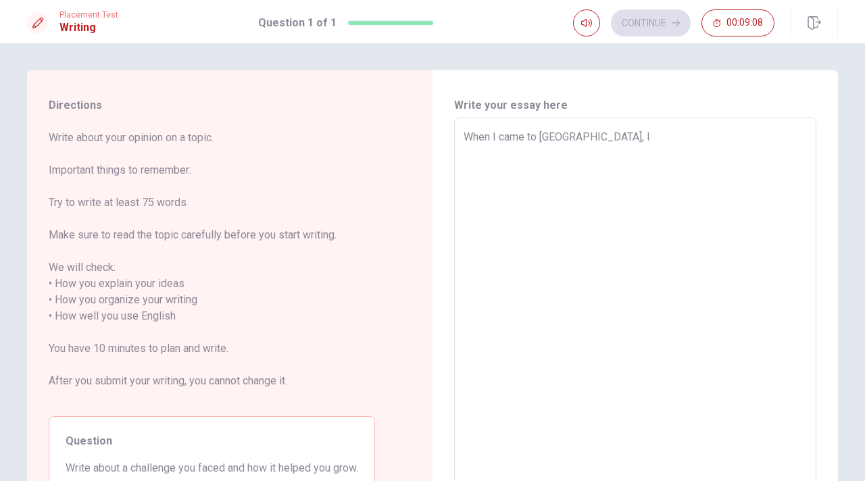
type textarea "When I came to [GEOGRAPHIC_DATA], I d"
type textarea "x"
type textarea "When I came to [GEOGRAPHIC_DATA], I di"
type textarea "x"
type textarea "When I came to [GEOGRAPHIC_DATA], I din"
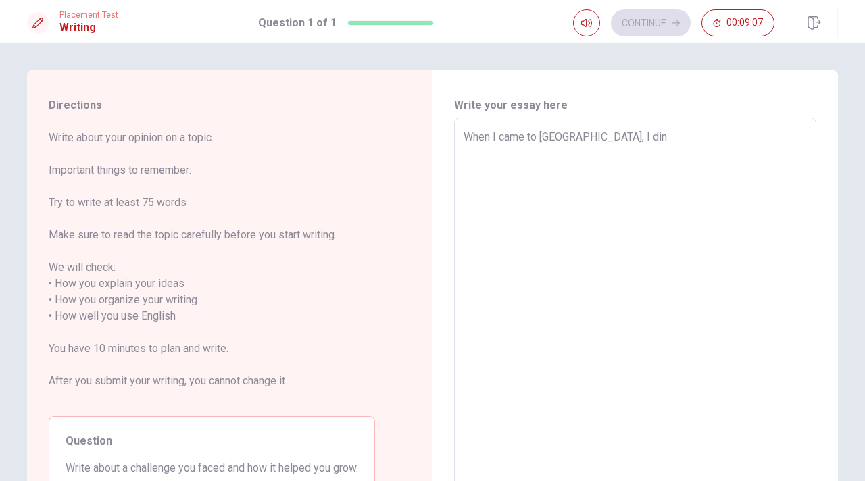
type textarea "x"
type textarea "When I came to [GEOGRAPHIC_DATA], I di"
type textarea "x"
type textarea "When I came to [GEOGRAPHIC_DATA], I did"
type textarea "x"
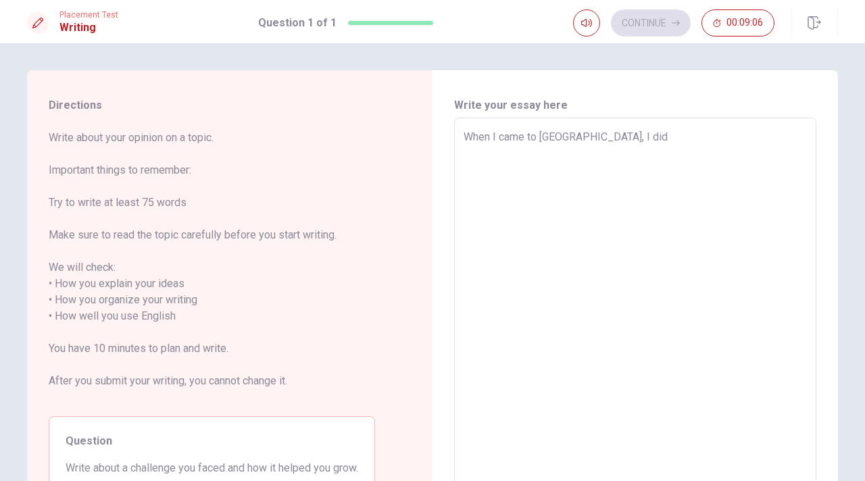
type textarea "When I came to [GEOGRAPHIC_DATA], I didi"
type textarea "x"
type textarea "When I came to [GEOGRAPHIC_DATA], I did"
type textarea "x"
type textarea "When I came to [GEOGRAPHIC_DATA], I did"
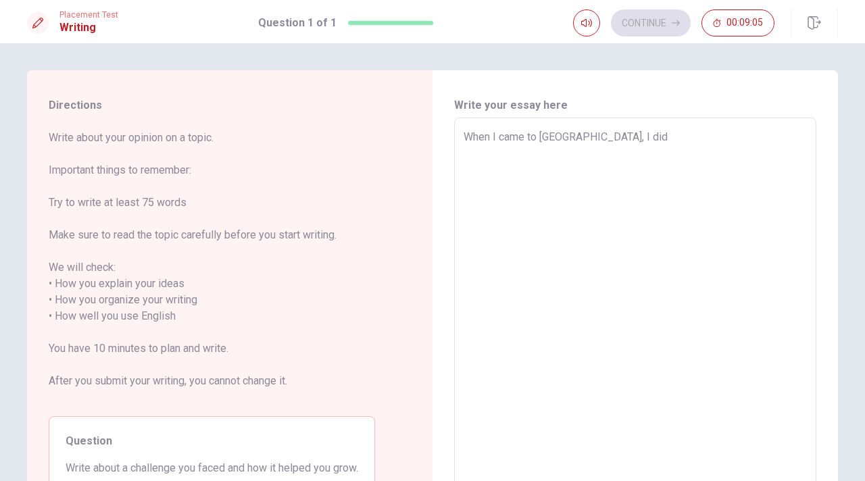
type textarea "x"
type textarea "When I came to [GEOGRAPHIC_DATA], I did n"
type textarea "x"
type textarea "When I came to [GEOGRAPHIC_DATA], I did no"
type textarea "x"
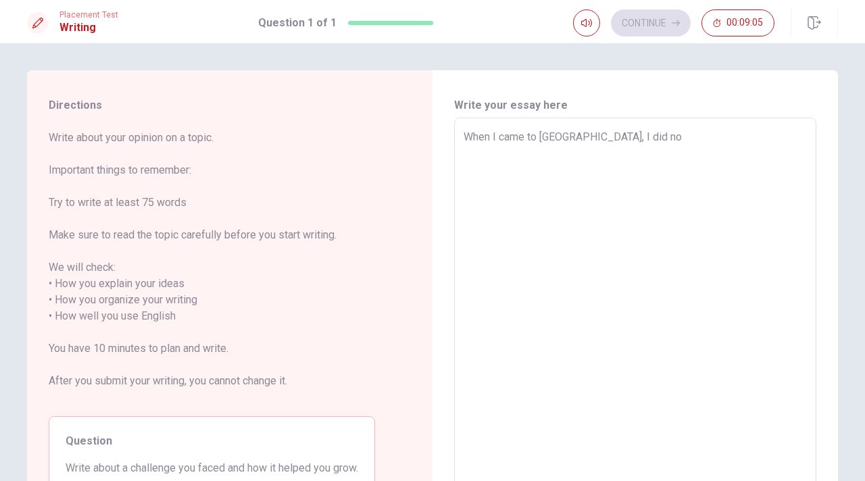
type textarea "When I came to [GEOGRAPHIC_DATA], I did not"
type textarea "x"
type textarea "When I came to [GEOGRAPHIC_DATA], I did not"
type textarea "x"
type textarea "When I came to [GEOGRAPHIC_DATA], I did not s"
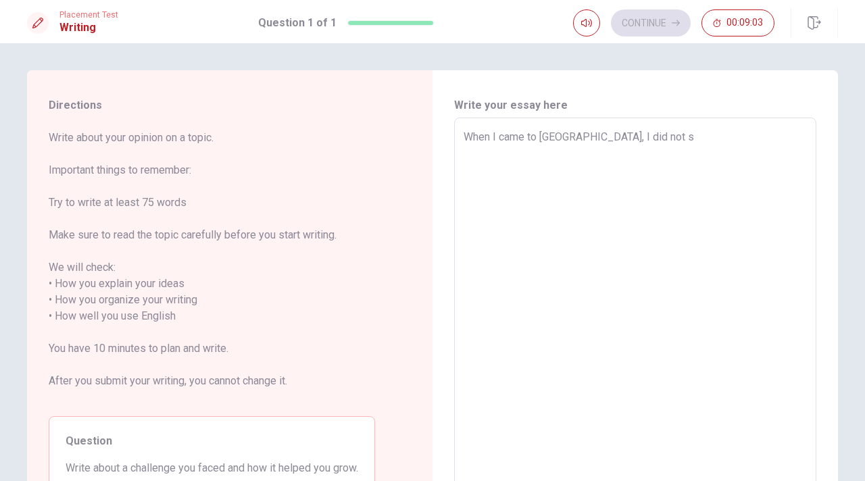
type textarea "x"
type textarea "When I came to [GEOGRAPHIC_DATA], I did not sp"
type textarea "x"
type textarea "When I came to [GEOGRAPHIC_DATA], I did not spe"
type textarea "x"
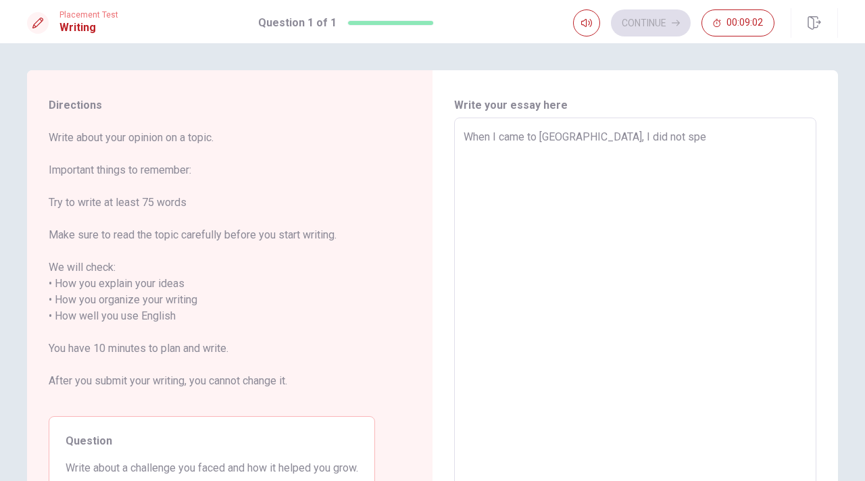
type textarea "When I came to [GEOGRAPHIC_DATA], I did not spea"
type textarea "x"
type textarea "When I came to [GEOGRAPHIC_DATA], I did not speak"
type textarea "x"
type textarea "When I came to [GEOGRAPHIC_DATA], I did not speak"
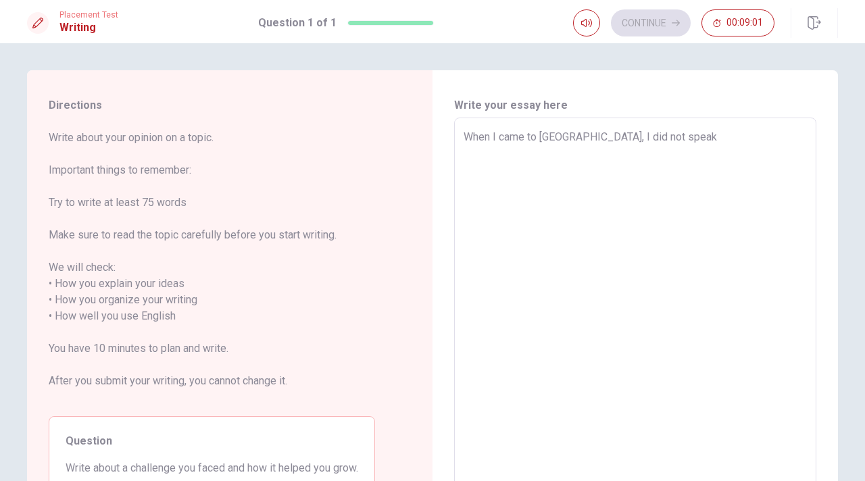
type textarea "x"
type textarea "When I came to [GEOGRAPHIC_DATA], I did not speak E"
type textarea "x"
type textarea "When I came to [GEOGRAPHIC_DATA], I did not speak En"
type textarea "x"
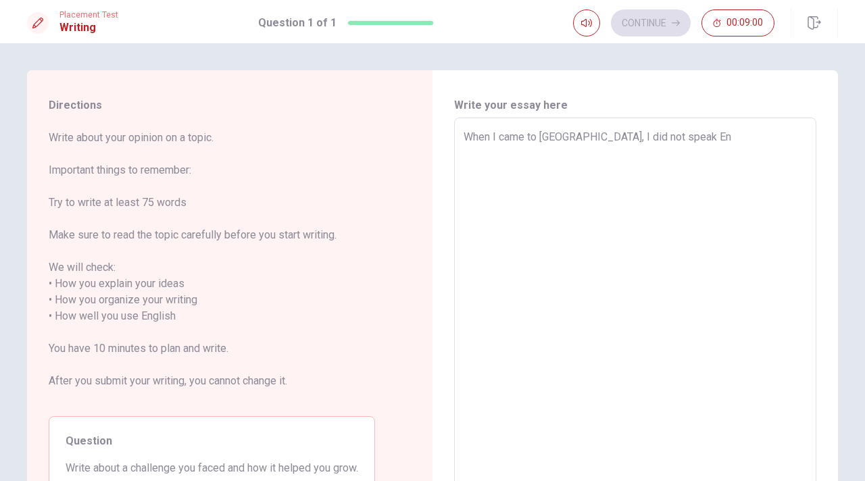
type textarea "When I came to [GEOGRAPHIC_DATA], I did not speak Eng"
type textarea "x"
type textarea "When I came to [GEOGRAPHIC_DATA], I did not speak Engl"
type textarea "x"
type textarea "When I came to [GEOGRAPHIC_DATA], I did not speak Engli"
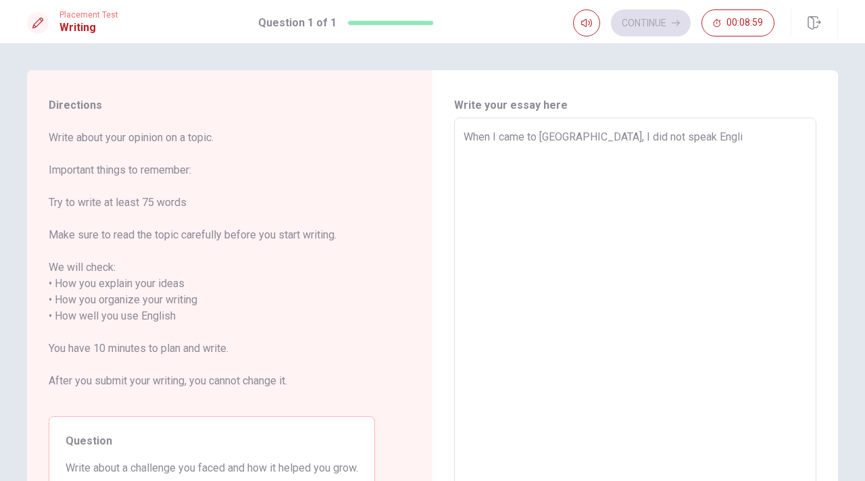
type textarea "x"
type textarea "When I came to [GEOGRAPHIC_DATA], I did not speak Englis"
type textarea "x"
type textarea "When I came to [GEOGRAPHIC_DATA], I did not speak English"
type textarea "x"
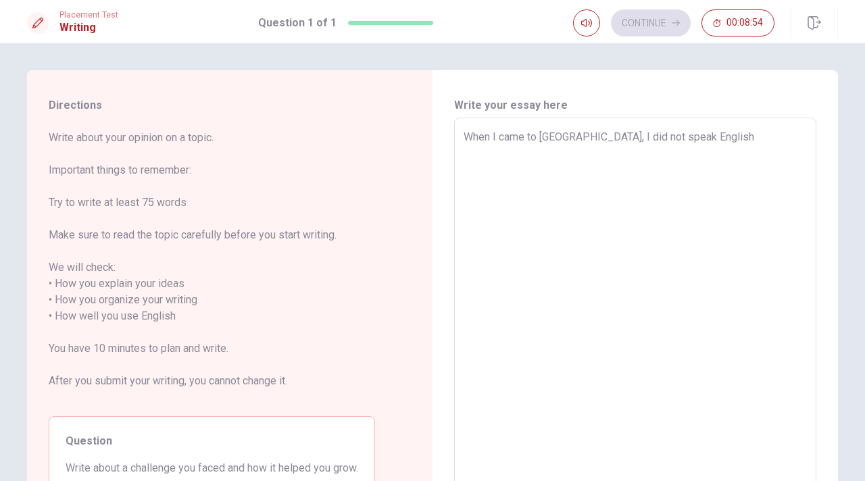
type textarea "When I came to [GEOGRAPHIC_DATA], I did not speak iEnglish"
type textarea "x"
type textarea "When I came to [GEOGRAPHIC_DATA], I did not speak inEnglish"
type textarea "x"
type textarea "When I came to [GEOGRAPHIC_DATA], I did not speak in English"
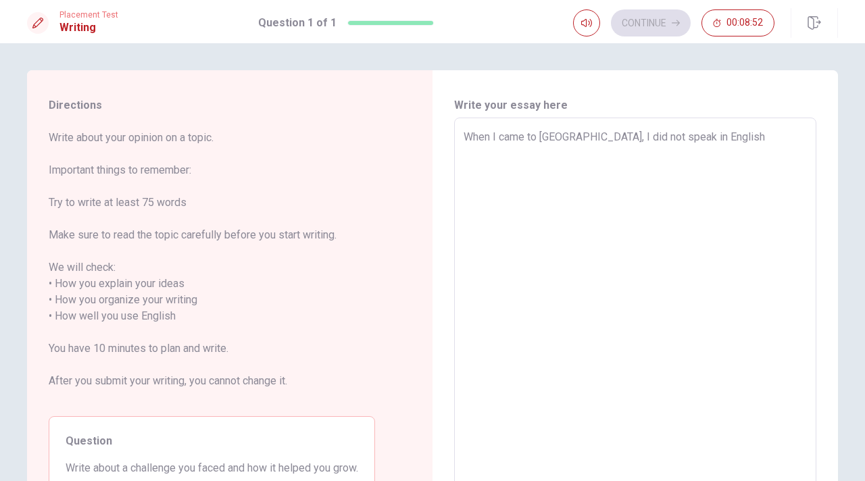
click at [712, 139] on textarea "When I came to [GEOGRAPHIC_DATA], I did not speak in English" at bounding box center [635, 308] width 343 height 359
type textarea "x"
type textarea "When I came to [GEOGRAPHIC_DATA], I did not speak in English."
type textarea "x"
type textarea "When I came to [GEOGRAPHIC_DATA], I did not speak in English."
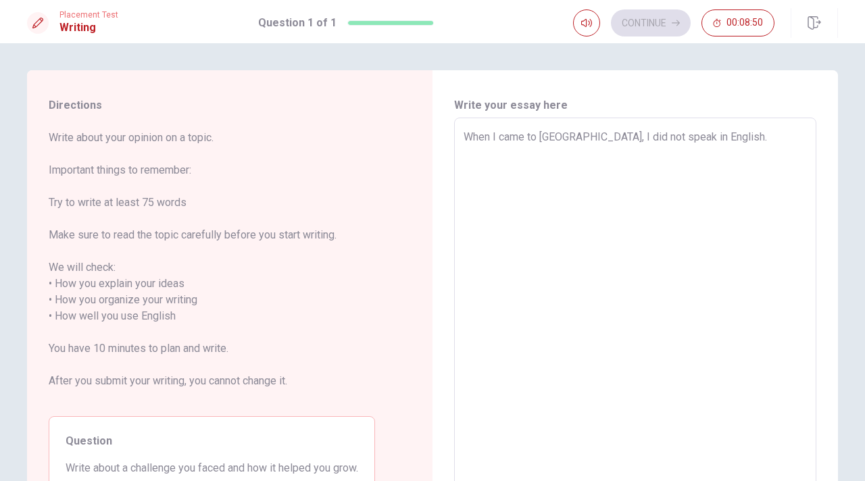
type textarea "x"
type textarea "When I came to [GEOGRAPHIC_DATA], I did not speak in English. T"
type textarea "x"
type textarea "When I came to [GEOGRAPHIC_DATA], I did not speak in English. Th"
type textarea "x"
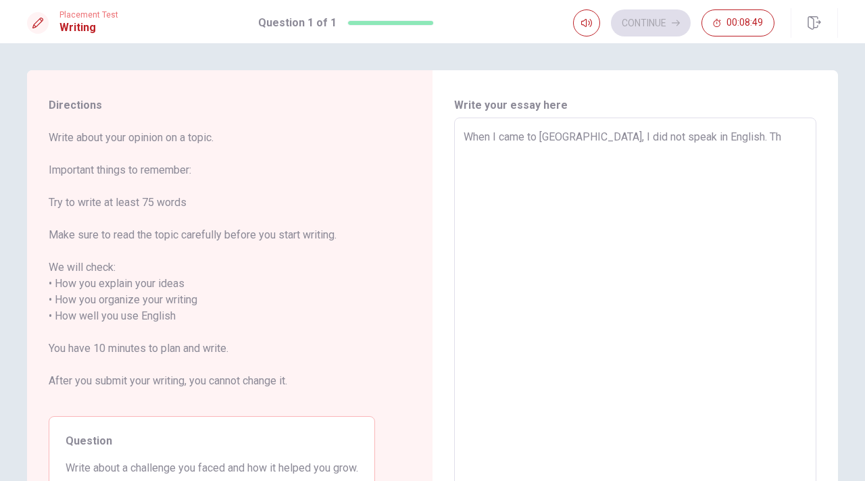
type textarea "When I came to [GEOGRAPHIC_DATA], I did not speak in English. The"
type textarea "x"
type textarea "When I came to [GEOGRAPHIC_DATA], I did not speak in English. Ther"
type textarea "x"
type textarea "When I came to [GEOGRAPHIC_DATA], I did not speak in English. There"
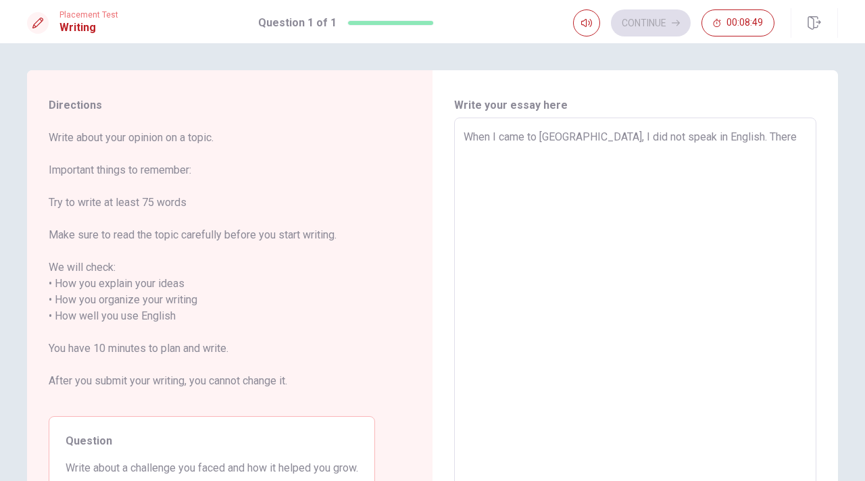
type textarea "x"
type textarea "When I came to [GEOGRAPHIC_DATA], I did not speak in English. Theref"
type textarea "x"
type textarea "When I came to [GEOGRAPHIC_DATA], I did not speak in English. Therefo"
type textarea "x"
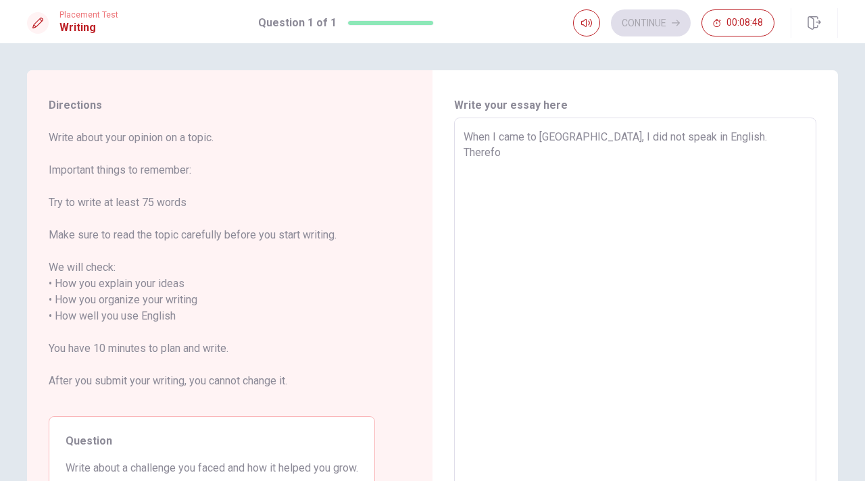
type textarea "When I came to [GEOGRAPHIC_DATA], I did not speak in English. Therefor"
type textarea "x"
type textarea "When I came to [GEOGRAPHIC_DATA], I did not speak in English. Therefore"
type textarea "x"
type textarea "When I came to [GEOGRAPHIC_DATA], I did not speak in English. Therefore,"
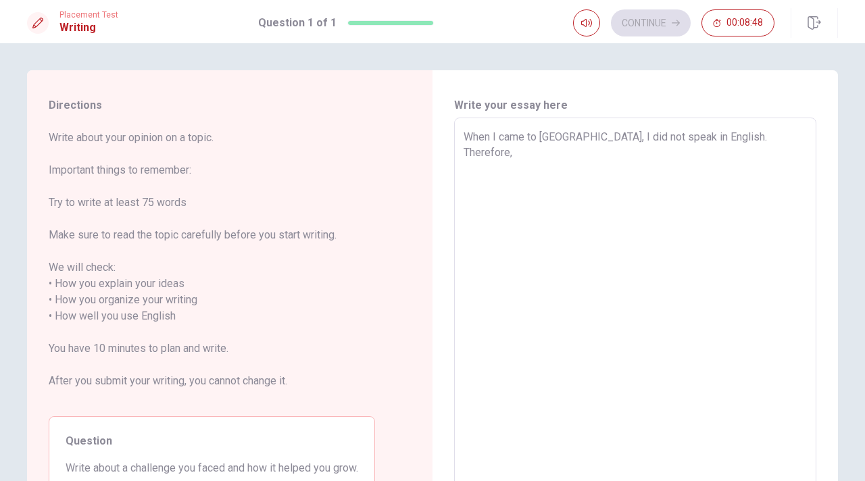
type textarea "x"
type textarea "When I came to [GEOGRAPHIC_DATA], I did not speak in English. Therefore,"
type textarea "x"
type textarea "When I came to [GEOGRAPHIC_DATA], I did not speak in English. Therefore, I"
type textarea "x"
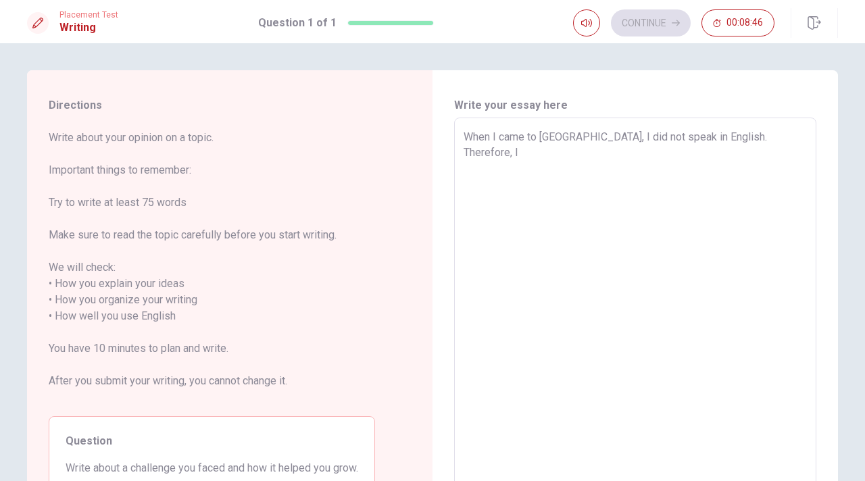
type textarea "When I came to [GEOGRAPHIC_DATA], I did not speak in English. Therefore, I"
type textarea "x"
type textarea "When I came to [GEOGRAPHIC_DATA], I did not speak in English. Therefore, I c"
type textarea "x"
type textarea "When I came to [GEOGRAPHIC_DATA], I did not speak in English. Therefore, I co"
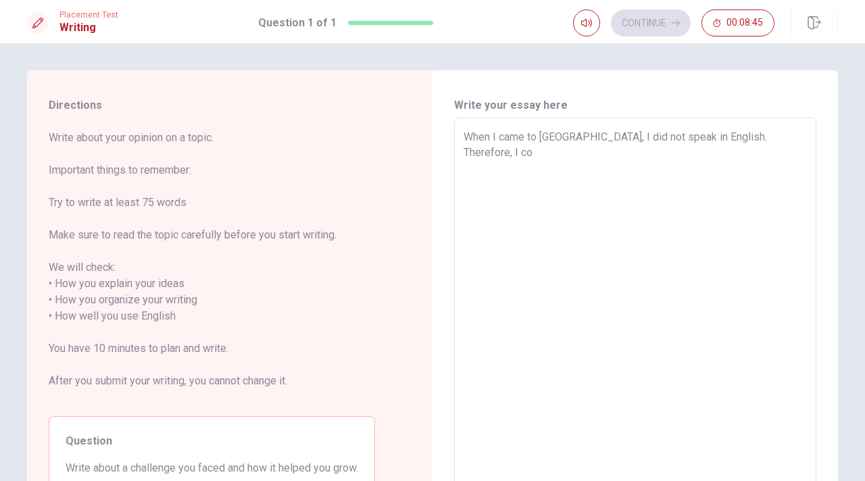
type textarea "x"
type textarea "When I came to [GEOGRAPHIC_DATA], I did not speak in English. Therefore, I cou"
type textarea "x"
type textarea "When I came to [GEOGRAPHIC_DATA], I did not speak in English. Therefore, I coul"
type textarea "x"
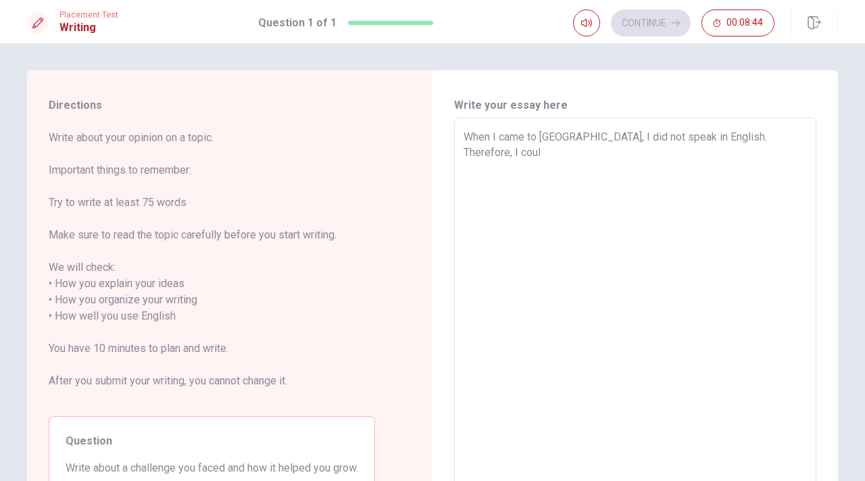
type textarea "When I came to [GEOGRAPHIC_DATA], I did not speak in English. Therefore, I could"
type textarea "x"
type textarea "When I came to [GEOGRAPHIC_DATA], I did not speak in English. Therefore, I coul…"
type textarea "x"
type textarea "When I came to [GEOGRAPHIC_DATA], I did not speak in English. Therefore, I could"
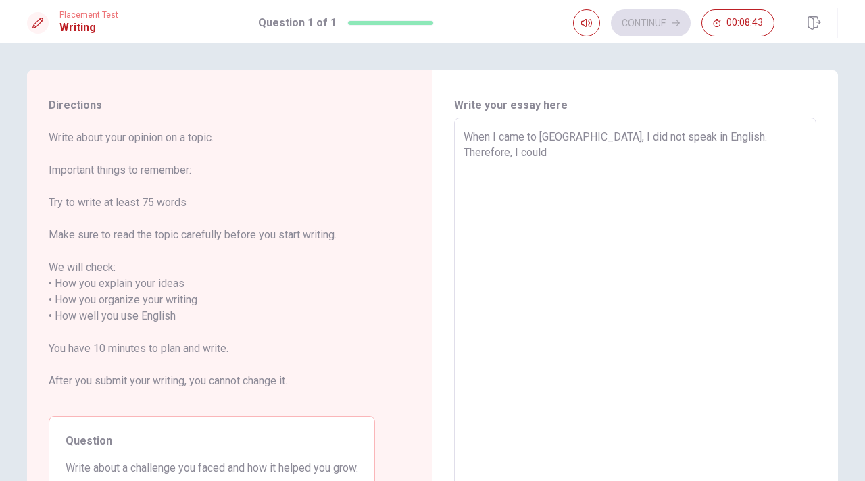
type textarea "x"
type textarea "When I came to [GEOGRAPHIC_DATA], I did not speak in English. Therefore, I could"
type textarea "x"
type textarea "When I came to [GEOGRAPHIC_DATA], I did not speak in English. Therefore, I coul…"
type textarea "x"
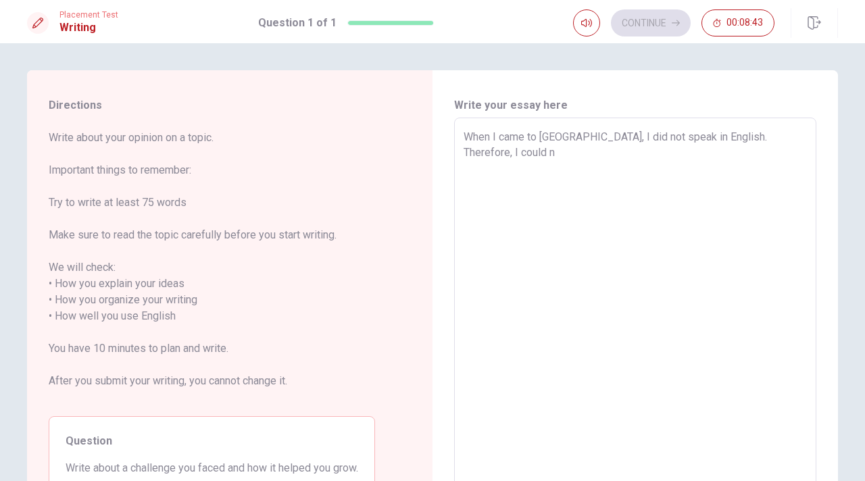
type textarea "When I came to [GEOGRAPHIC_DATA], I did not speak in English. Therefore, I coul…"
type textarea "x"
type textarea "When I came to [GEOGRAPHIC_DATA], I did not speak in English. Therefore, I coul…"
type textarea "x"
type textarea "When I came to [GEOGRAPHIC_DATA], I did not speak in English. Therefore, I coul…"
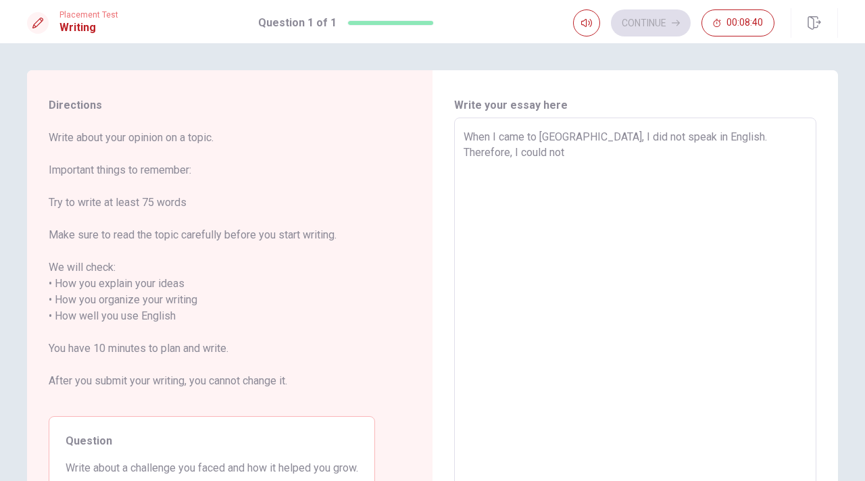
type textarea "x"
type textarea "When I came to [GEOGRAPHIC_DATA], I did not speak in English. Therefore, I coul…"
type textarea "x"
type textarea "When I came to [GEOGRAPHIC_DATA], I did not speak in English. Therefore, I coul…"
type textarea "x"
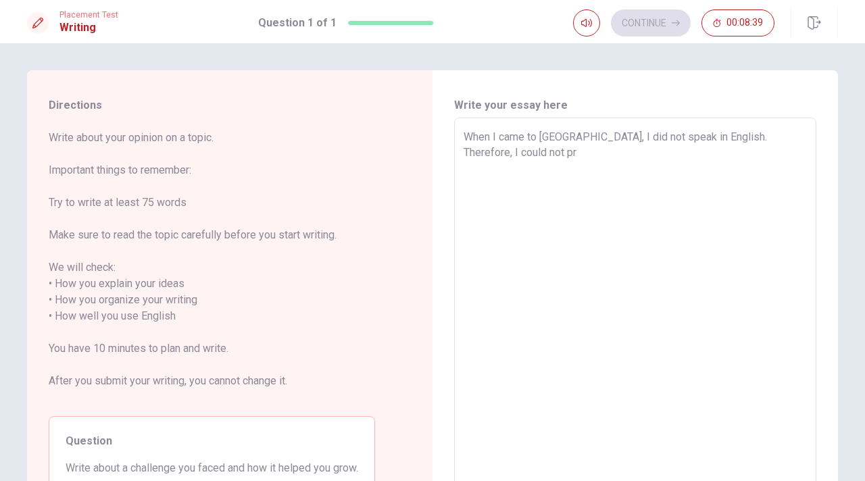
type textarea "When I came to [GEOGRAPHIC_DATA], I did not speak in English. Therefore, I coul…"
type textarea "x"
type textarea "When I came to [GEOGRAPHIC_DATA], I did not speak in English. Therefore, I coul…"
type textarea "x"
type textarea "When I came to [GEOGRAPHIC_DATA], I did not speak in English. Therefore, I coul…"
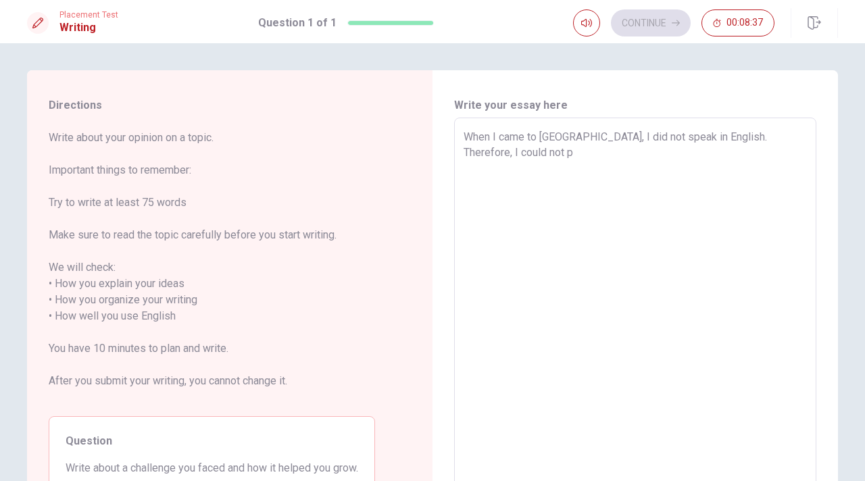
type textarea "x"
type textarea "When I came to [GEOGRAPHIC_DATA], I did not speak in English. Therefore, I coul…"
type textarea "x"
type textarea "When I came to [GEOGRAPHIC_DATA], I did not speak in English. Therefore, I coul…"
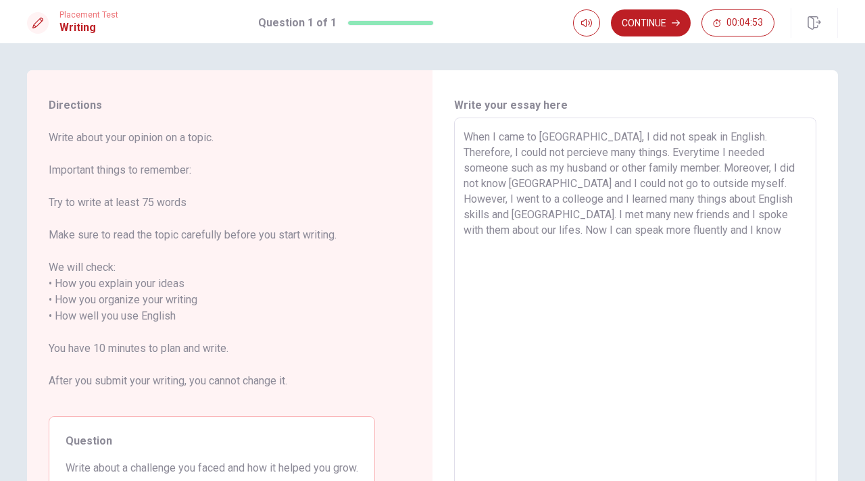
click at [525, 236] on textarea "When I came to [GEOGRAPHIC_DATA], I did not speak in English. Therefore, I coul…" at bounding box center [635, 308] width 343 height 359
click at [725, 214] on textarea "When I came to [GEOGRAPHIC_DATA], I did not speak in English. Therefore, I coul…" at bounding box center [635, 308] width 343 height 359
click at [581, 238] on textarea "When I came to [GEOGRAPHIC_DATA], I did not speak in English. Therefore, I coul…" at bounding box center [635, 308] width 343 height 359
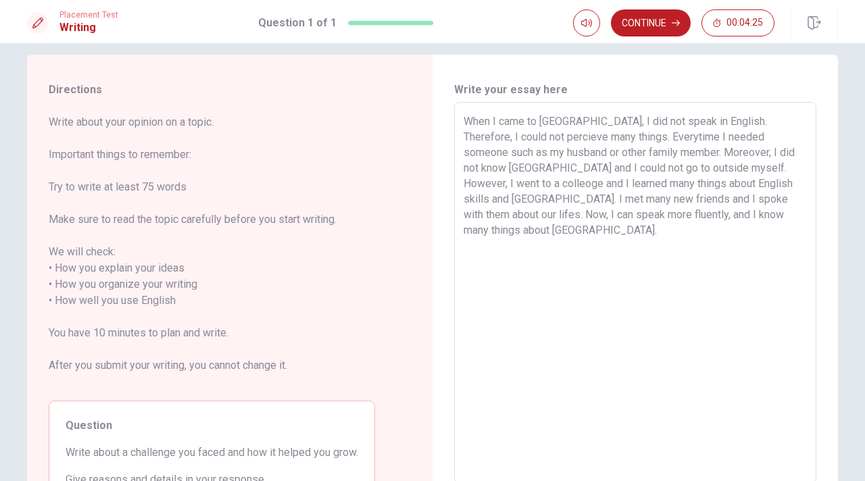
scroll to position [14, 0]
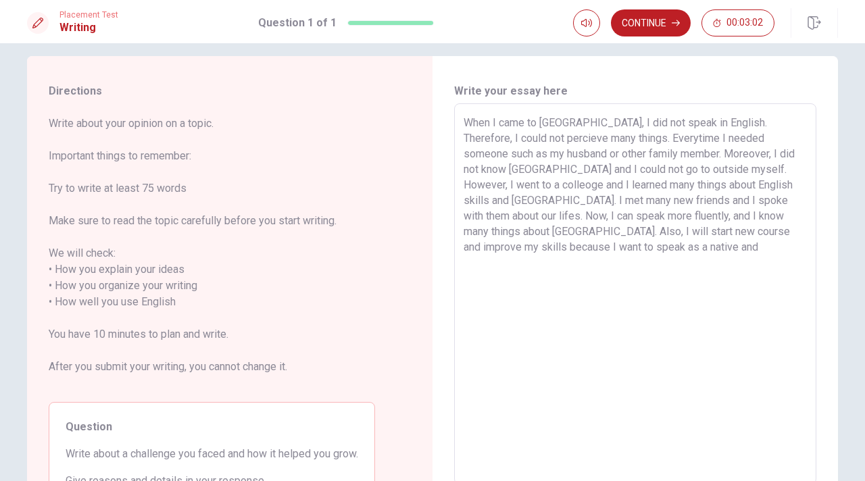
click at [741, 237] on textarea "When I came to [GEOGRAPHIC_DATA], I did not speak in English. Therefore, I coul…" at bounding box center [635, 294] width 343 height 359
click at [646, 245] on textarea "When I came to [GEOGRAPHIC_DATA], I did not speak in English. Therefore, I coul…" at bounding box center [635, 294] width 343 height 359
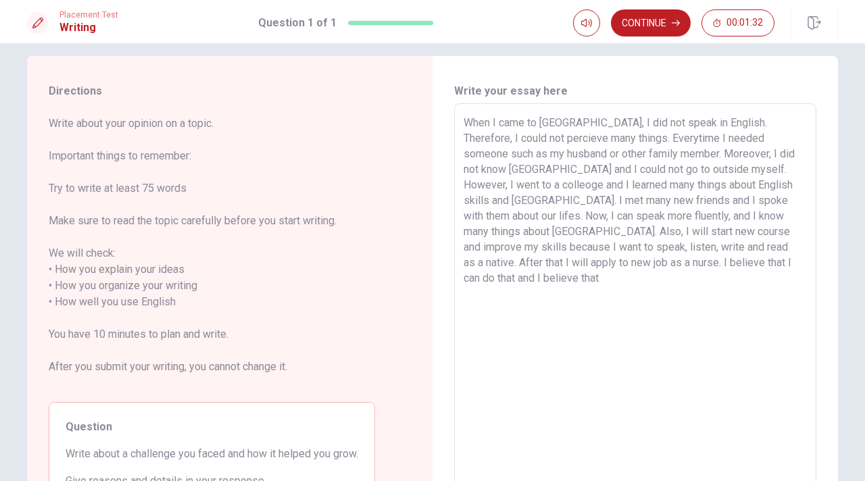
drag, startPoint x: 673, startPoint y: 266, endPoint x: 610, endPoint y: 269, distance: 63.6
click at [610, 269] on textarea "When I came to [GEOGRAPHIC_DATA], I did not speak in English. Therefore, I coul…" at bounding box center [635, 294] width 343 height 359
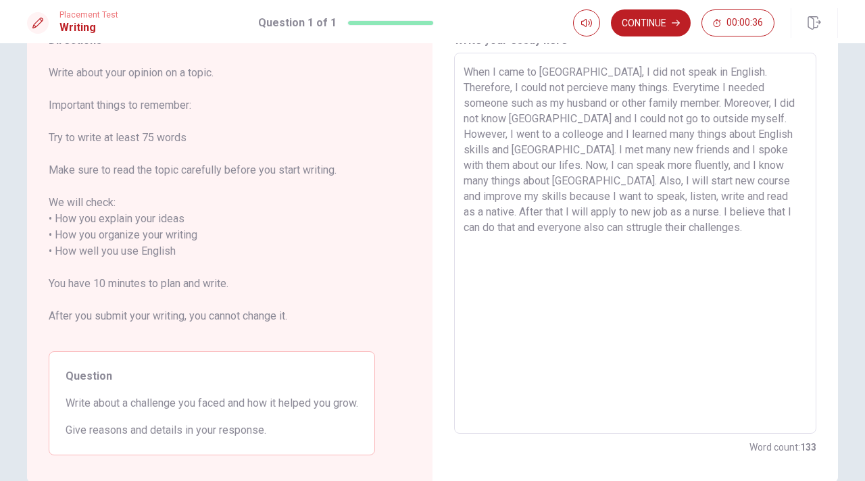
scroll to position [49, 0]
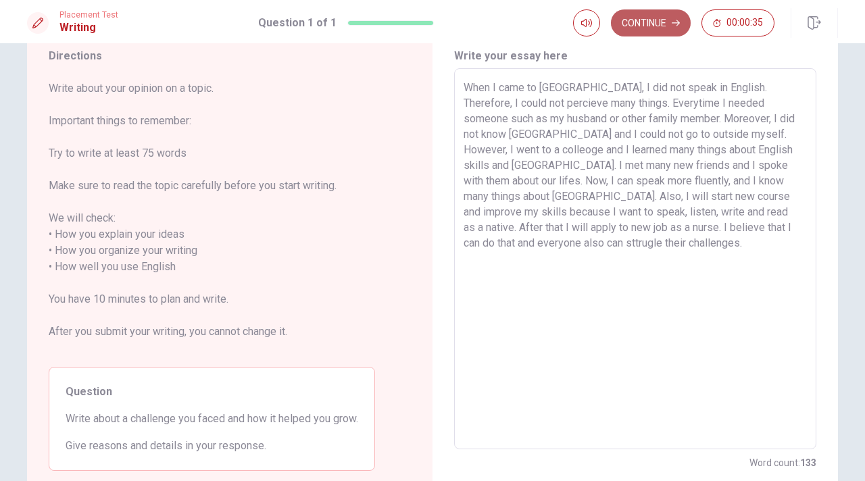
click at [652, 28] on button "Continue" at bounding box center [651, 22] width 80 height 27
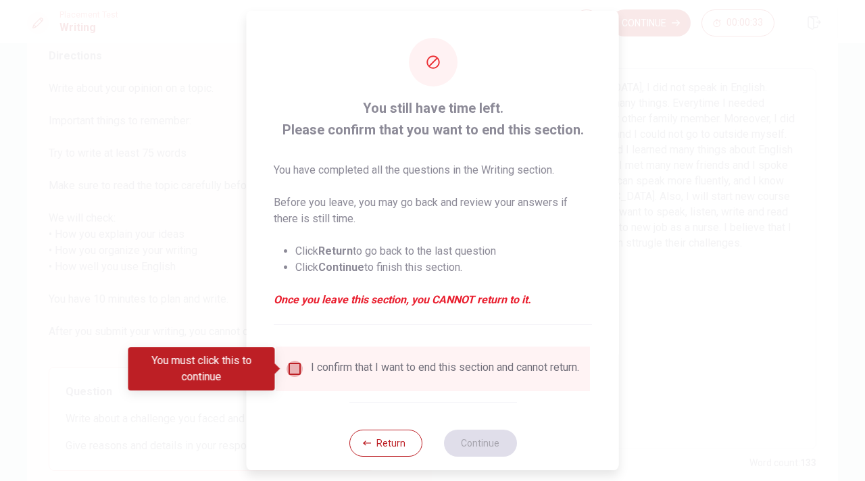
click at [296, 376] on input "You must click this to continue" at bounding box center [295, 369] width 16 height 16
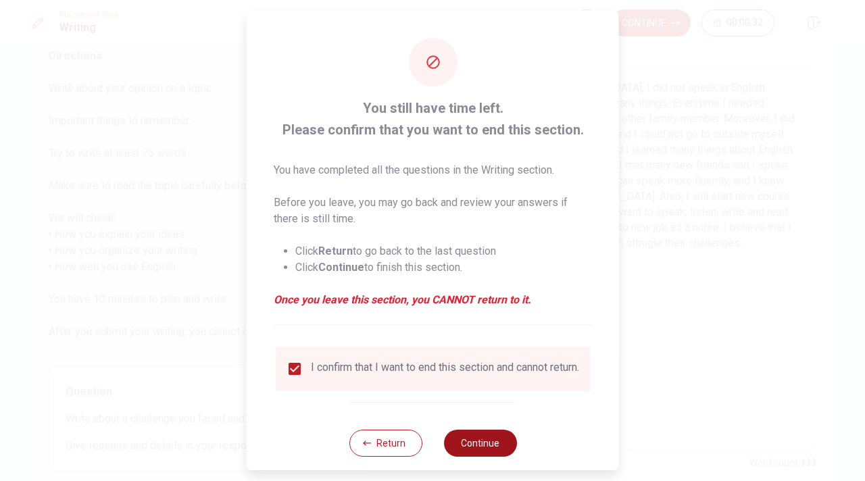
click at [477, 457] on button "Continue" at bounding box center [479, 443] width 73 height 27
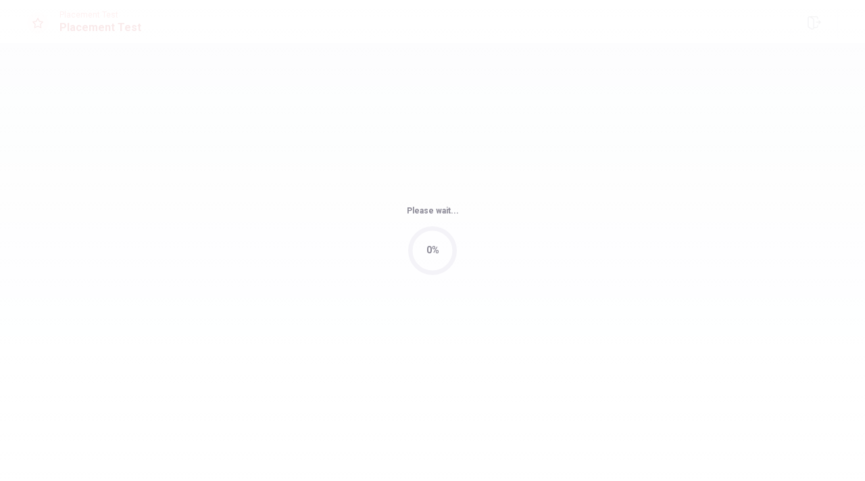
scroll to position [0, 0]
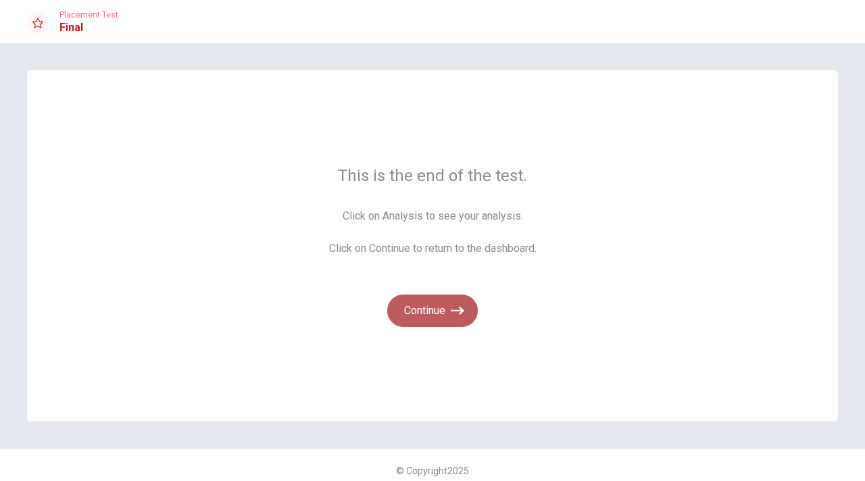
click at [453, 314] on icon "button" at bounding box center [458, 311] width 14 height 14
